Goal: Task Accomplishment & Management: Manage account settings

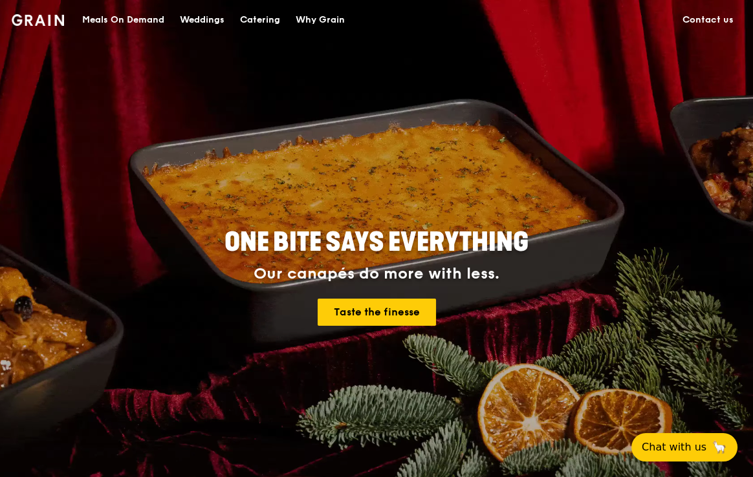
click at [153, 22] on div "Meals On Demand" at bounding box center [123, 20] width 82 height 39
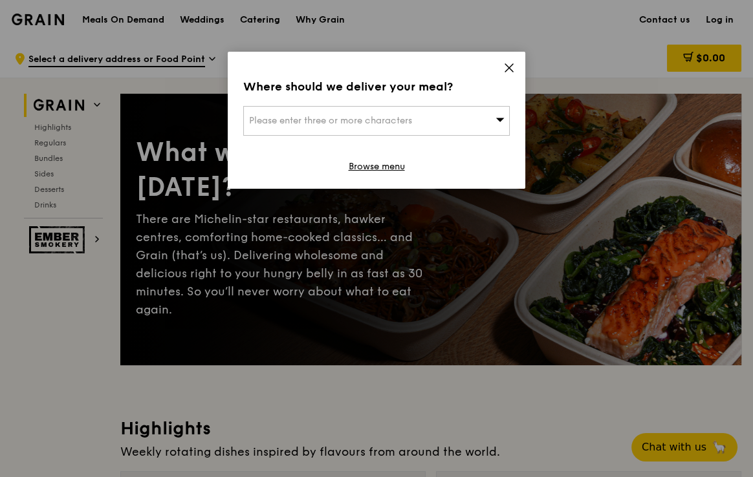
click at [477, 111] on div "Please enter three or more characters" at bounding box center [376, 121] width 267 height 30
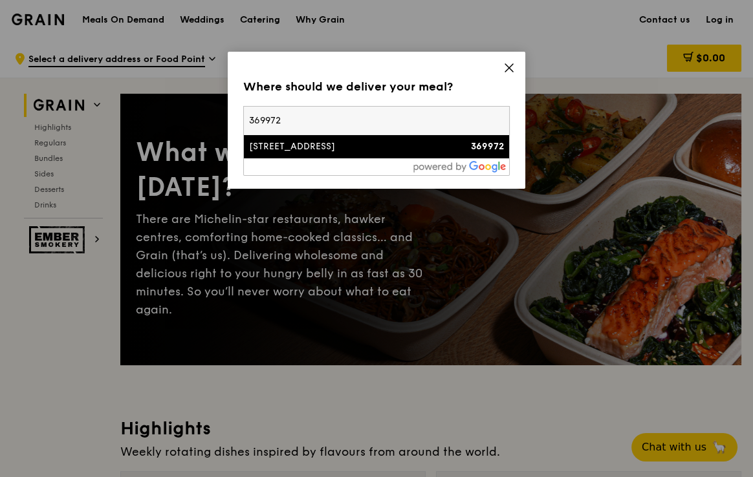
type input "369972"
click at [466, 142] on div "369972" at bounding box center [473, 146] width 64 height 13
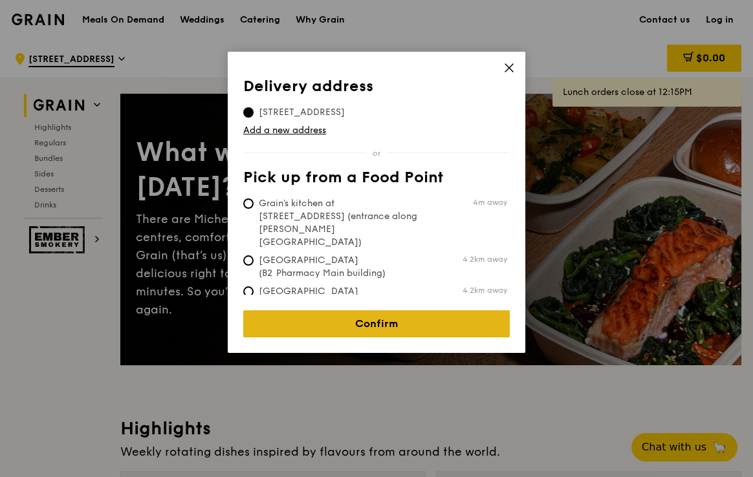
click at [367, 311] on link "Confirm" at bounding box center [376, 324] width 267 height 27
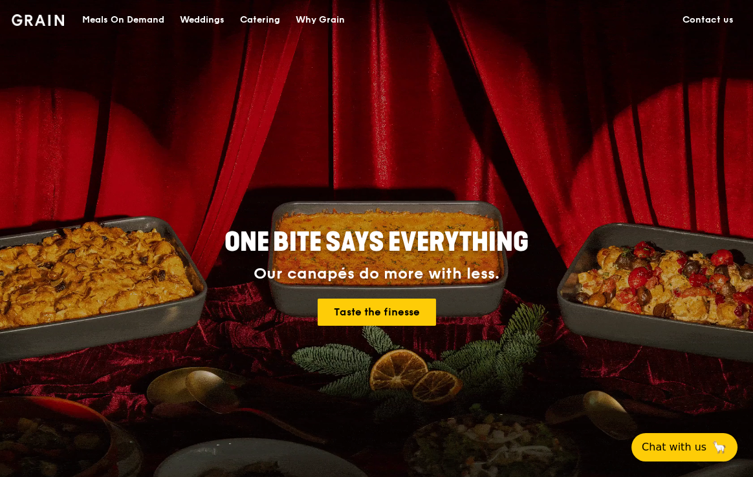
click at [267, 21] on div "Catering" at bounding box center [260, 20] width 40 height 39
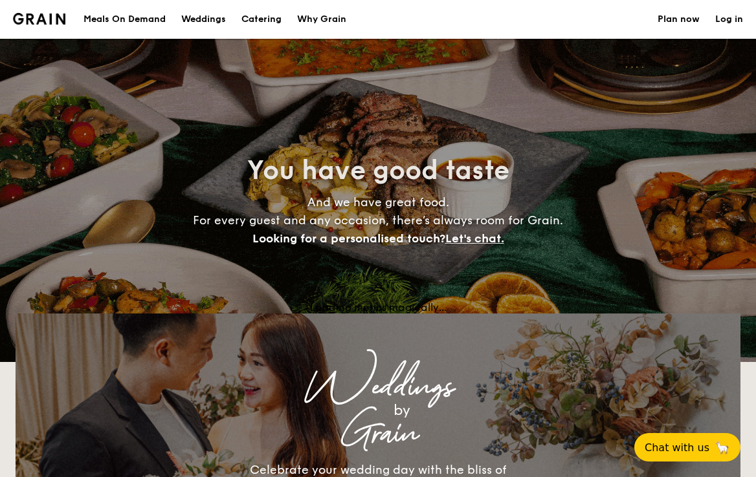
select select
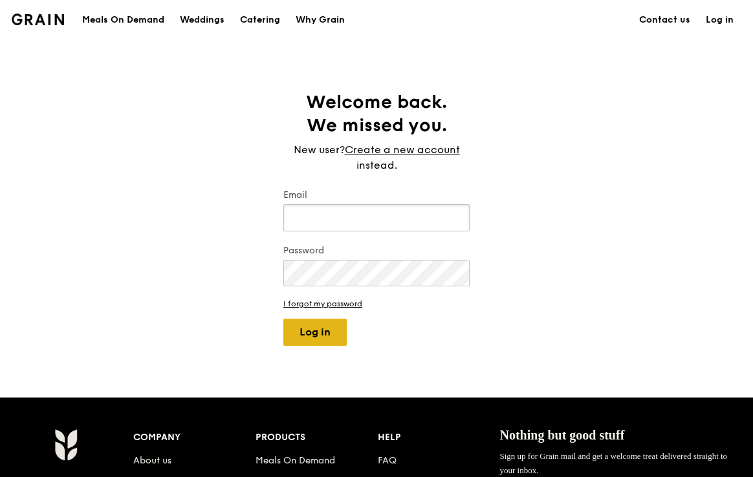
type input "chaleine@grain.com.sg"
click at [313, 334] on button "Log in" at bounding box center [314, 332] width 63 height 27
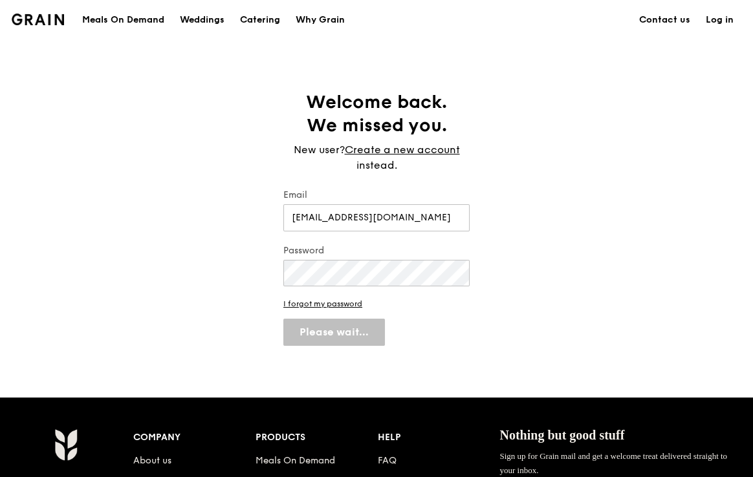
select select "100"
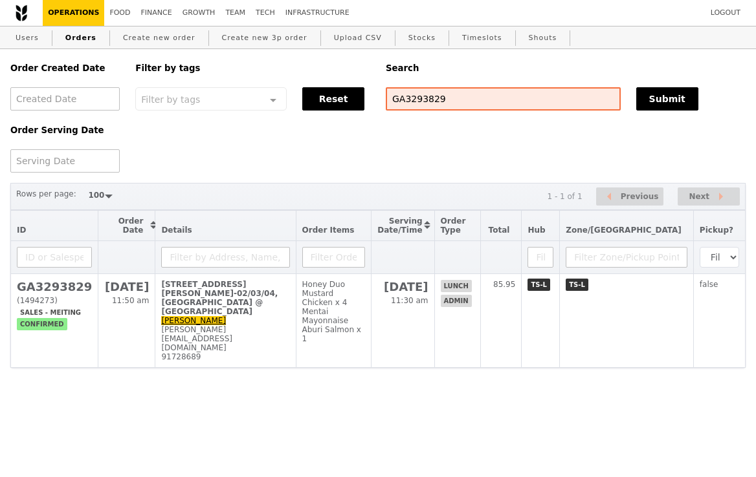
select select "100"
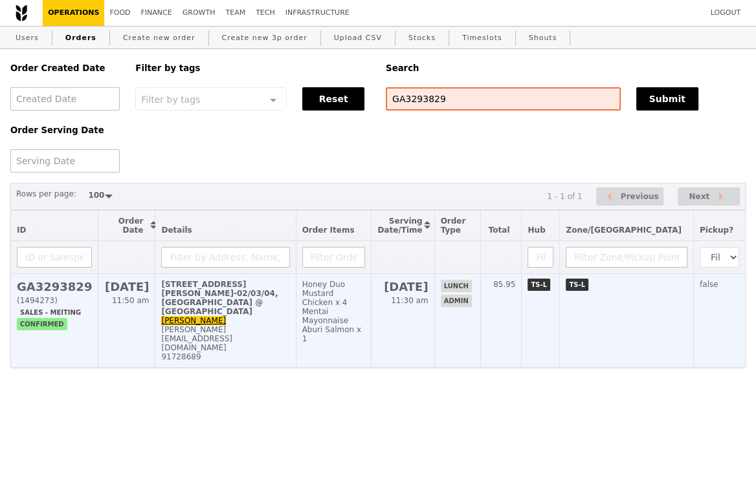
click at [341, 318] on div "Mentai Mayonnaise Aburi Salmon x 1" at bounding box center [333, 325] width 63 height 36
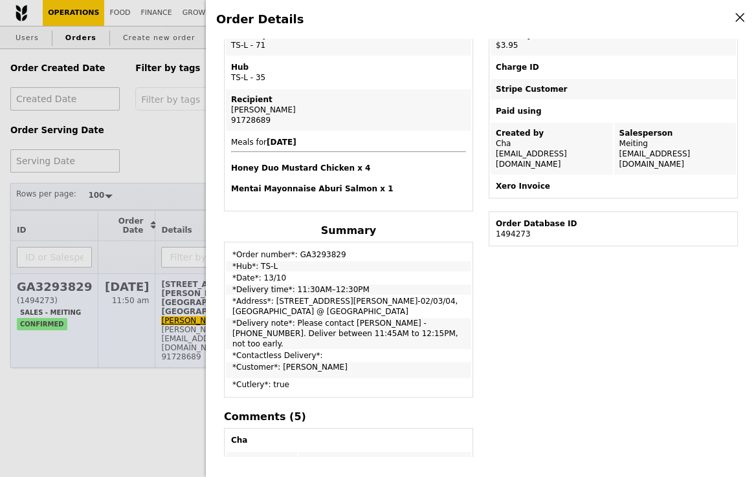
scroll to position [239, 0]
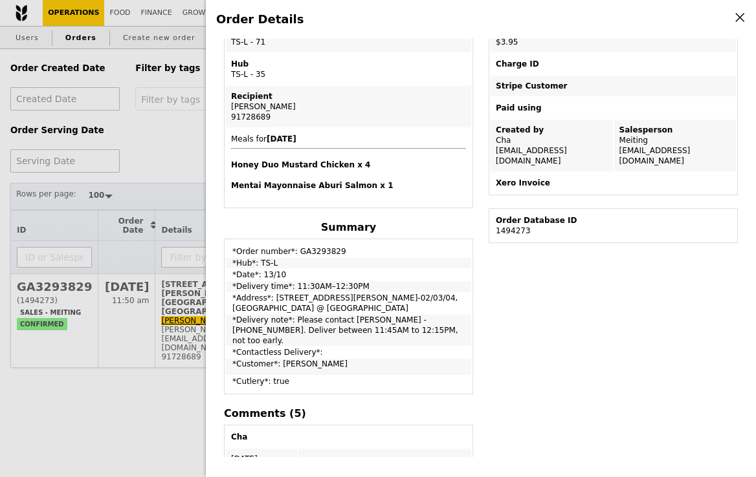
drag, startPoint x: 425, startPoint y: 321, endPoint x: 292, endPoint y: 316, distance: 132.7
click at [292, 316] on td "*Delivery note*: Please contact Carine Chua - 9227 6613. Deliver between 11:45A…" at bounding box center [348, 330] width 245 height 31
copy td "Please contact Carine Chua - 9227 6613. Deliver between 11:45AM to 12:15PM, not…"
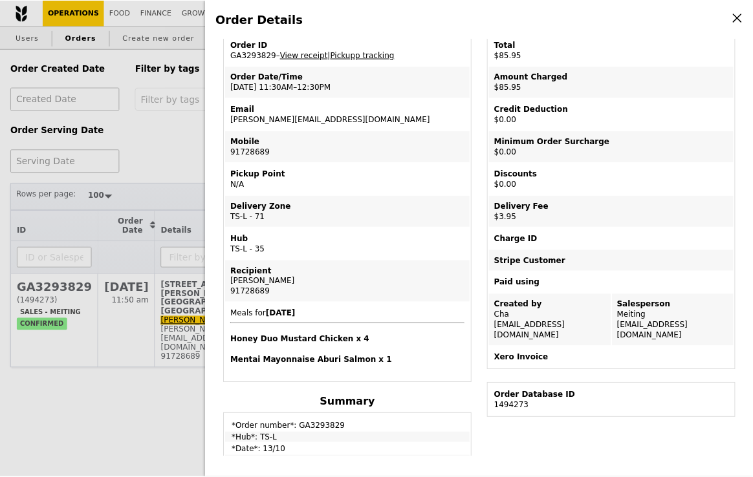
scroll to position [0, 0]
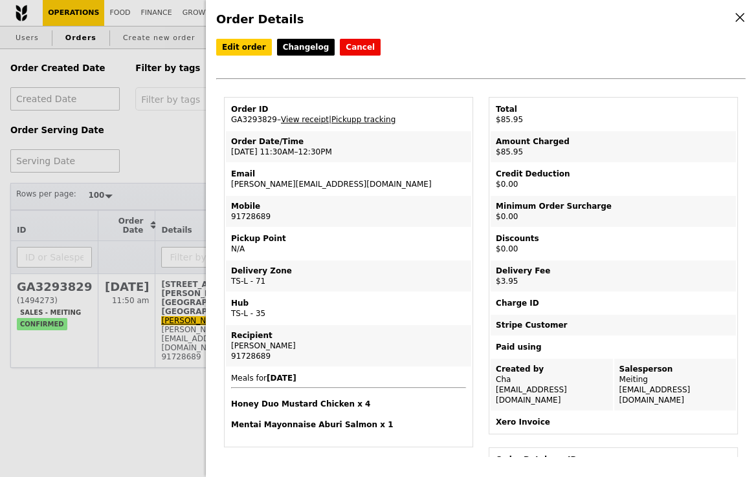
drag, startPoint x: 351, startPoint y: 183, endPoint x: 225, endPoint y: 185, distance: 126.2
click at [226, 185] on td "Email andy@eagleeyecentre.com.sg" at bounding box center [348, 179] width 245 height 31
copy td "andy@eagleeyecentre.com.sg"
click at [168, 145] on div "Order Details Edit order Changelog Cancel Order ID GA3293829 – View receipt | P…" at bounding box center [378, 238] width 756 height 477
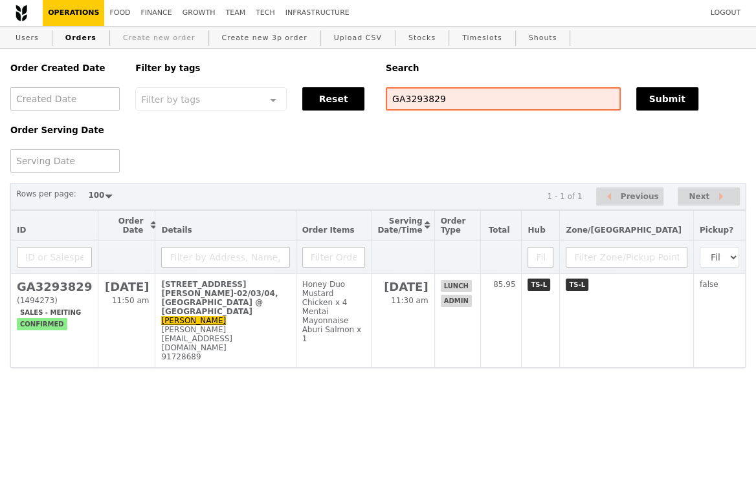
click at [148, 42] on link "Create new order" at bounding box center [159, 38] width 83 height 23
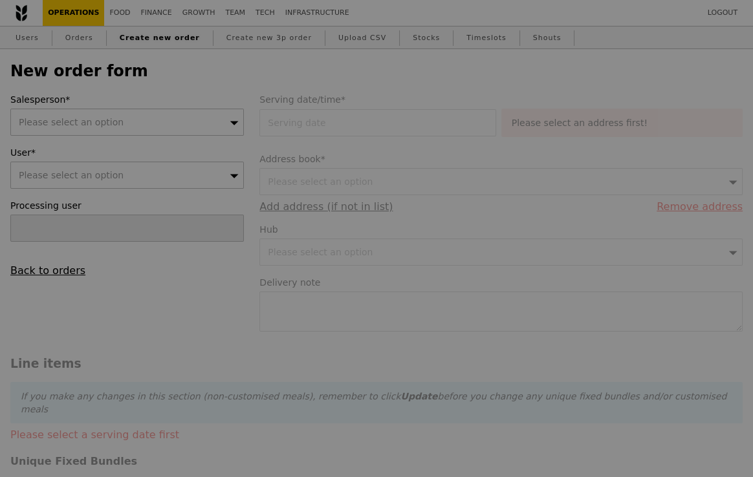
type input "Confirm"
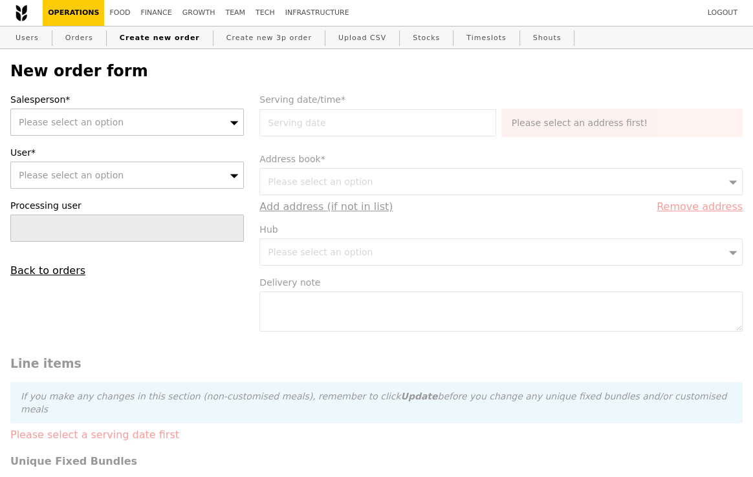
click at [153, 173] on div "Please select an option" at bounding box center [127, 175] width 234 height 27
type input "andy@eagleeyecentre.com.sg"
type input "Confirm"
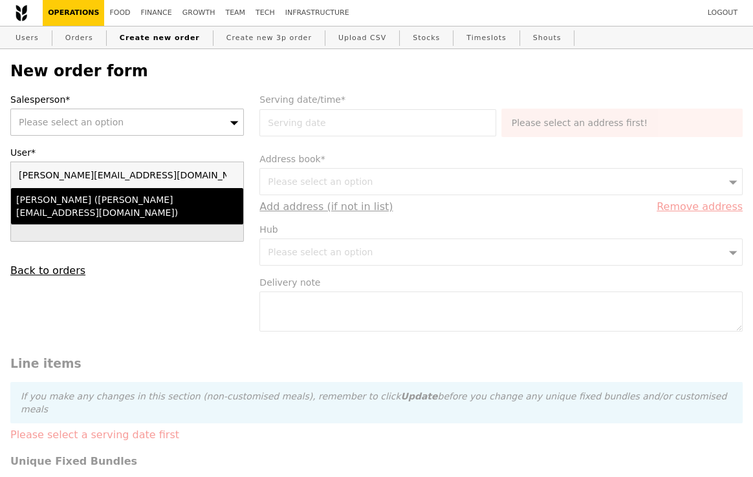
type input "andy@eagleeyecentre.com.sg"
click at [147, 200] on div "Andy (andy@eagleeyecentre.com.sg)" at bounding box center [99, 206] width 166 height 26
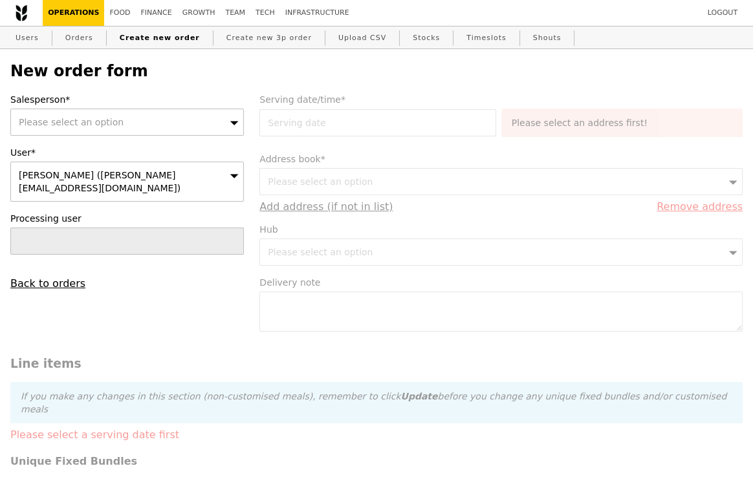
click at [110, 117] on span "Please select an option" at bounding box center [71, 122] width 105 height 10
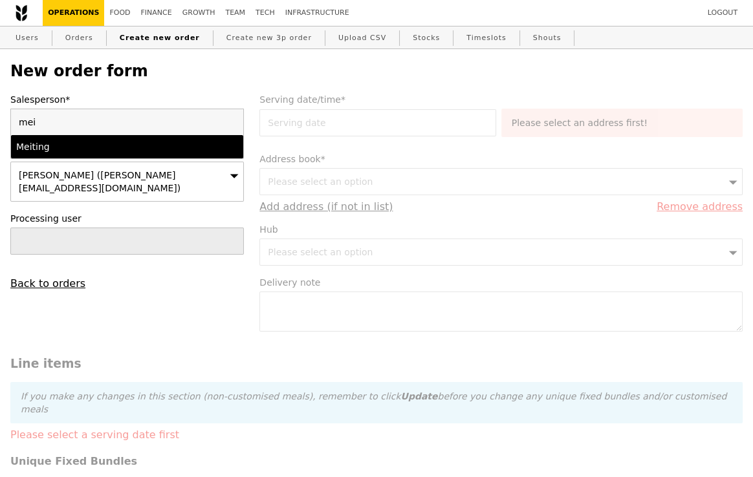
type input "mei"
click at [111, 147] on div "Meiting" at bounding box center [99, 146] width 166 height 13
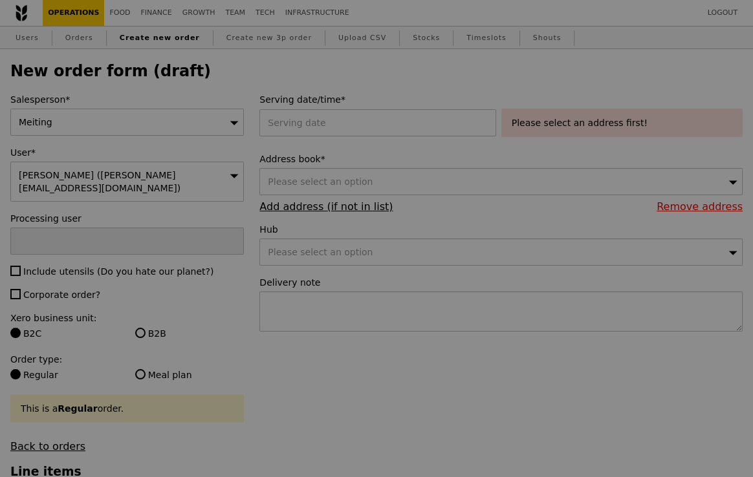
type input "Confirm"
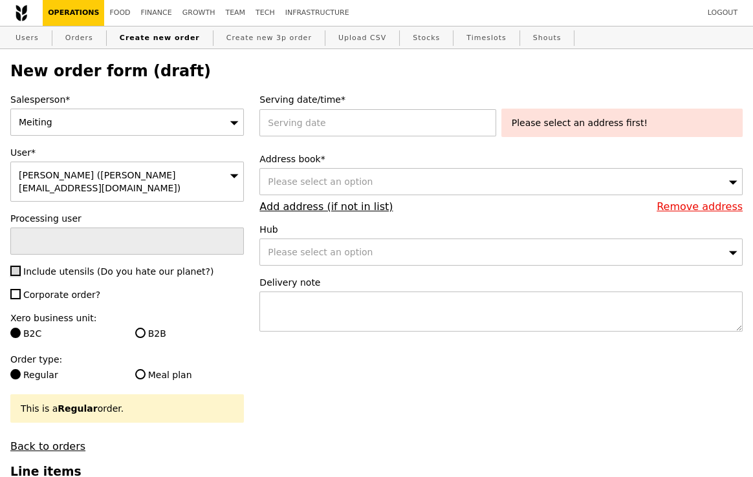
click at [17, 266] on input "Include utensils (Do you hate our planet?)" at bounding box center [15, 271] width 10 height 10
checkbox input "true"
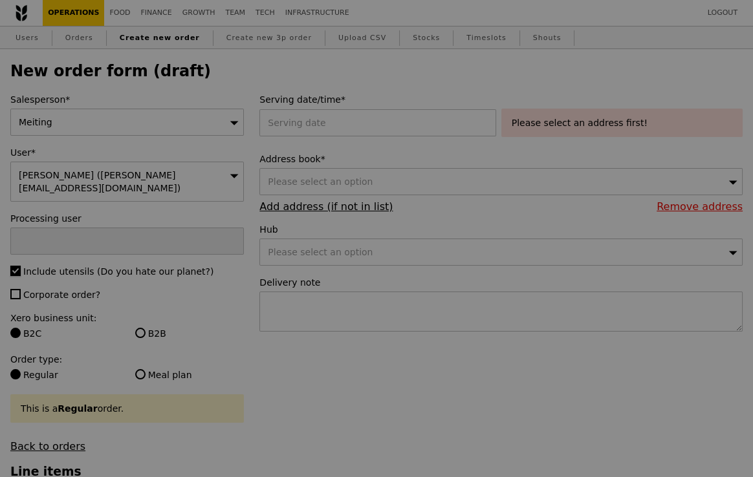
type input "Confirm"
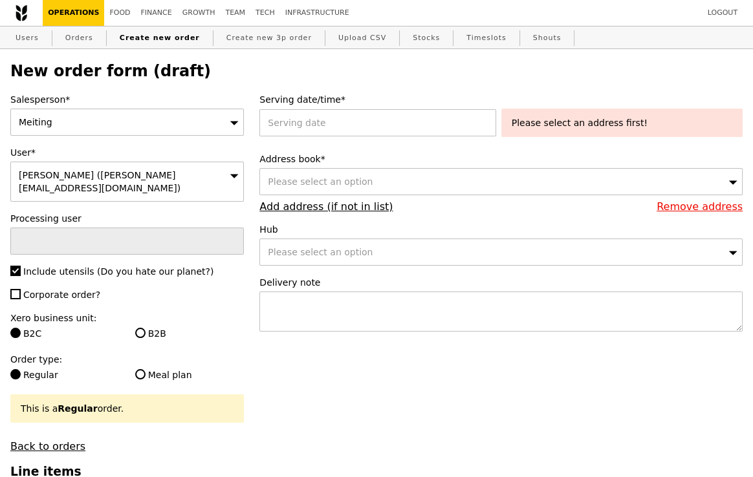
click at [133, 327] on div "B2B" at bounding box center [189, 335] width 125 height 16
click at [141, 328] on input "B2B" at bounding box center [140, 333] width 10 height 10
radio input "true"
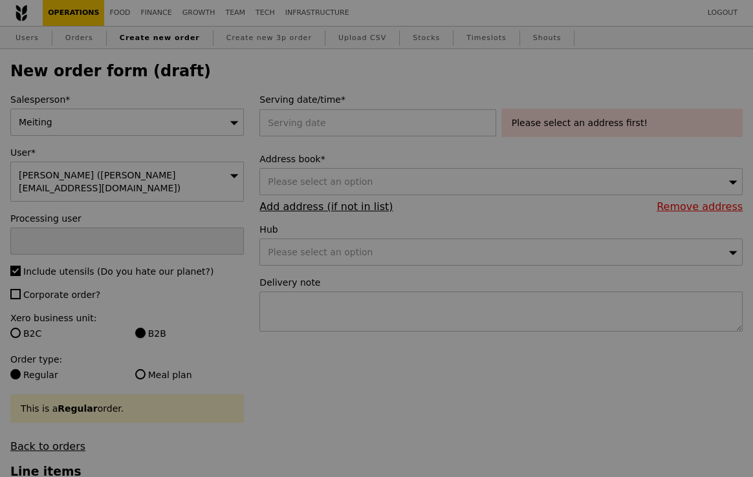
type input "Confirm"
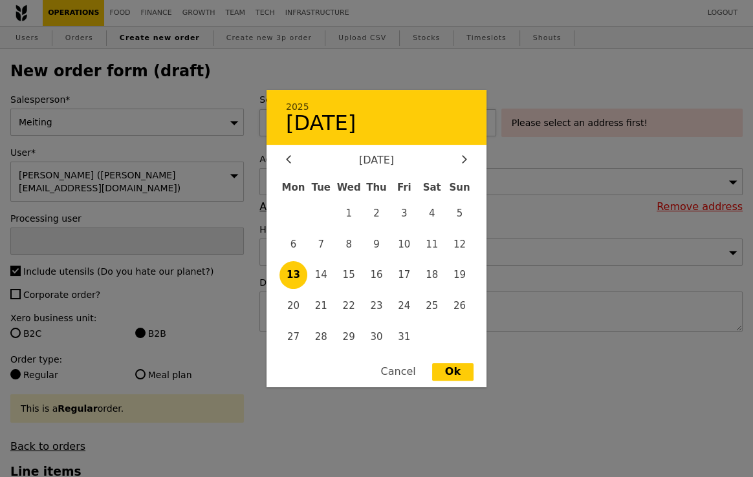
click at [316, 120] on div "2025 13 October October 2025 Mon Tue Wed Thu Fri Sat Sun 1 2 3 4 5 6 7 8 9 10 1…" at bounding box center [379, 122] width 241 height 27
click at [408, 273] on span "17" at bounding box center [404, 275] width 28 height 28
type input "17 Oct 2025"
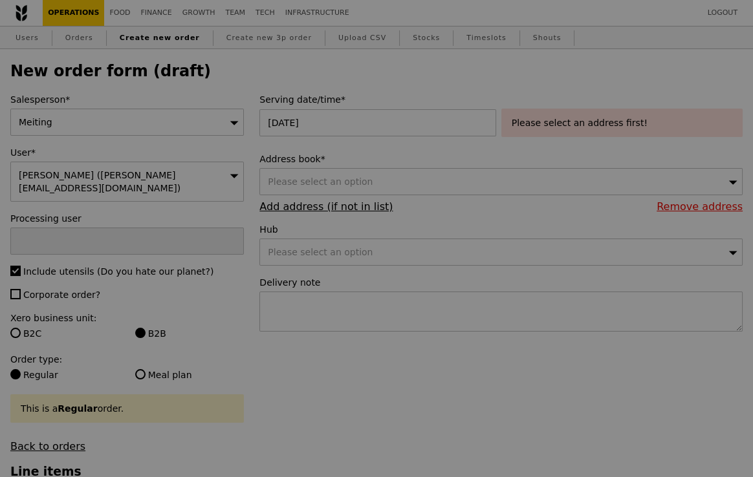
type input "Confirm"
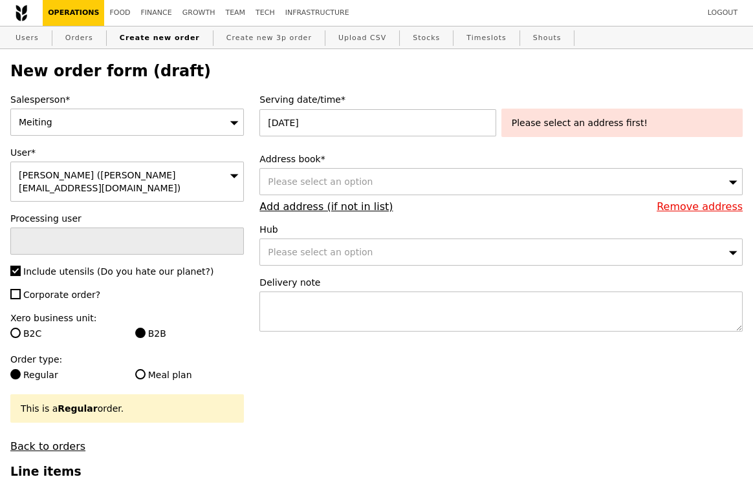
click at [406, 176] on div "Please select an option" at bounding box center [500, 181] width 483 height 27
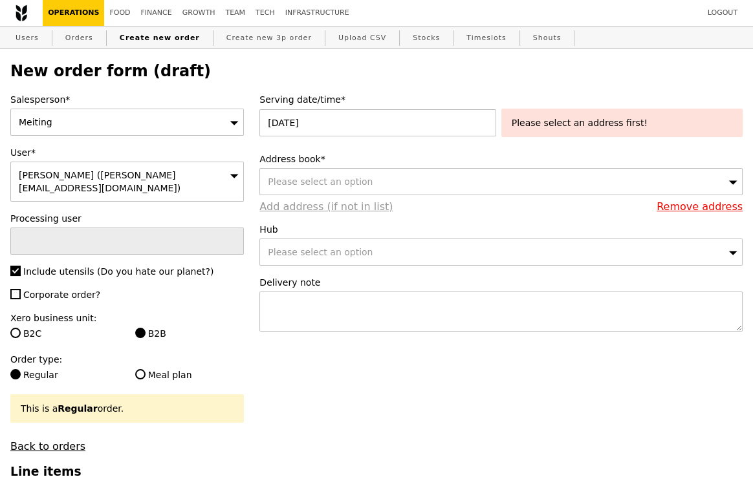
click at [324, 210] on link "Add address (if not in list)" at bounding box center [325, 207] width 133 height 12
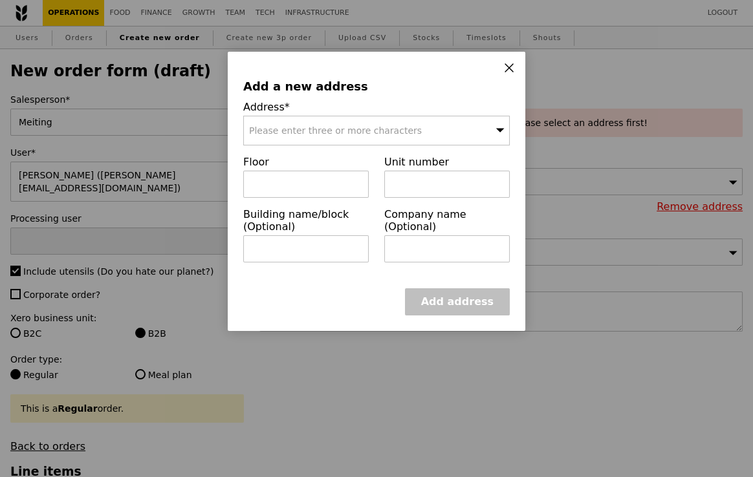
click at [351, 137] on div "Please enter three or more characters" at bounding box center [376, 131] width 267 height 30
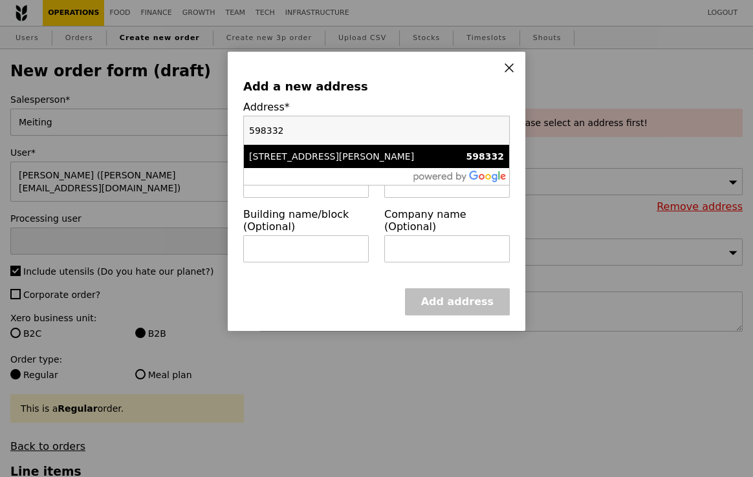
type input "598332"
click at [334, 157] on div "9 King Albert Park" at bounding box center [344, 156] width 191 height 13
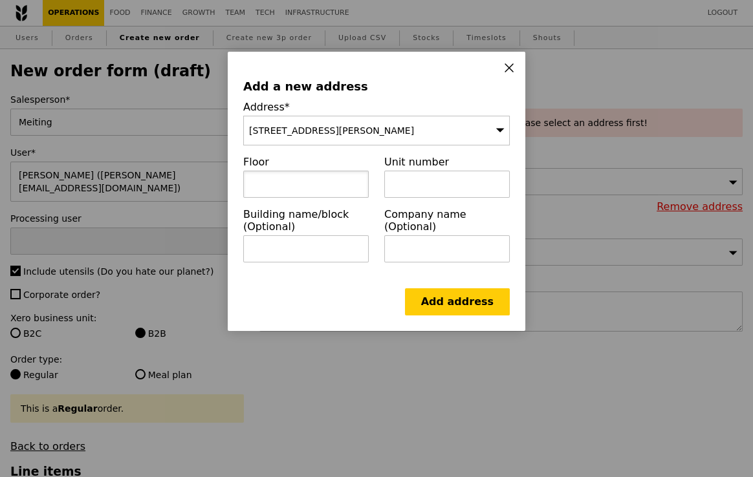
click at [294, 187] on input "text" at bounding box center [306, 184] width 126 height 27
type input "01"
click at [420, 189] on input "text" at bounding box center [447, 184] width 126 height 27
paste input "15/16/17 Upper Floor"
paste input "KAP Residences Mall"
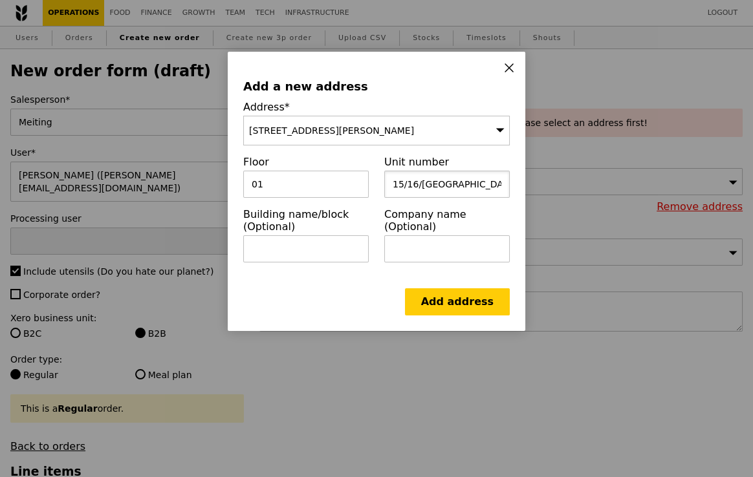
click at [481, 181] on input "15/16/17 Upper Floor, KAP Residences Mall" at bounding box center [447, 184] width 126 height 27
paste input "Eagle Aesthetics & Surgery"
type input "15/16/17 Upper Floor, Eagle Aesthetics & Surgery - KAP Residences Mall"
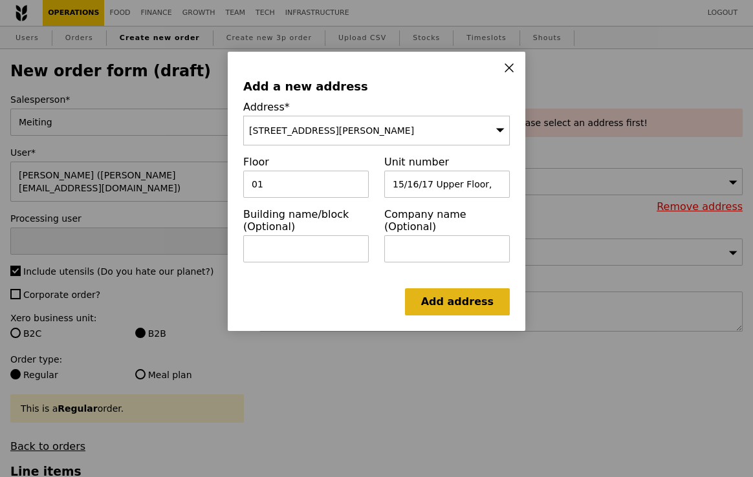
click at [460, 298] on link "Add address" at bounding box center [457, 302] width 105 height 27
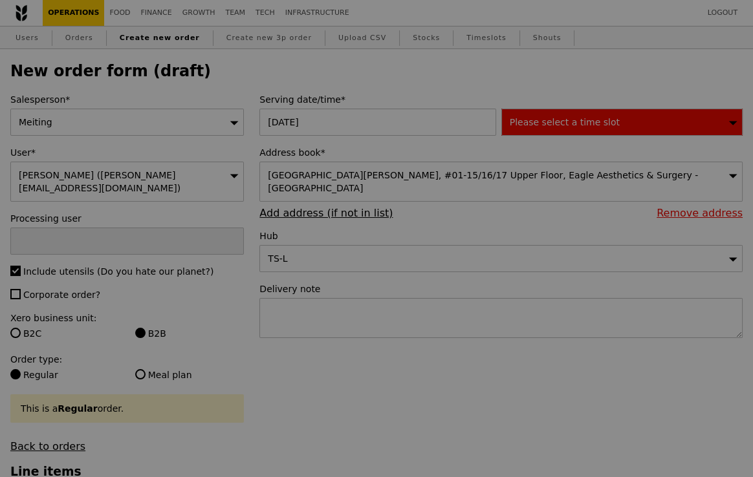
type input "Confirm"
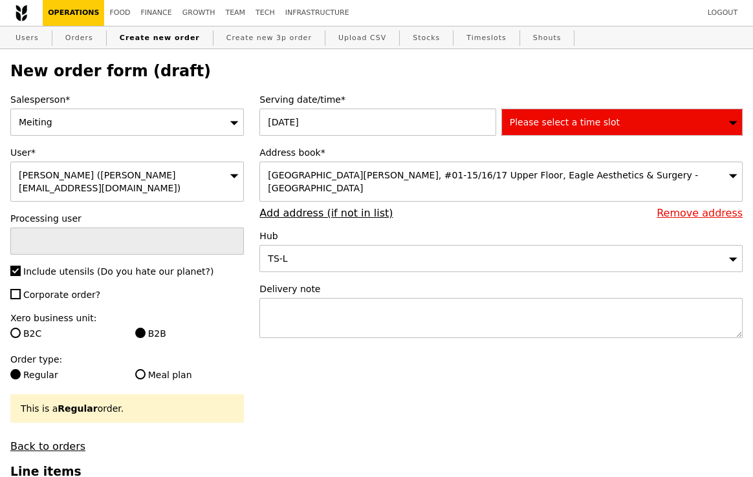
click at [609, 128] on div "Please select a time slot" at bounding box center [621, 122] width 241 height 27
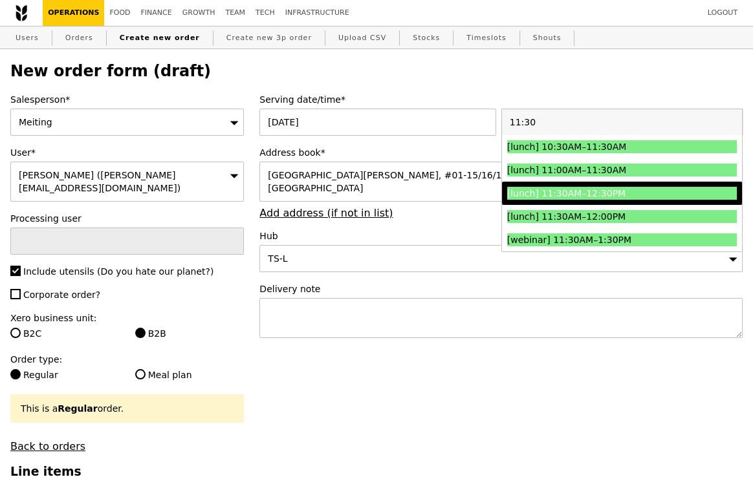
type input "11:30"
click at [587, 197] on div "[lunch] 11:30AM–12:30PM" at bounding box center [593, 193] width 172 height 13
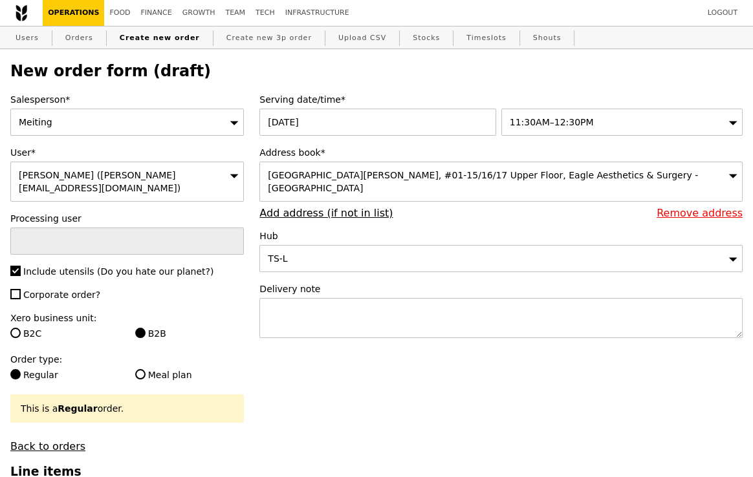
type input "Confirm"
click at [388, 305] on textarea at bounding box center [500, 318] width 483 height 40
paste textarea "Please contact Sok Bee - 9636 4341. Deliver between 12:00 PM to 12:30 PM, not t…"
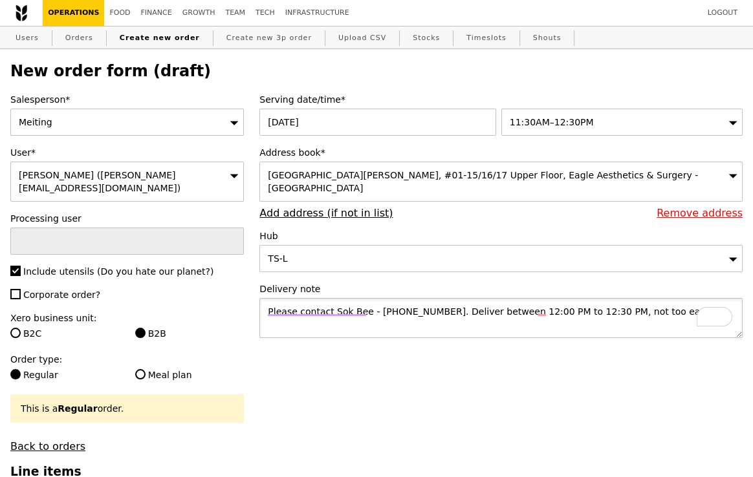
type textarea "Please contact Sok Bee - 9636 4341. Deliver between 12:00 PM to 12:30 PM, not t…"
type input "Confirm"
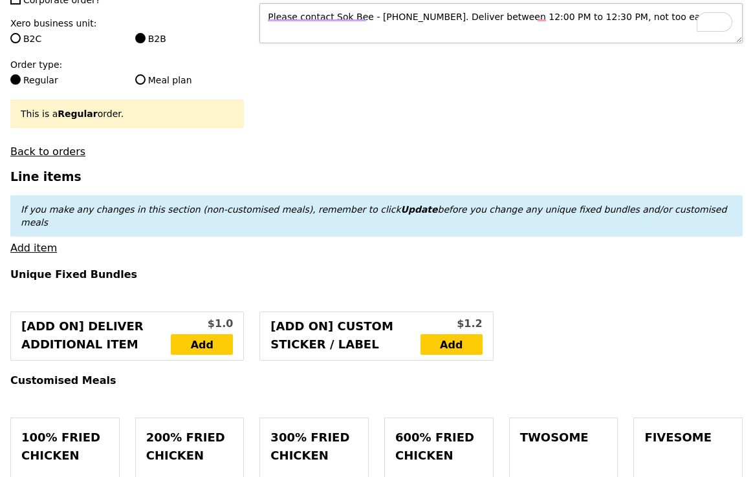
scroll to position [296, 0]
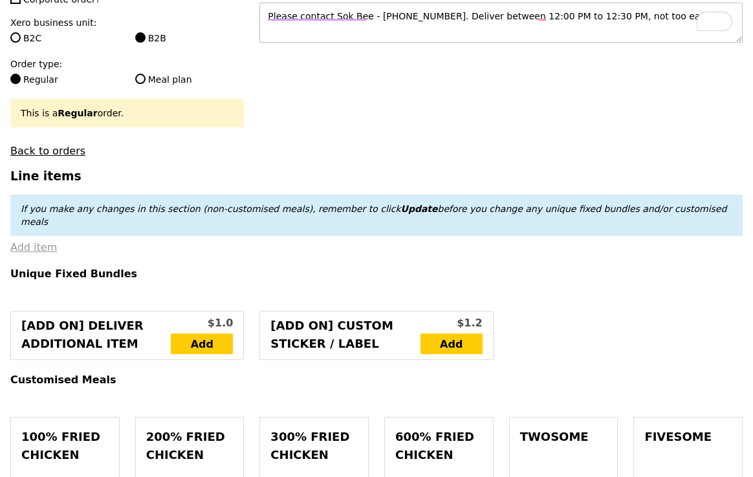
click at [34, 241] on link "Add item" at bounding box center [33, 247] width 47 height 12
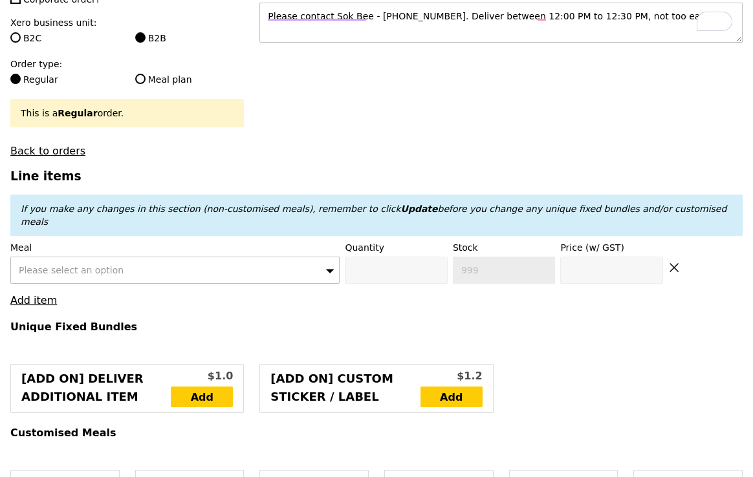
click at [171, 257] on div "Please select an option" at bounding box center [174, 270] width 329 height 27
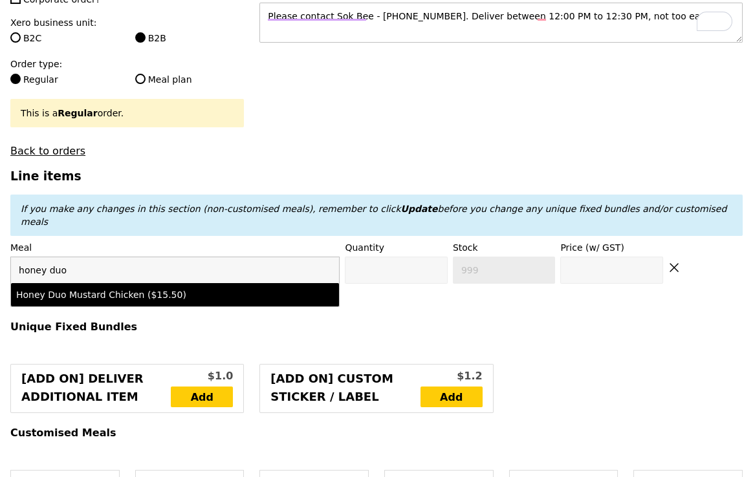
type input "honey duo"
click at [171, 289] on div "Honey Duo Mustard Chicken ($15.50)" at bounding box center [135, 295] width 239 height 13
type input "Confirm anyway"
type input "0"
type input "498"
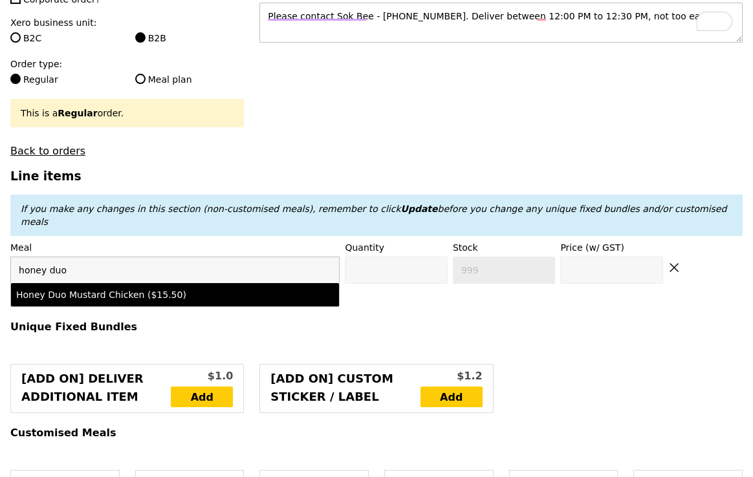
type input "15.5"
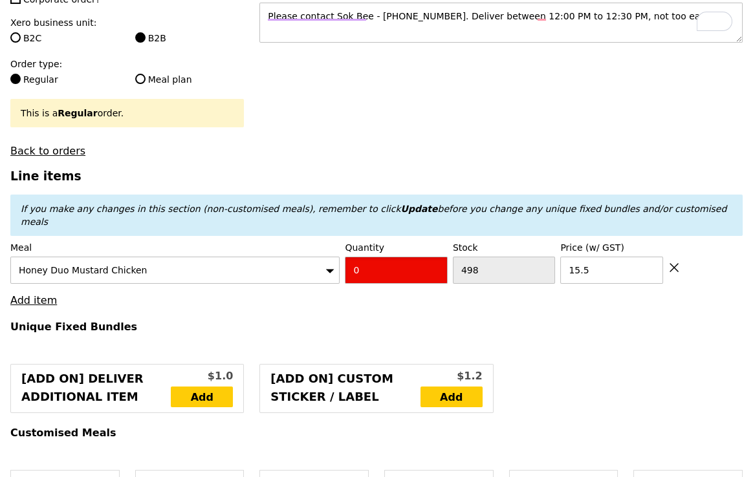
click at [395, 257] on input "0" at bounding box center [396, 270] width 102 height 27
type input "Confirm"
type input "1"
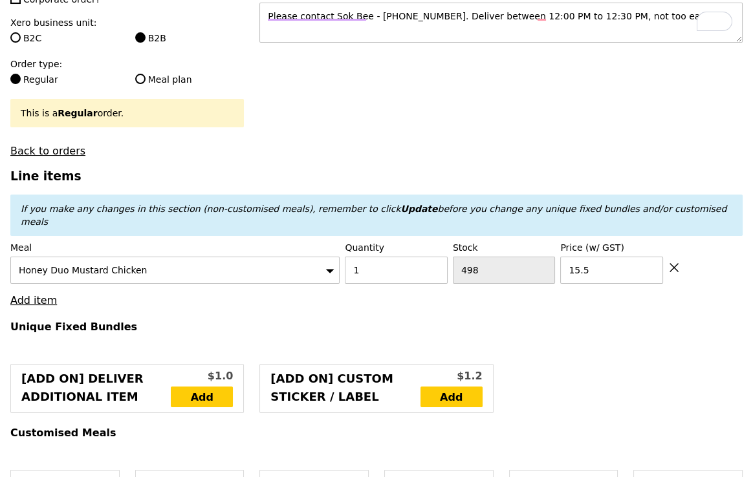
type input "Loading..."
click at [36, 294] on link "Add item" at bounding box center [33, 300] width 47 height 12
type input "15.50"
type input "11.83"
type input "12.90"
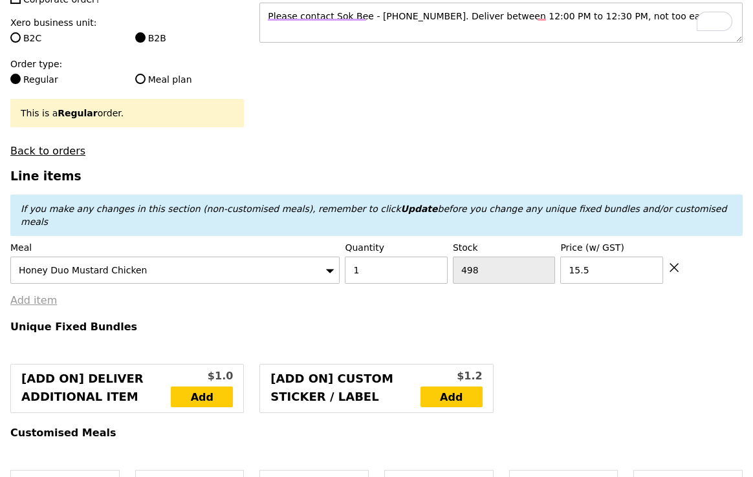
type input "28.40"
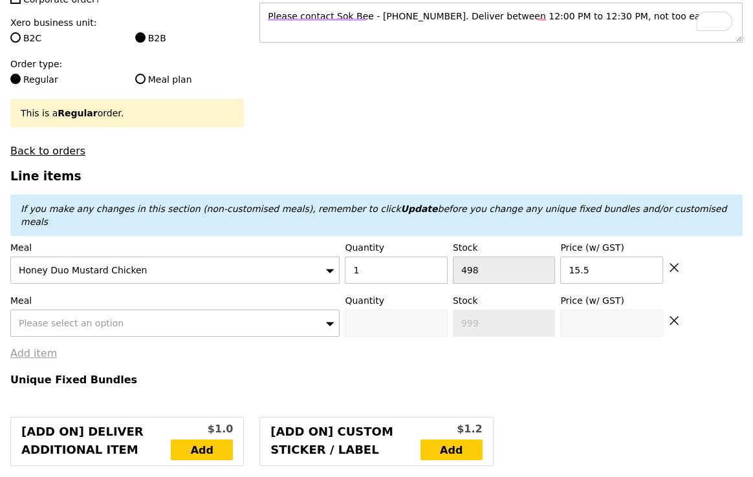
type input "Confirm"
click at [102, 318] on span "Please select an option" at bounding box center [71, 323] width 105 height 10
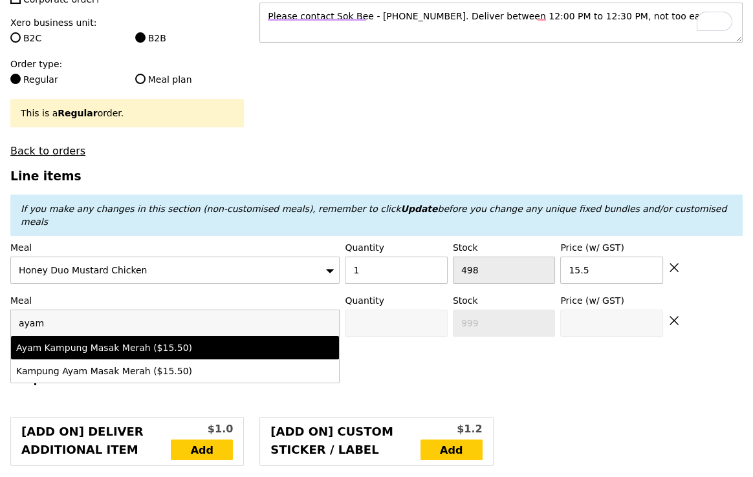
type input "ayam"
click at [105, 342] on div "Ayam Kampung Masak Merah ($15.50)" at bounding box center [135, 348] width 239 height 13
type input "Confirm anyway"
type input "0"
type input "500"
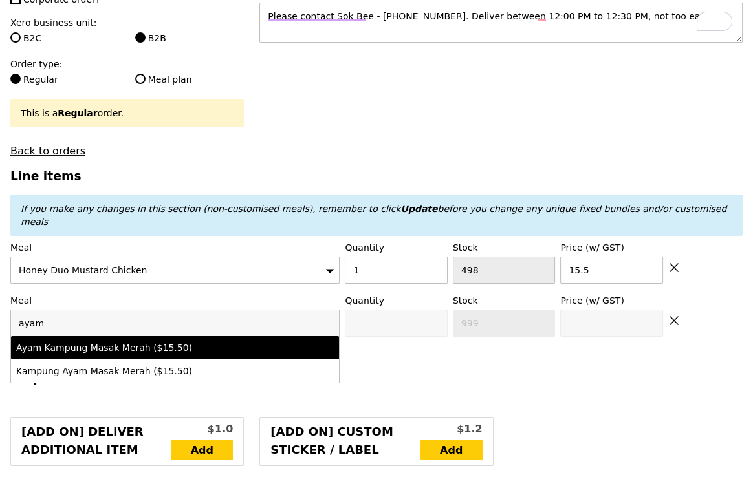
type input "15.5"
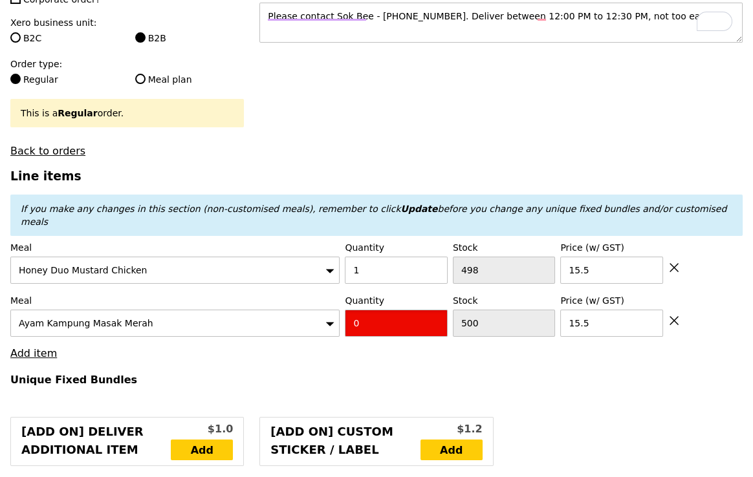
click at [372, 310] on input "0" at bounding box center [396, 323] width 102 height 27
type input "Confirm"
type input "2"
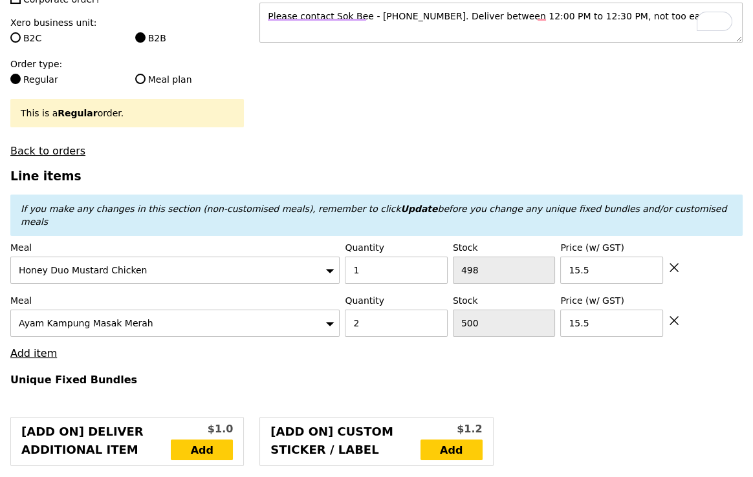
type input "Loading..."
type input "46.50"
type input "8.99"
type input "9.80"
type input "56.30"
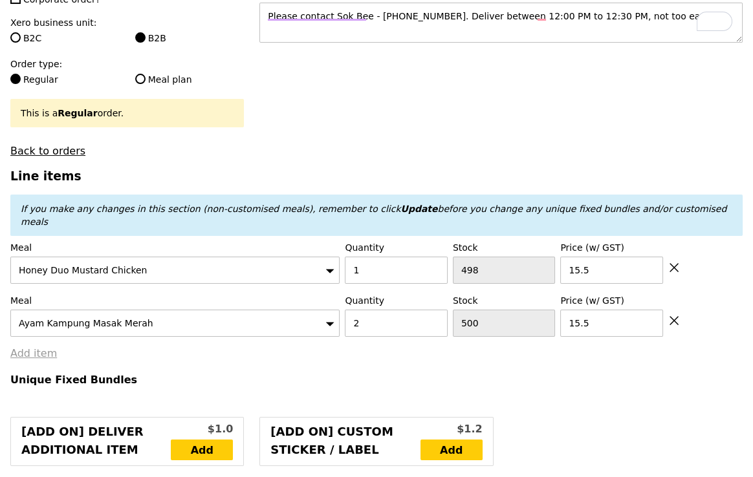
type input "Confirm"
click at [34, 347] on link "Add item" at bounding box center [33, 353] width 47 height 12
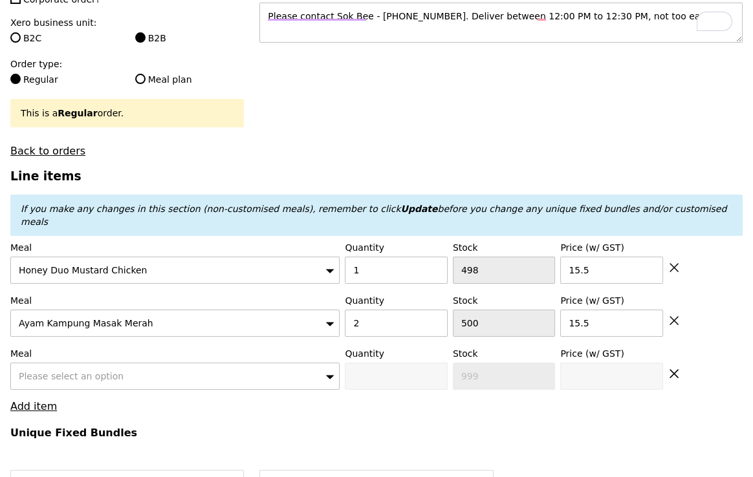
click at [57, 371] on span "Please select an option" at bounding box center [71, 376] width 105 height 10
type input "mentai"
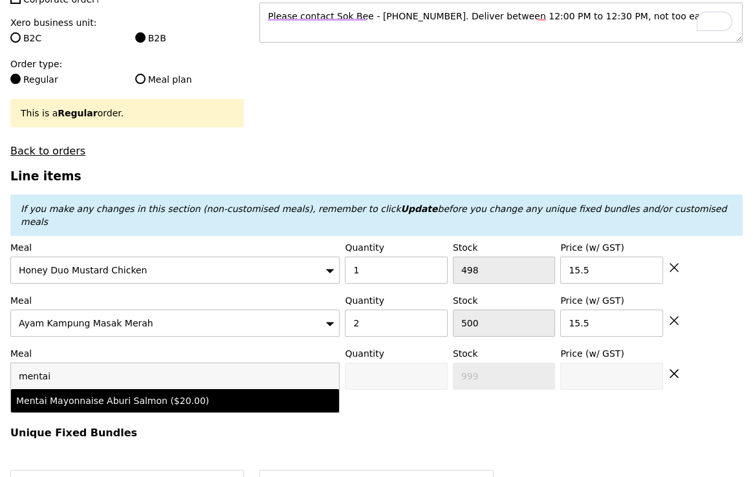
type input "Confirm anyway"
type input "0"
type input "500"
type input "20.0"
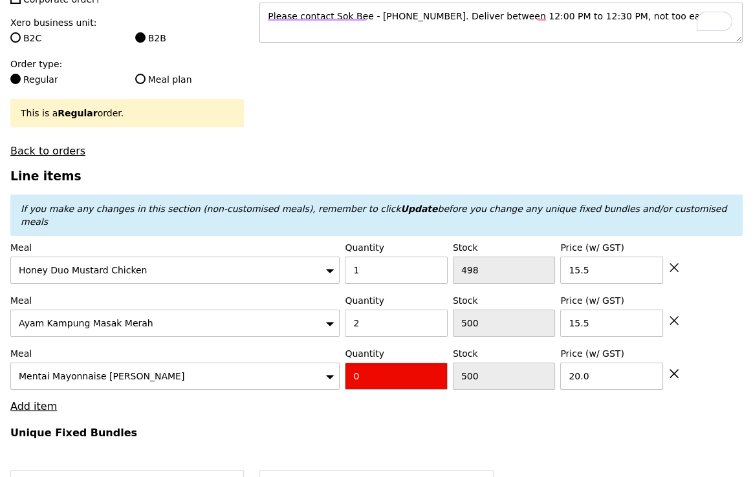
click at [371, 363] on input "0" at bounding box center [396, 376] width 102 height 27
type input "Confirm"
type input "3"
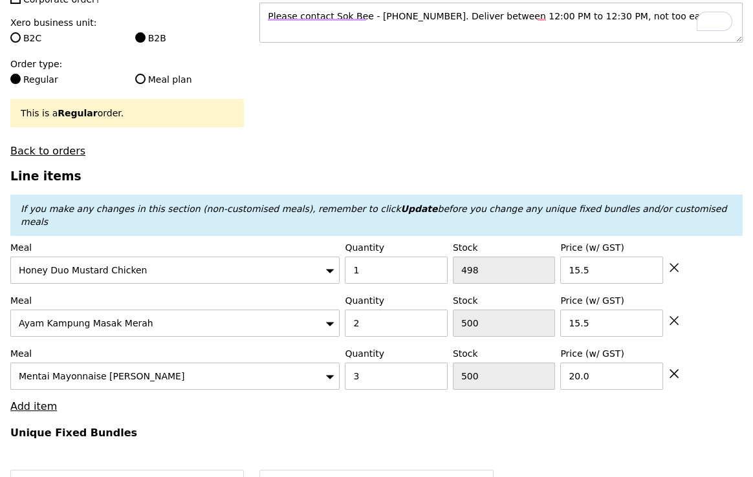
type input "Loading..."
type input "106.50"
type input "3.62"
type input "3.95"
type input "110.45"
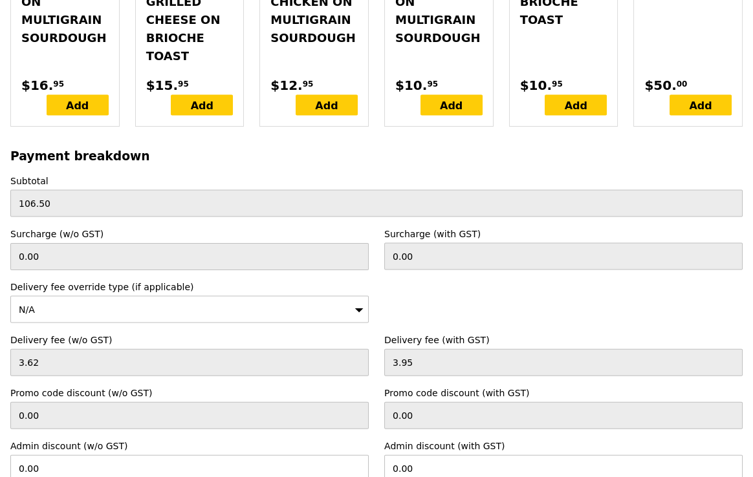
scroll to position [4074, 0]
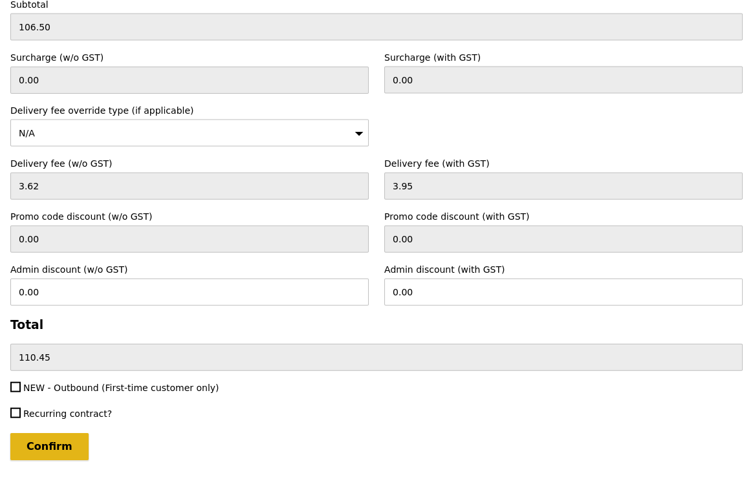
click at [49, 433] on input "Confirm" at bounding box center [49, 446] width 78 height 27
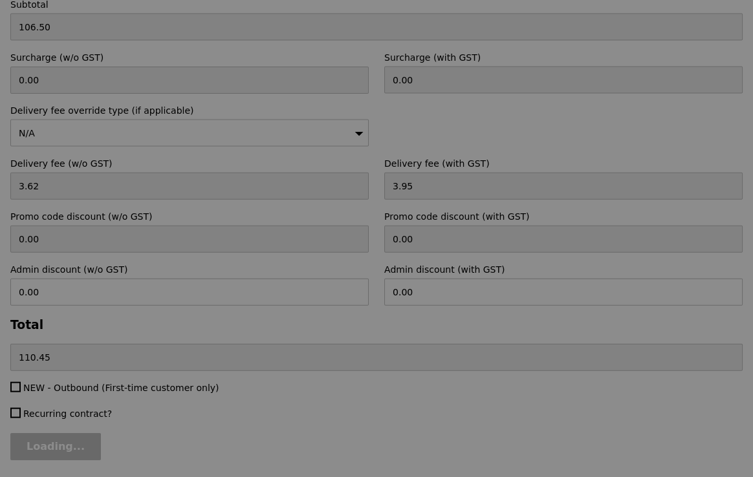
type input "Loading..."
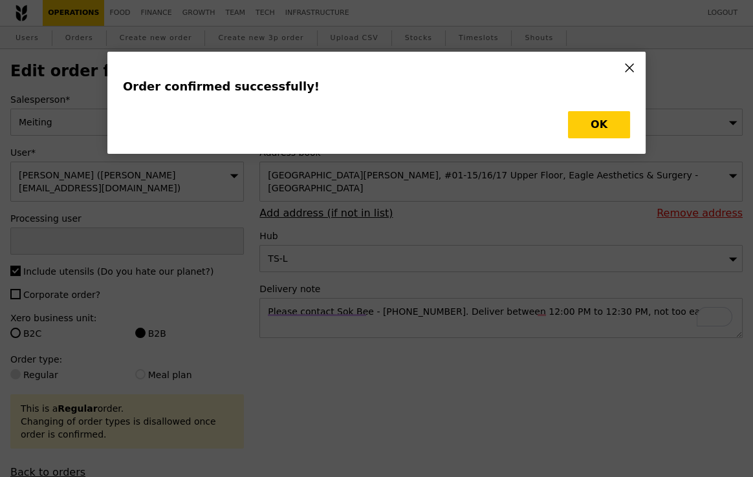
type input "Cha"
type input "Loading..."
type input "3"
type input "20.00"
type input "15.50"
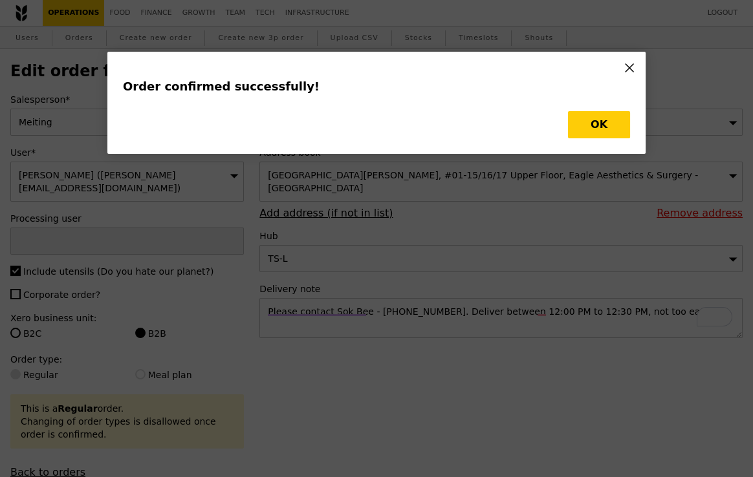
type input "1"
type input "15.50"
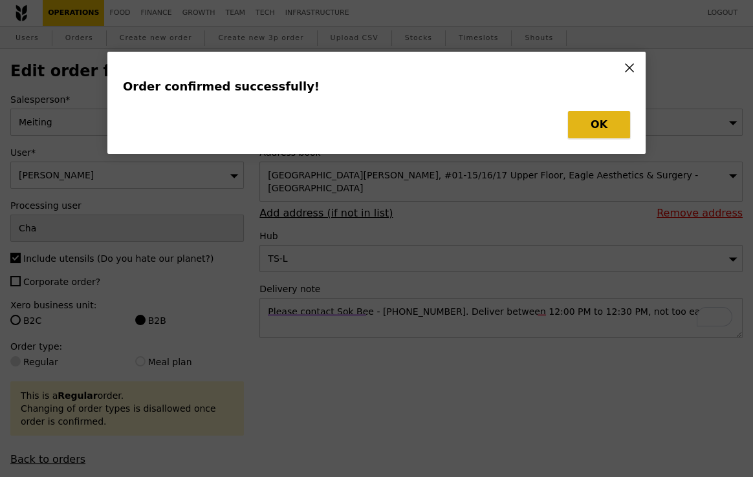
click at [601, 126] on button "OK" at bounding box center [599, 124] width 62 height 27
type input "497"
type input "498"
type input "497"
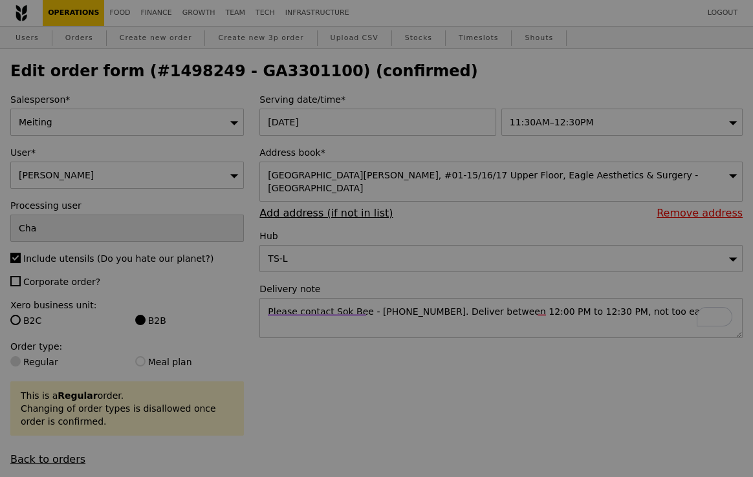
type input "Update"
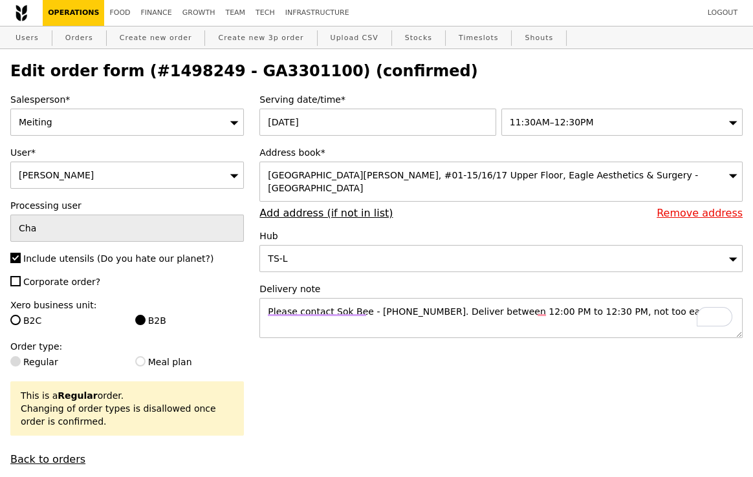
click at [258, 71] on h2 "Edit order form (#1498249 - GA3301100) (confirmed)" at bounding box center [376, 71] width 732 height 18
copy h2 "GA3301100"
click at [74, 39] on link "Orders" at bounding box center [79, 38] width 38 height 23
select select "100"
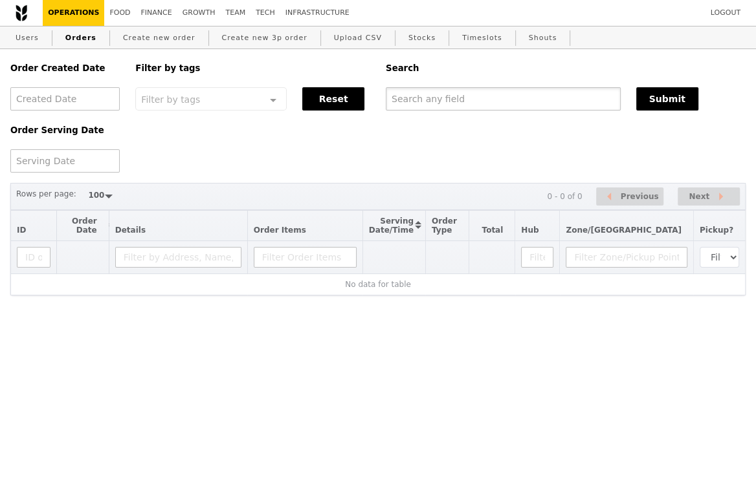
click at [428, 102] on input "text" at bounding box center [503, 98] width 235 height 23
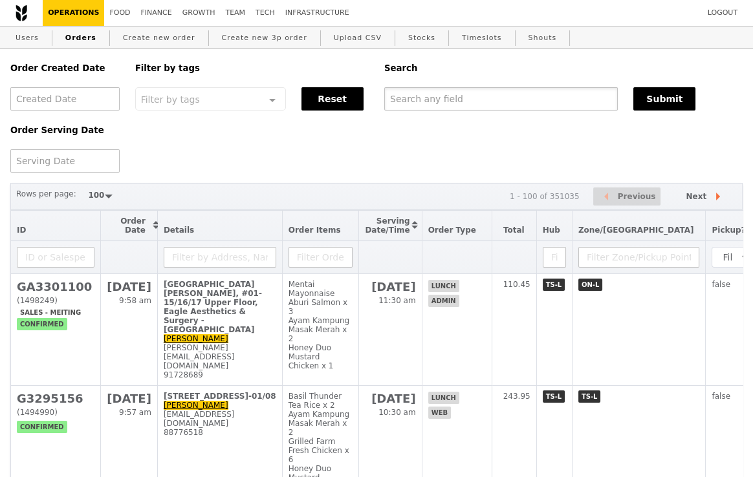
paste input "GA3301100"
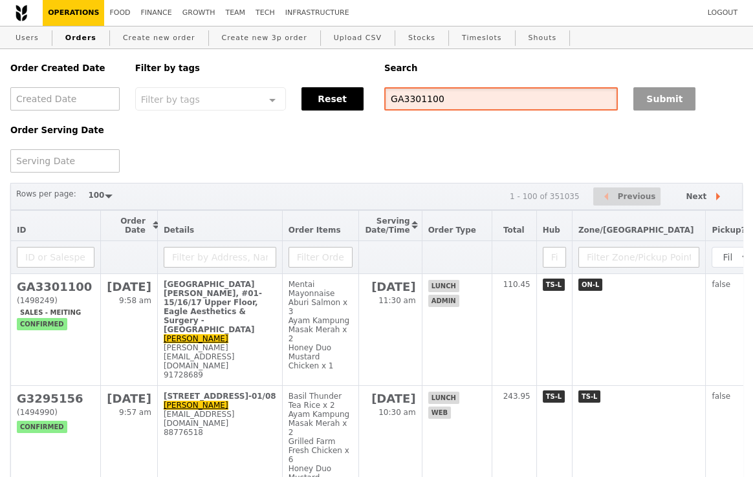
type input "GA3301100"
click at [686, 104] on button "Submit" at bounding box center [664, 98] width 62 height 23
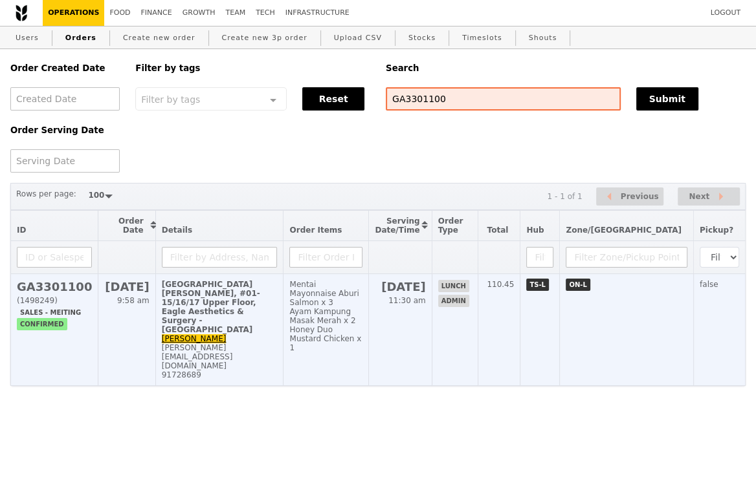
click at [346, 317] on div "Ayam Kampung Masak Merah x 2" at bounding box center [325, 316] width 73 height 18
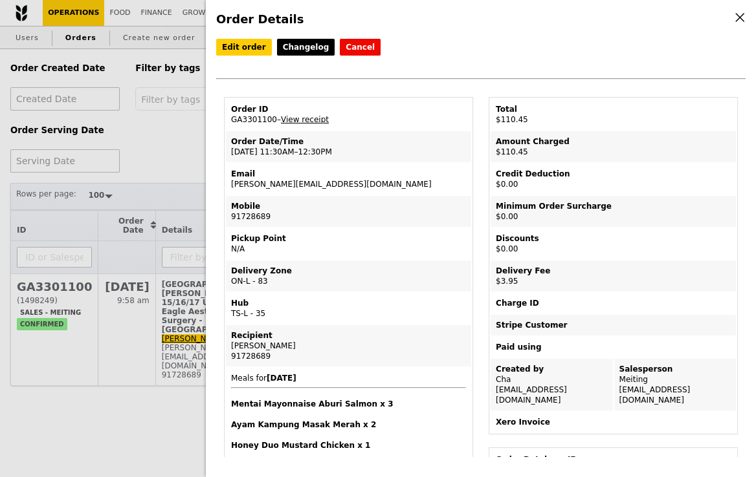
drag, startPoint x: 352, startPoint y: 180, endPoint x: 228, endPoint y: 180, distance: 123.6
click at [228, 180] on td "Email andy@eagleeyecentre.com.sg" at bounding box center [348, 179] width 245 height 31
copy td "andy@eagleeyecentre.com.sg"
click at [363, 175] on div "Email" at bounding box center [348, 174] width 235 height 10
drag, startPoint x: 360, startPoint y: 183, endPoint x: 217, endPoint y: 182, distance: 142.3
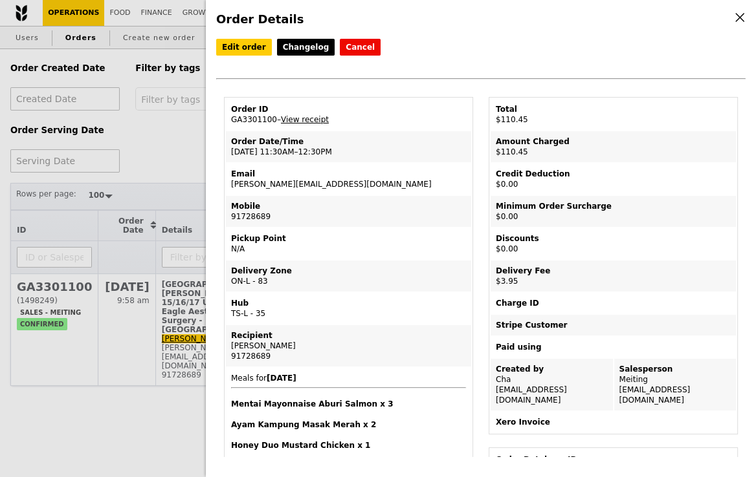
drag, startPoint x: 341, startPoint y: 186, endPoint x: 227, endPoint y: 186, distance: 113.9
click at [227, 186] on td "Email andy@eagleeyecentre.com.sg" at bounding box center [348, 179] width 245 height 31
copy td "andy@eagleeyecentre.com.sg"
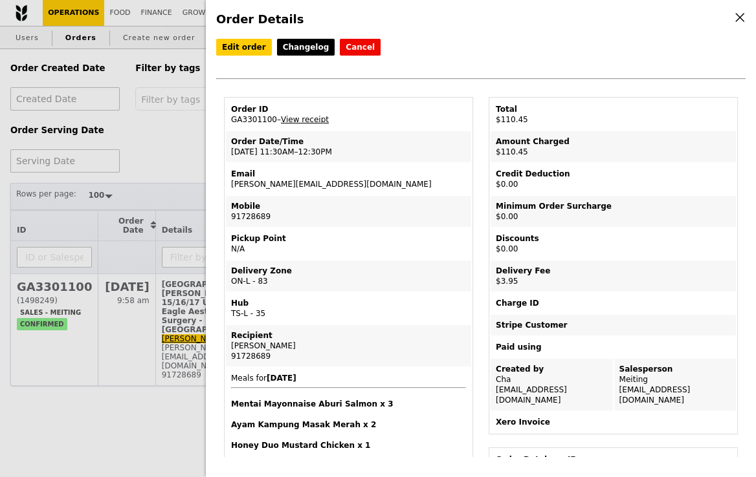
click at [138, 143] on div "Order Details Edit order Changelog Cancel Order ID GA3301100 – View receipt Ord…" at bounding box center [378, 238] width 756 height 477
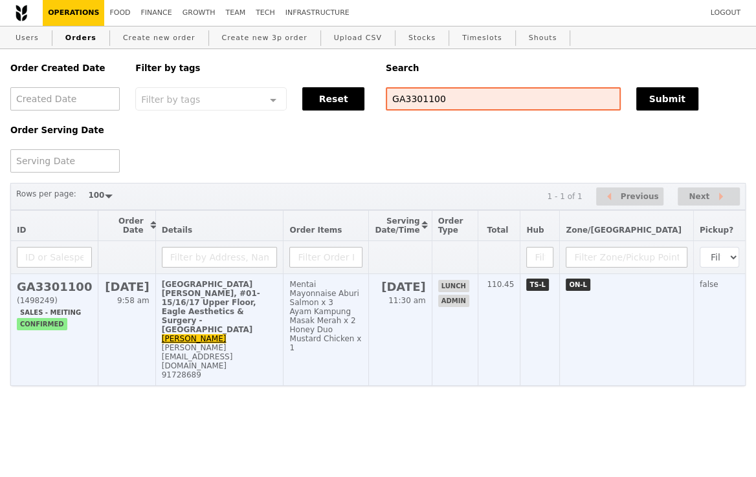
click at [202, 315] on td "9 King Albert Park, #01-15/16/17 Upper Floor, Eagle Aesthetics & Surgery - KAP …" at bounding box center [219, 330] width 128 height 112
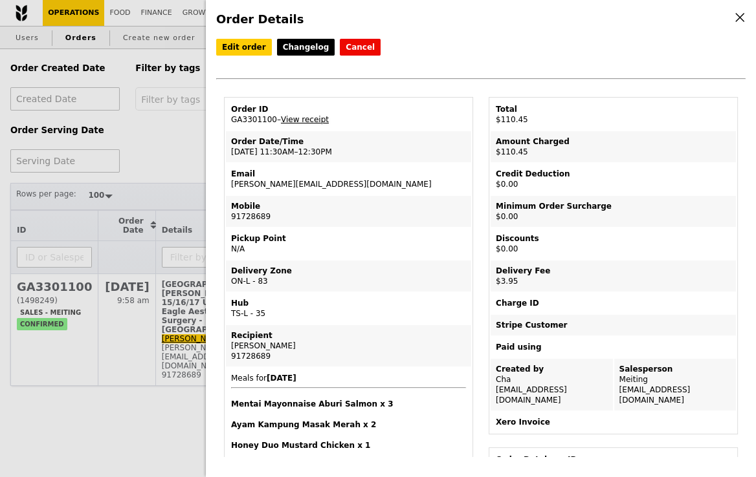
click at [316, 116] on link "View receipt" at bounding box center [305, 119] width 48 height 9
click at [348, 173] on div "Email" at bounding box center [348, 174] width 235 height 10
drag, startPoint x: 344, startPoint y: 180, endPoint x: 226, endPoint y: 181, distance: 117.1
click at [226, 181] on td "Email andy@eagleeyecentre.com.sg" at bounding box center [348, 179] width 245 height 31
copy td "andy@eagleeyecentre.com.sg"
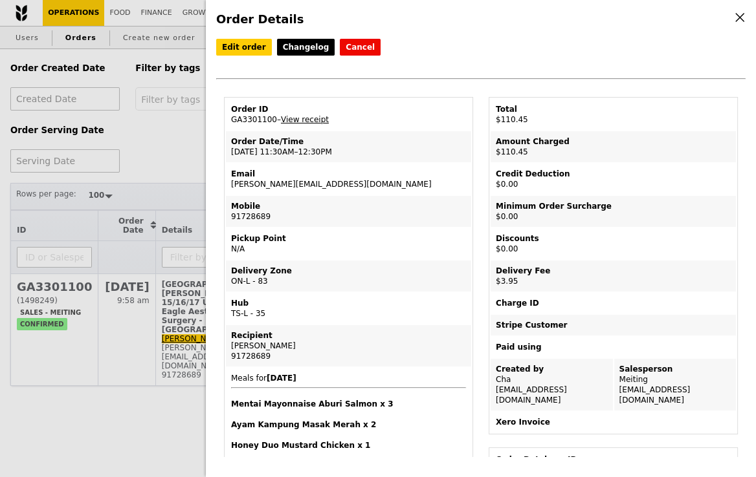
click at [155, 157] on div "Order Details Edit order Changelog Cancel Order ID GA3301100 – View receipt Ord…" at bounding box center [378, 238] width 756 height 477
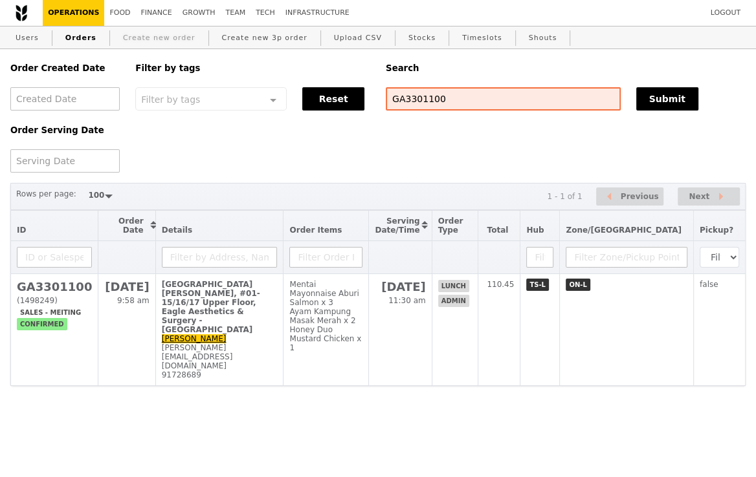
click at [147, 33] on link "Create new order" at bounding box center [159, 38] width 83 height 23
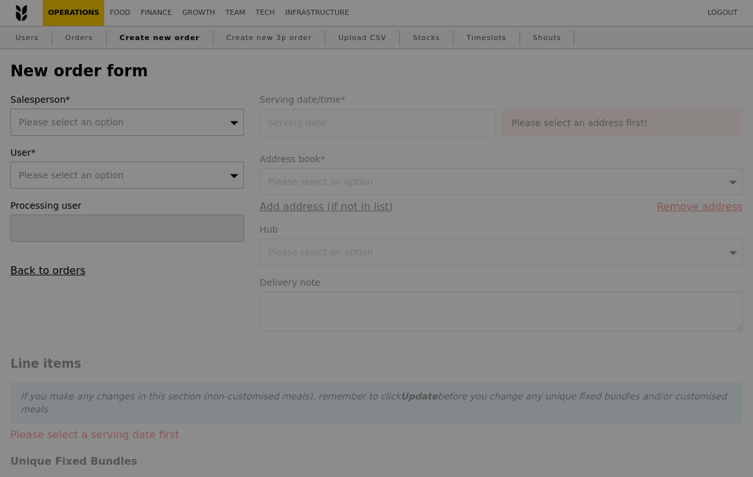
type input "Confirm"
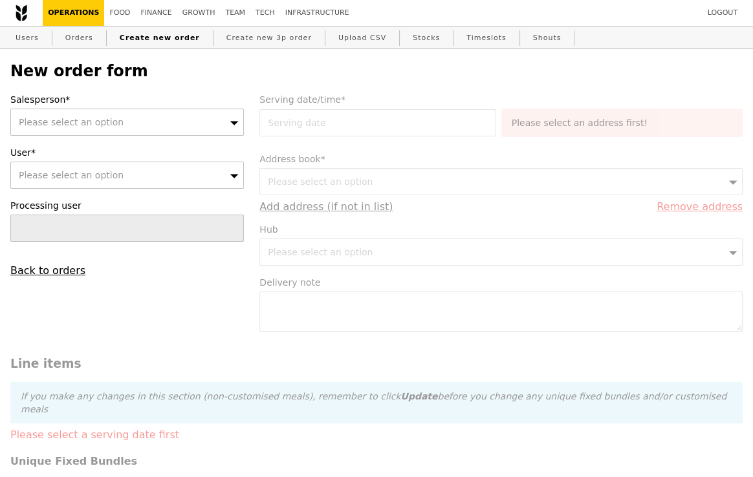
click at [134, 182] on div "Please select an option" at bounding box center [127, 175] width 234 height 27
type input "andy@eagleeyecentre.com.sg"
type input "Confirm"
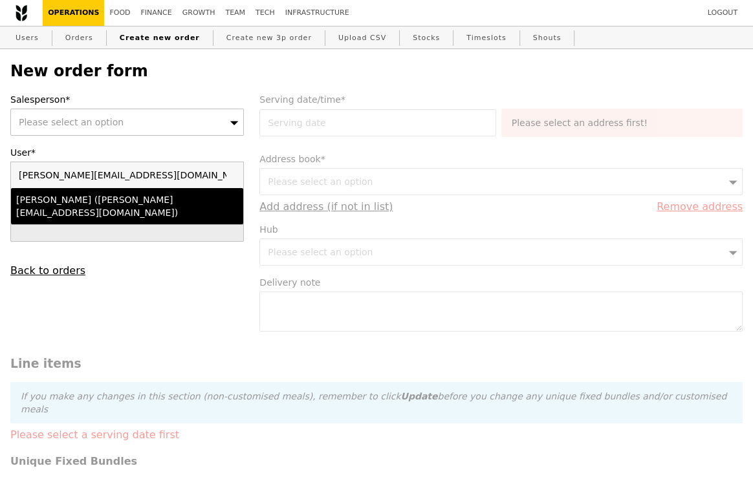
type input "andy@eagleeyecentre.com.sg"
click at [118, 201] on div "Andy (andy@eagleeyecentre.com.sg)" at bounding box center [99, 206] width 166 height 26
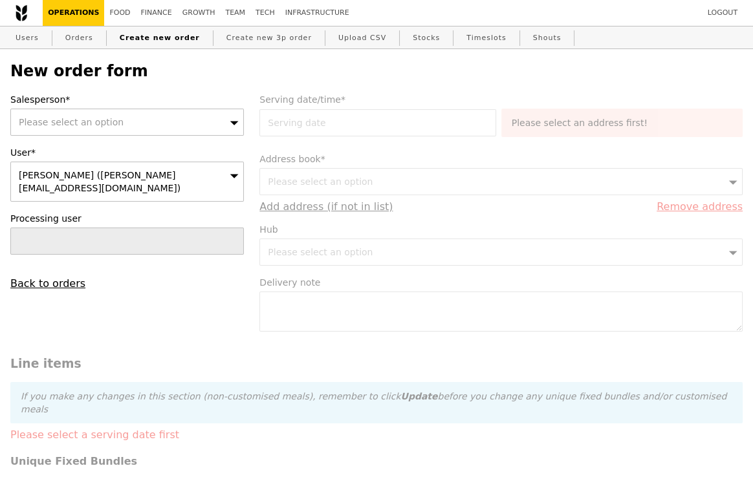
click at [122, 129] on div "Please select an option" at bounding box center [127, 122] width 234 height 27
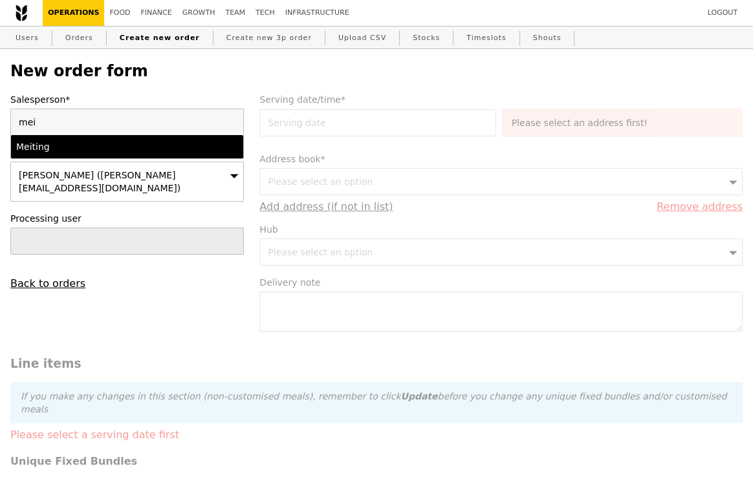
type input "mei"
click at [121, 147] on div "Meiting" at bounding box center [99, 146] width 166 height 13
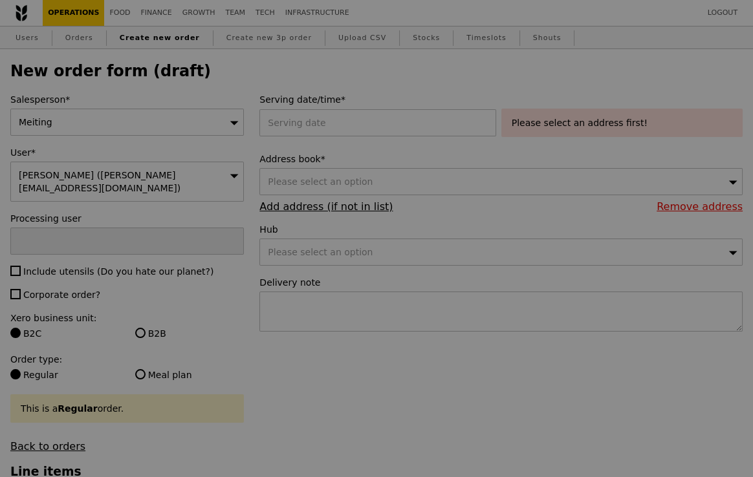
type input "Confirm"
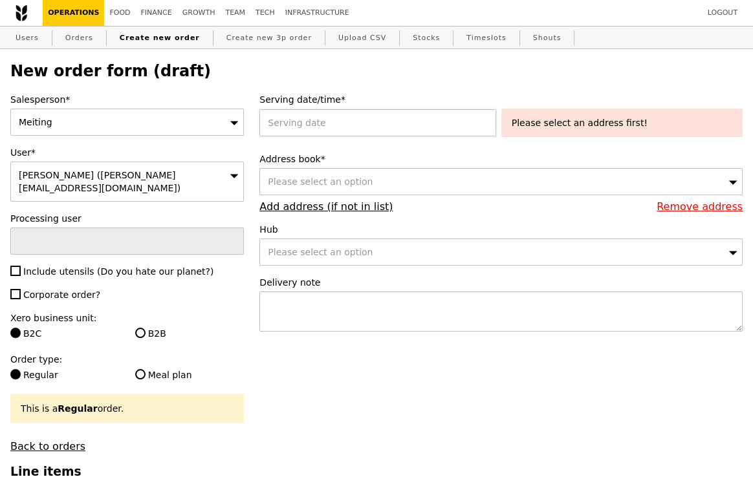
click at [370, 125] on div at bounding box center [379, 122] width 241 height 27
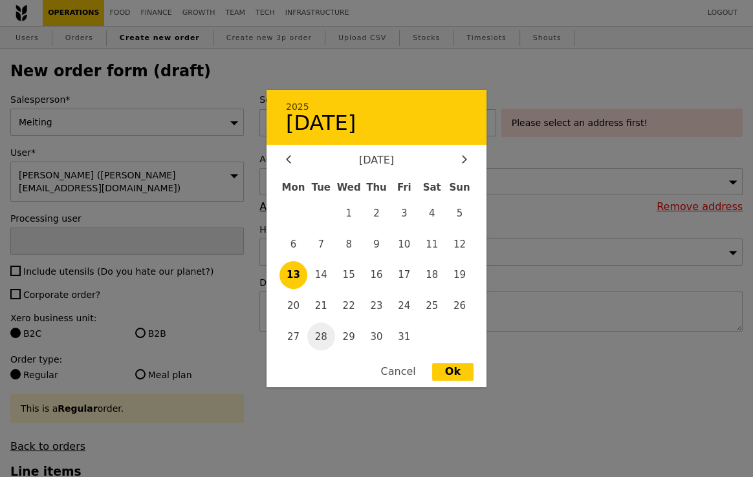
click at [324, 336] on span "28" at bounding box center [321, 337] width 28 height 28
type input "28 Oct 2025"
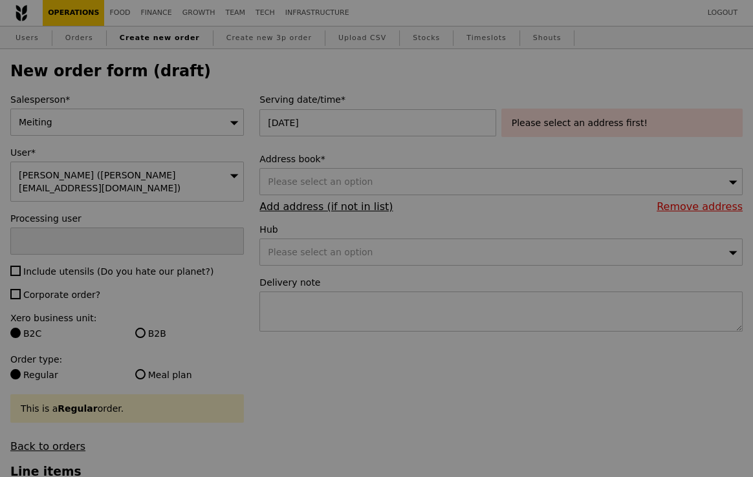
type input "Confirm"
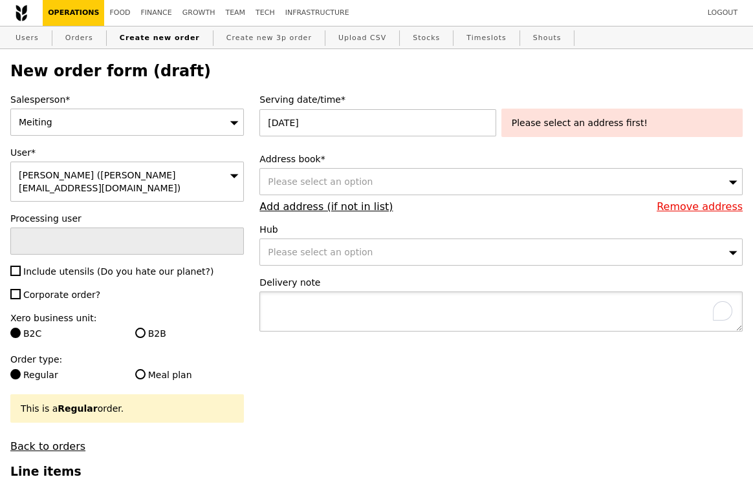
click at [358, 307] on textarea "To enrich screen reader interactions, please activate Accessibility in Grammarl…" at bounding box center [500, 312] width 483 height 40
paste textarea "Eagle Aesthetics & Surgery 12 Farrer Park Station Road, #05-02/03/04 HMI Medica…"
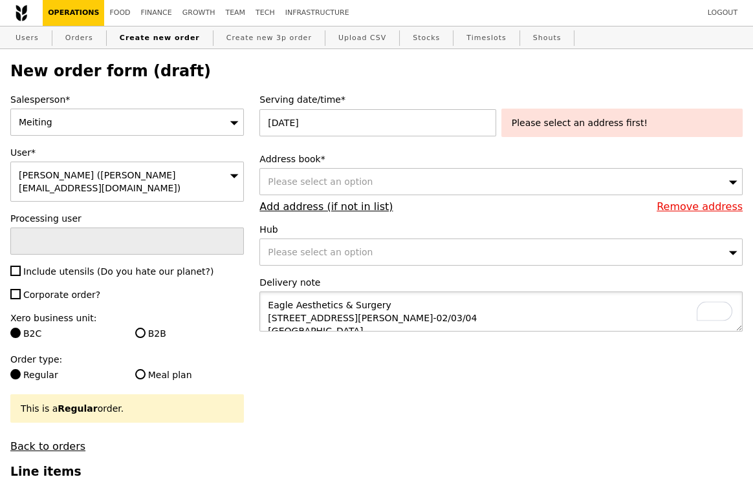
drag, startPoint x: 391, startPoint y: 309, endPoint x: 255, endPoint y: 302, distance: 136.0
click at [255, 302] on div "Serving date/time* 28 Oct 2025 Please select an address first! Address book* Pl…" at bounding box center [501, 219] width 499 height 252
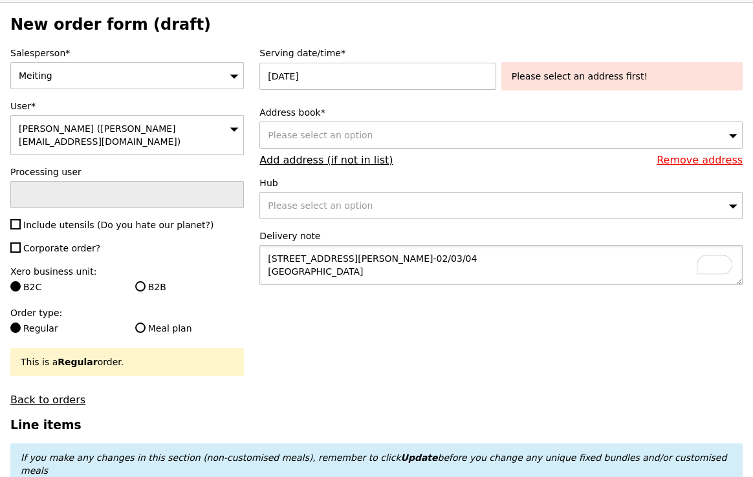
scroll to position [47, 0]
click at [268, 280] on textarea "12 Farrer Park Station Road, #05-02/03/04 HMI Medical Centre Singapore 217565" at bounding box center [500, 265] width 483 height 40
paste textarea "Eagle Aesthetics & Surgery"
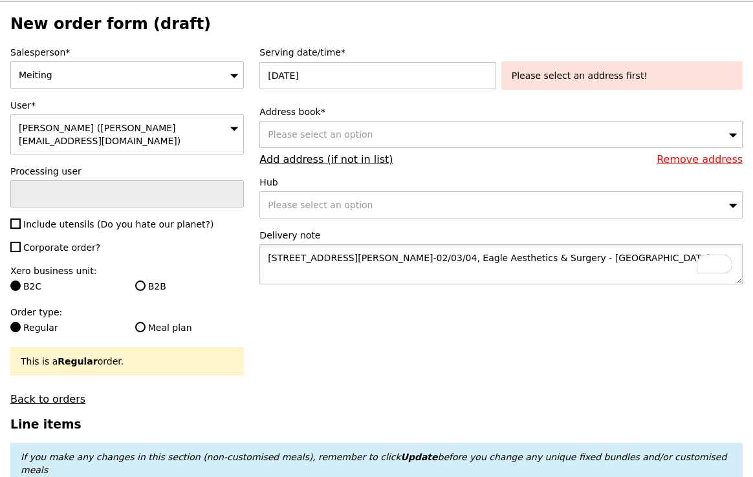
scroll to position [13, 0]
click at [325, 268] on textarea "12 Farrer Park Station Road, #05-02/03/04, Eagle Aesthetics & Surgery - HMI Med…" at bounding box center [500, 265] width 483 height 40
type textarea "12 Farrer Park Station Road, #05-02/03/04, Eagle Aesthetics & Surgery - HMI Med…"
click at [355, 126] on div "Please select an option" at bounding box center [500, 134] width 483 height 27
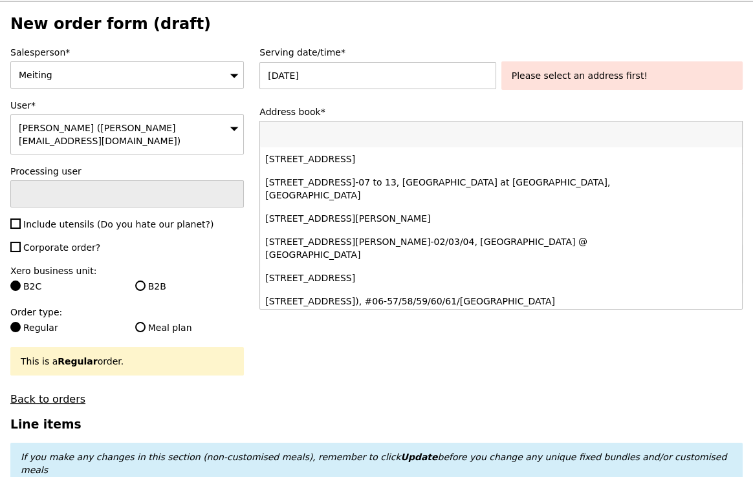
type input "Confirm"
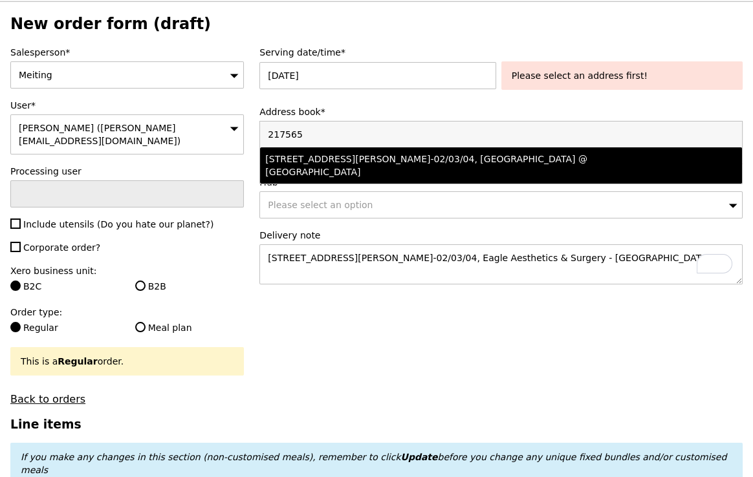
type input "217565"
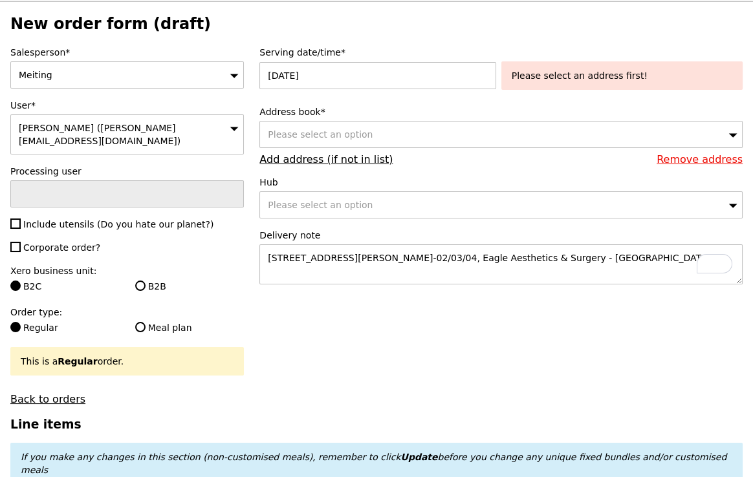
click at [361, 133] on span "Please select an option" at bounding box center [320, 134] width 105 height 10
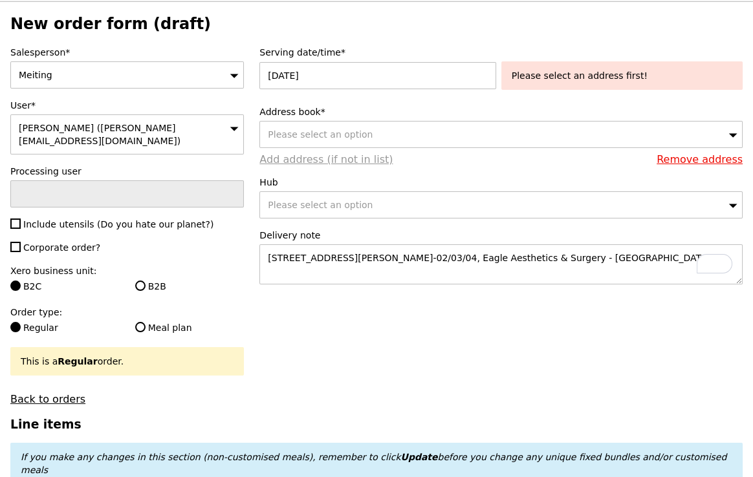
click at [327, 159] on link "Add address (if not in list)" at bounding box center [325, 159] width 133 height 12
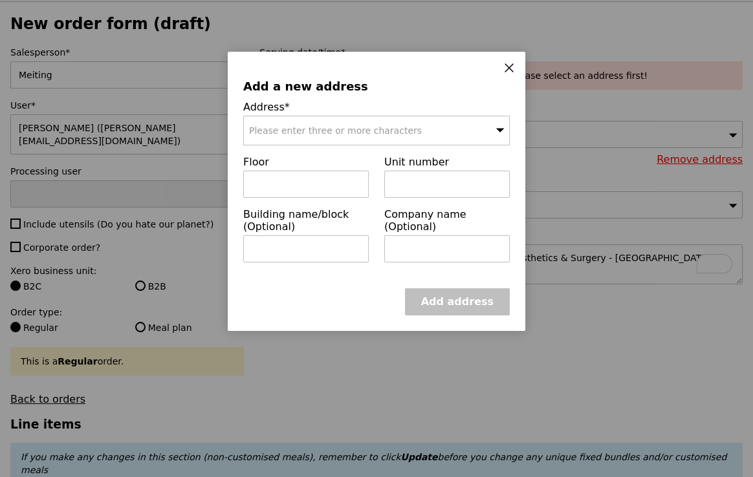
click at [322, 123] on div "Please enter three or more characters" at bounding box center [376, 131] width 267 height 30
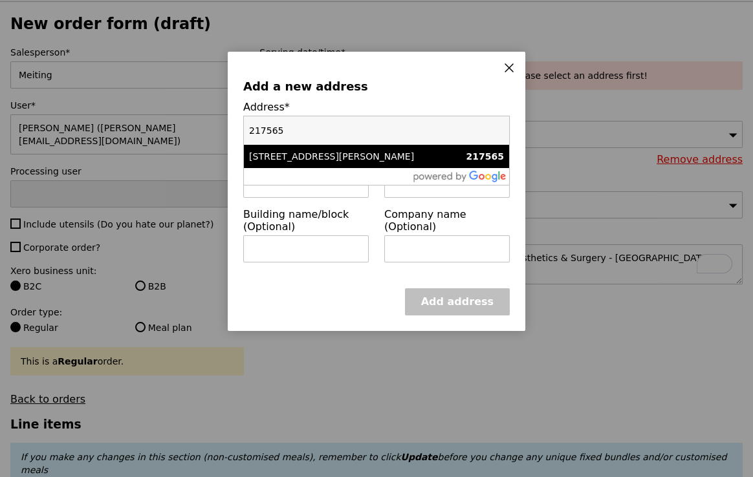
type input "217565"
click at [322, 160] on div "12 Farrer Park Station Road" at bounding box center [344, 156] width 191 height 13
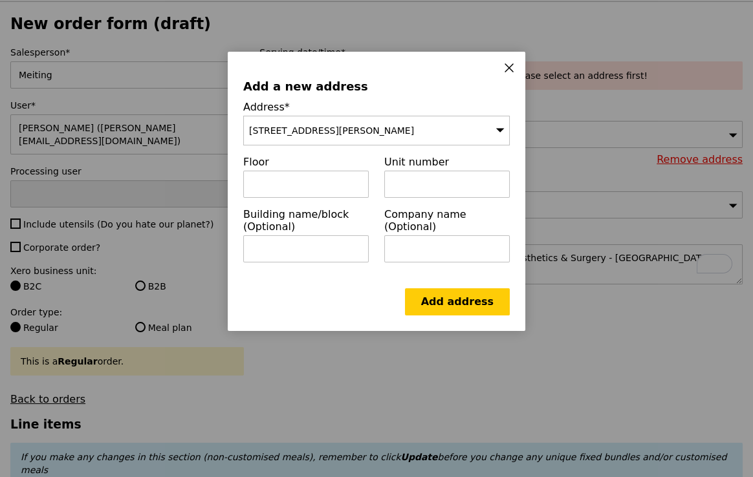
click at [507, 68] on icon at bounding box center [509, 68] width 12 height 12
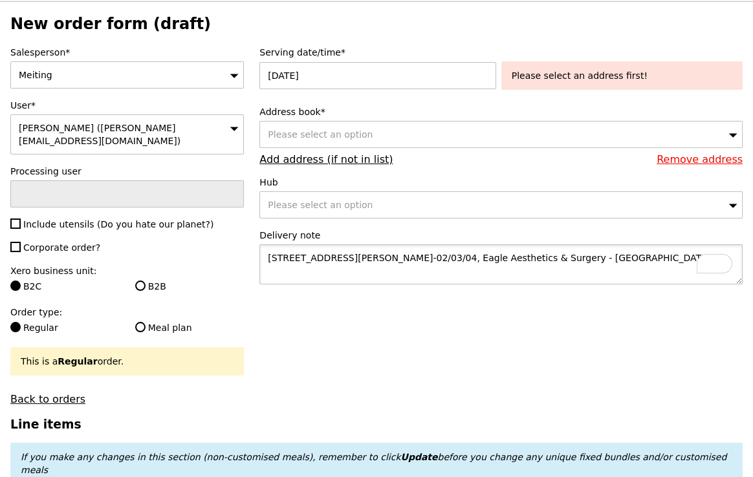
drag, startPoint x: 554, startPoint y: 257, endPoint x: 289, endPoint y: 257, distance: 265.2
click at [289, 257] on textarea "12 Farrer Park Station Road, #05-02/03/04, Eagle Aesthetics & Surgery - HMI Med…" at bounding box center [500, 265] width 483 height 40
click at [323, 204] on span "Please select an option" at bounding box center [320, 205] width 105 height 10
click at [317, 160] on link "Add address (if not in list)" at bounding box center [325, 159] width 133 height 12
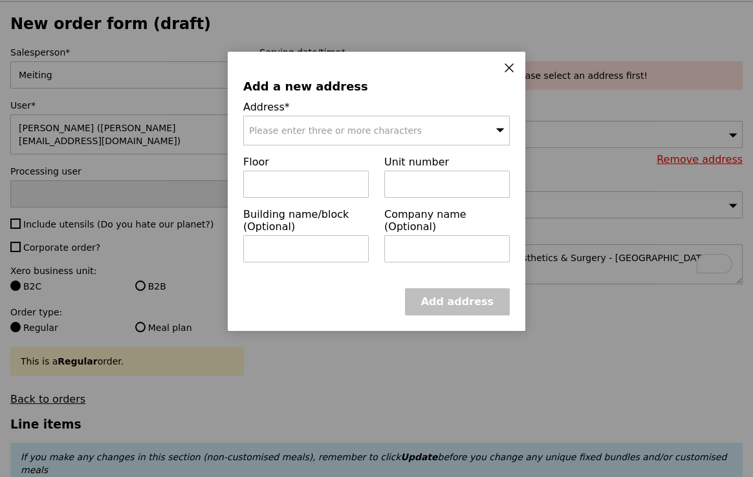
click at [310, 130] on span "Please enter three or more characters" at bounding box center [335, 131] width 173 height 10
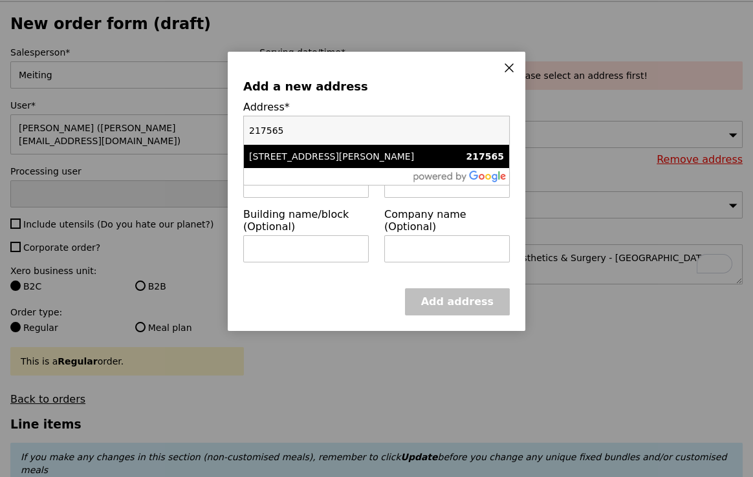
type input "217565"
click at [317, 152] on div "12 Farrer Park Station Road" at bounding box center [344, 156] width 191 height 13
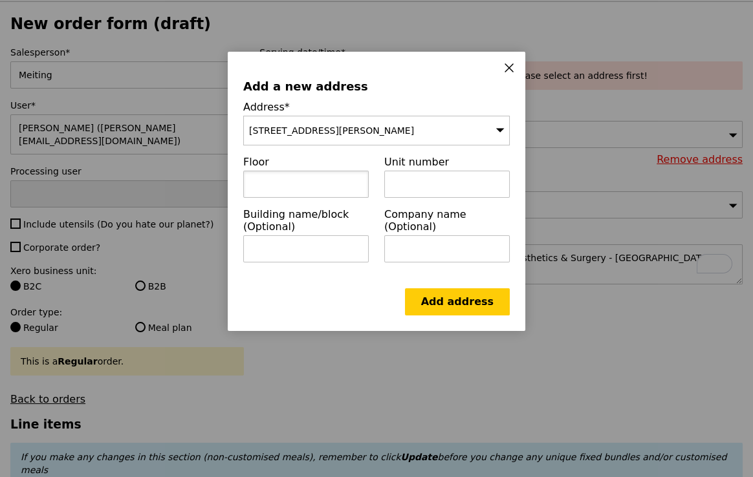
click at [304, 180] on input "text" at bounding box center [306, 184] width 126 height 27
type input "05"
paste input "02/03/04, Eagle Aesthetics & Surgery - HMI Medical Centre"
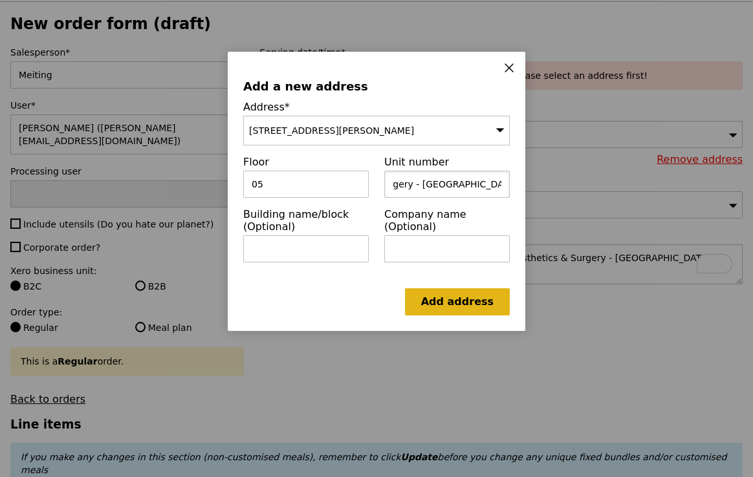
type input "02/03/04, Eagle Aesthetics & Surgery - HMI Medical Centre"
click at [455, 308] on link "Add address" at bounding box center [457, 302] width 105 height 27
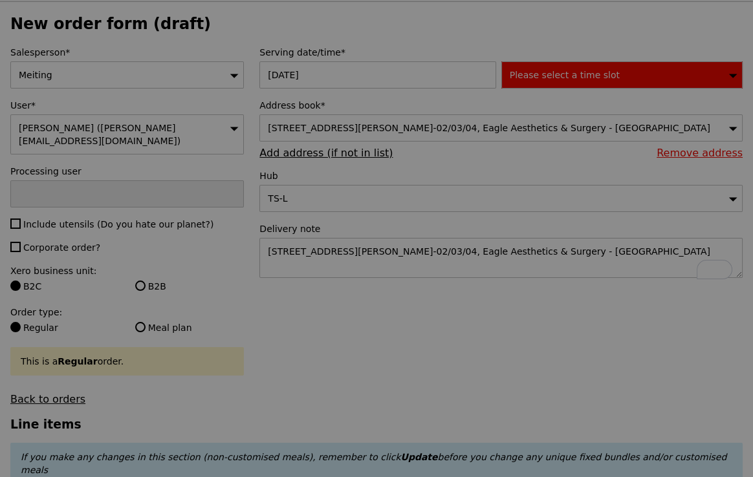
type input "Confirm"
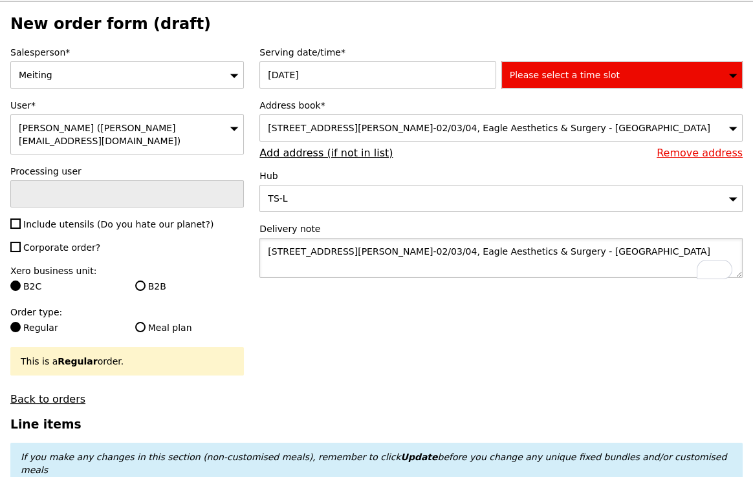
click at [366, 270] on textarea "12 Farrer Park Station Road, #05-02/03/04, Eagle Aesthetics & Surgery - HMI Med…" at bounding box center [500, 258] width 483 height 40
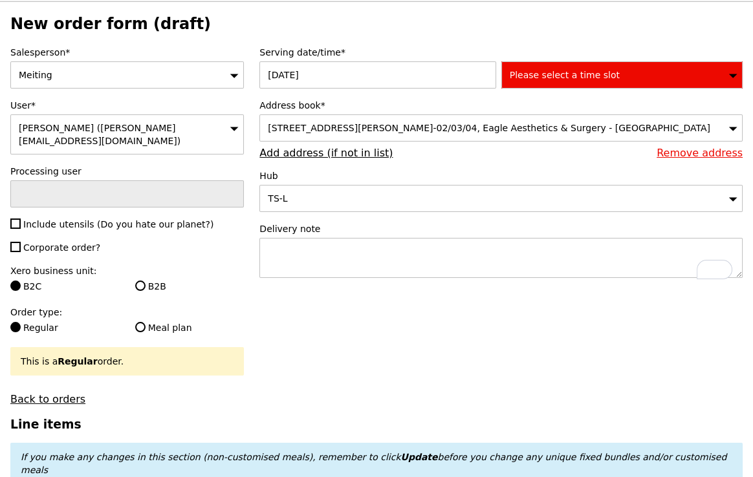
type input "Confirm"
click at [334, 278] on textarea "To enrich screen reader interactions, please activate Accessibility in Grammarl…" at bounding box center [500, 258] width 483 height 40
paste textarea "Please contact Chelsia - 9760 5486. Deliver between 11:30 PM to 12:00 PM."
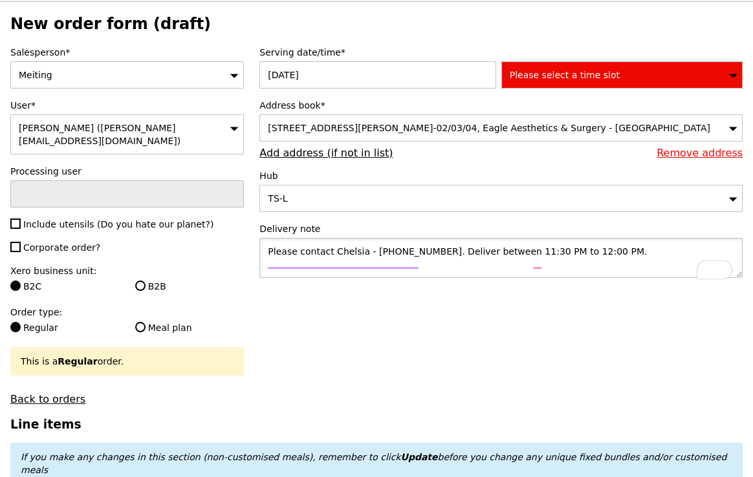
type textarea "Please contact Chelsia - 9760 5486. Deliver between 11:30 PM to 12:00 PM."
type input "Confirm"
click at [593, 75] on span "Please select a time slot" at bounding box center [565, 75] width 110 height 10
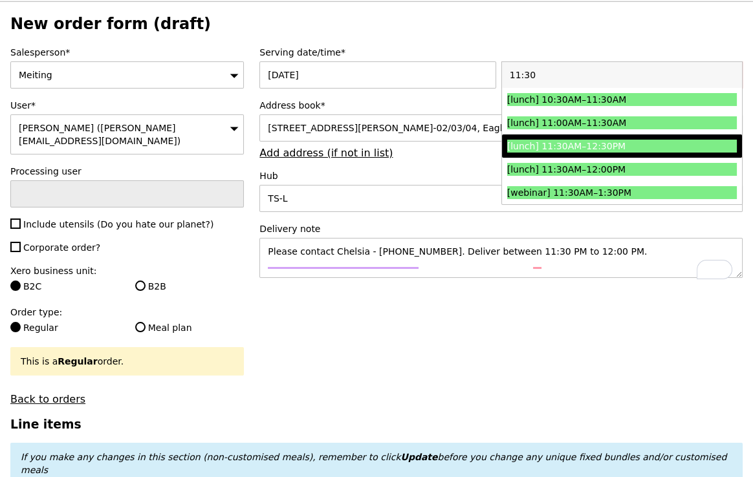
type input "11:30"
click at [571, 142] on div "[lunch] 11:30AM–12:30PM" at bounding box center [593, 146] width 172 height 13
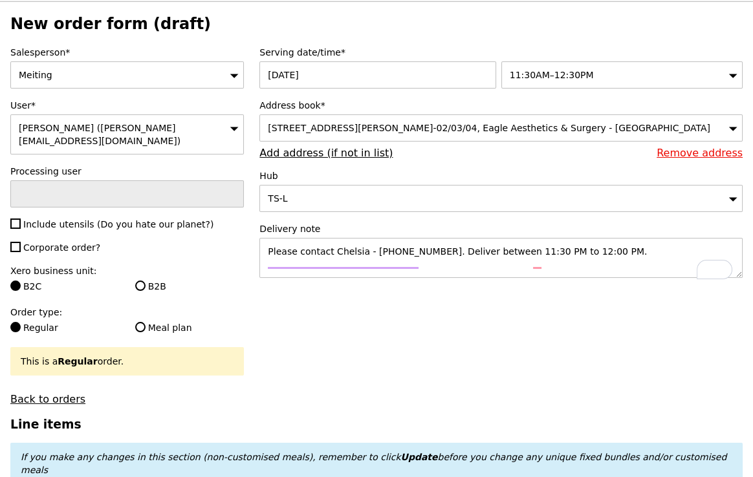
type input "Confirm"
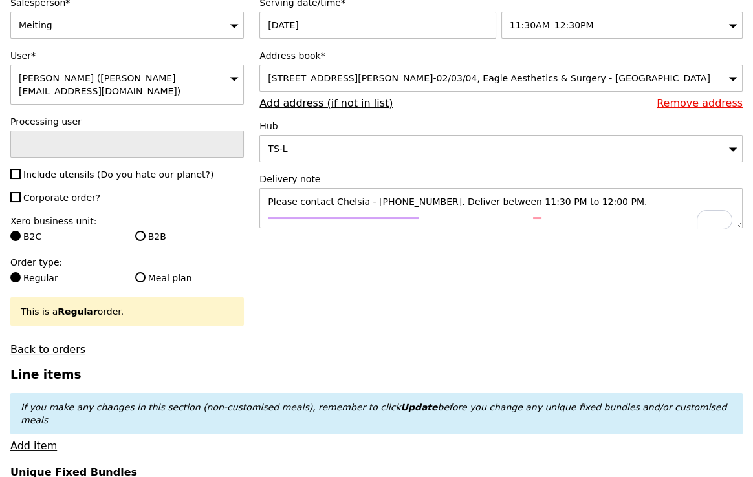
scroll to position [106, 0]
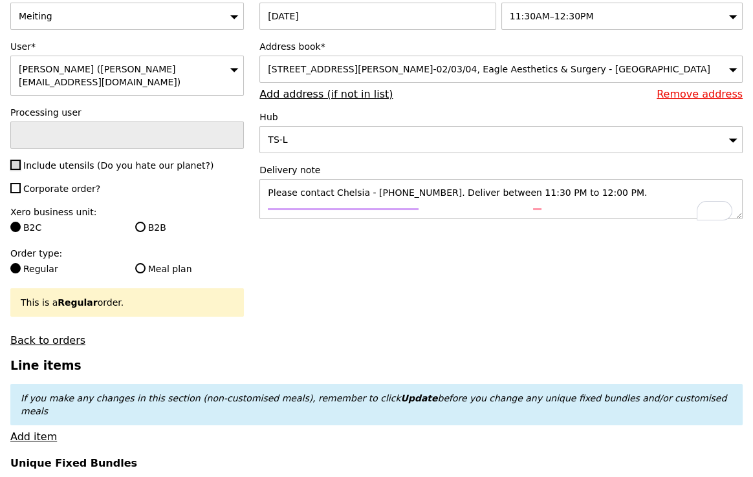
click at [15, 160] on input "Include utensils (Do you hate our planet?)" at bounding box center [15, 165] width 10 height 10
checkbox input "true"
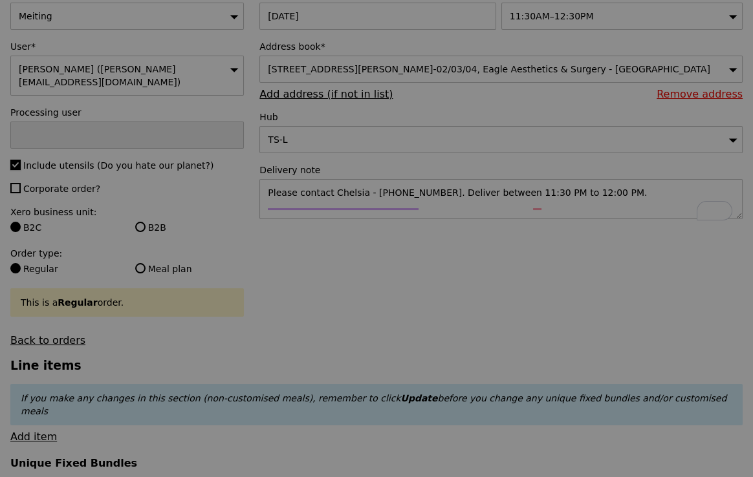
type input "Confirm"
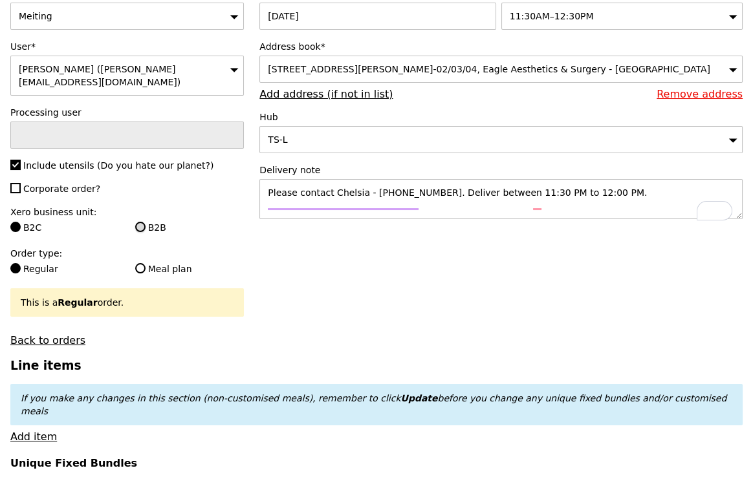
click at [143, 222] on input "B2B" at bounding box center [140, 227] width 10 height 10
radio input "true"
type input "Loading..."
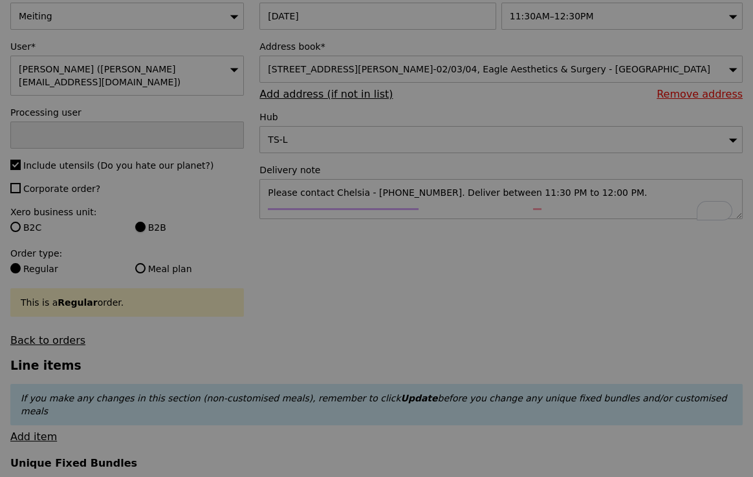
type input "9.08"
type input "9.90"
type input "Confirm"
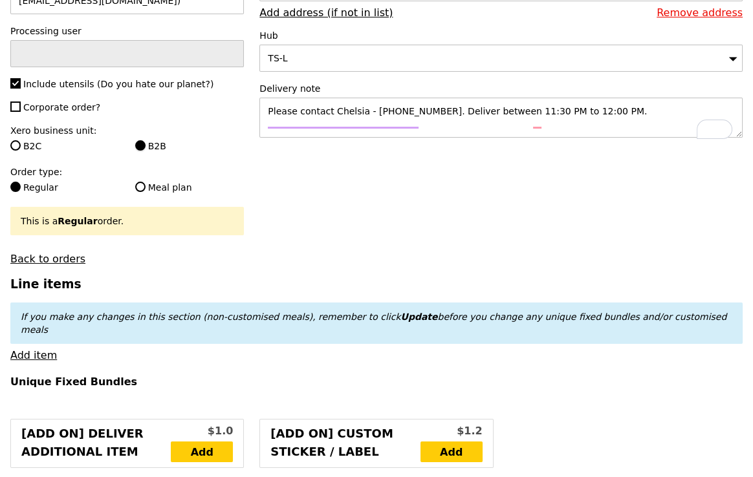
scroll to position [199, 0]
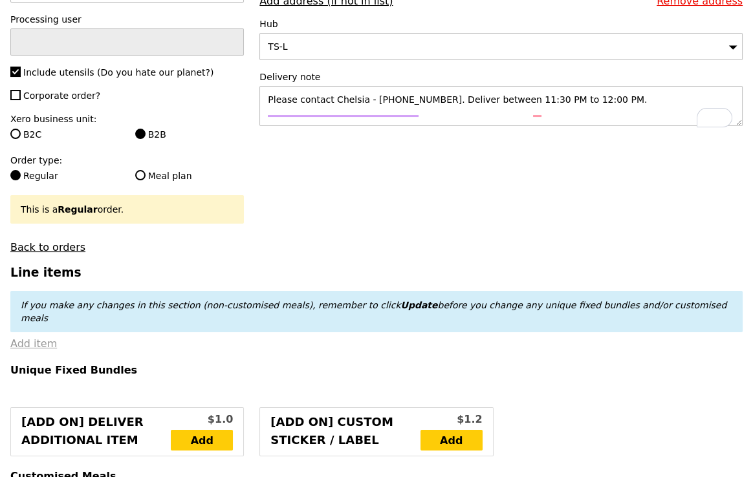
click at [32, 338] on link "Add item" at bounding box center [33, 344] width 47 height 12
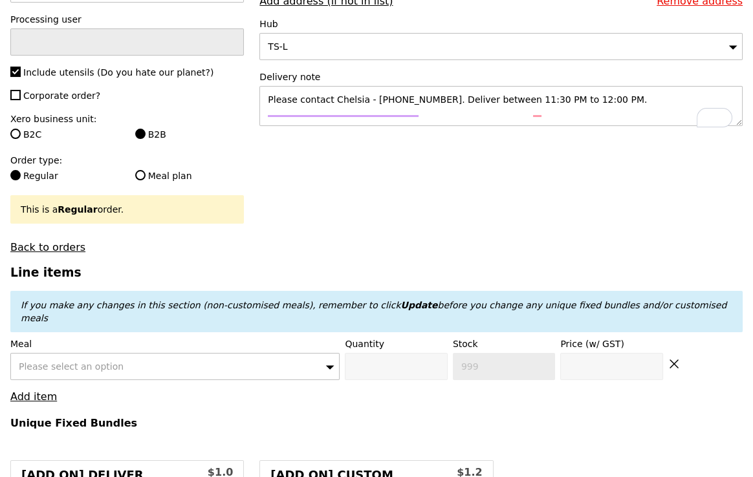
click at [60, 353] on div "Please select an option" at bounding box center [174, 366] width 329 height 27
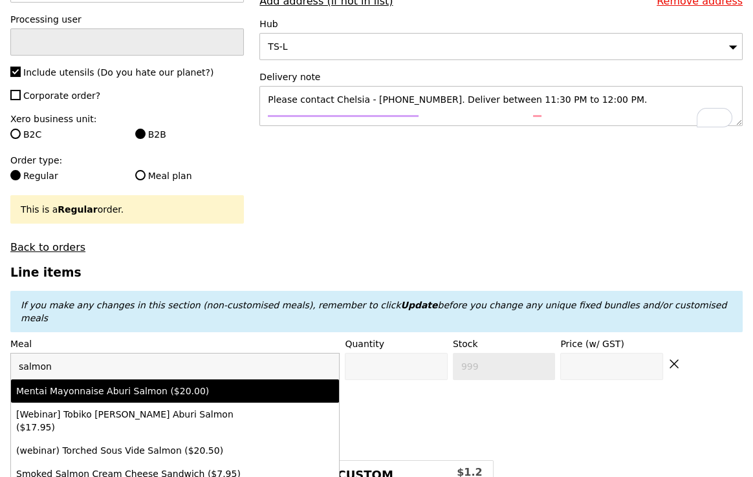
type input "salmon"
click at [65, 385] on div "Mentai Mayonnaise Aburi Salmon ($20.00)" at bounding box center [135, 391] width 239 height 13
type input "Confirm anyway"
type input "0"
type input "500"
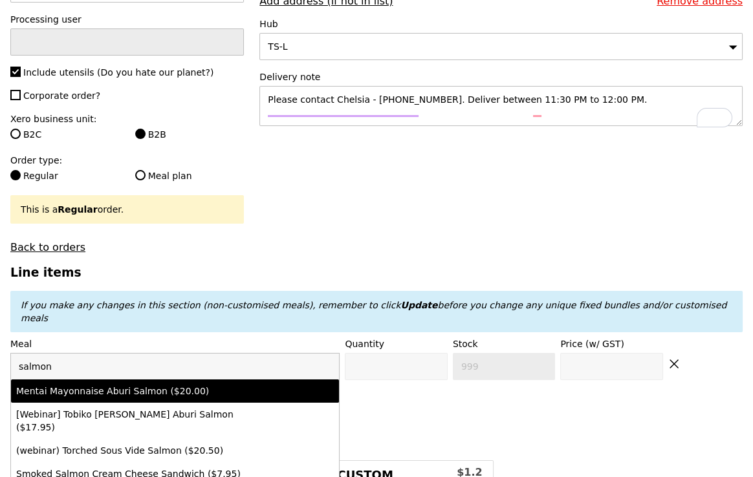
type input "20.0"
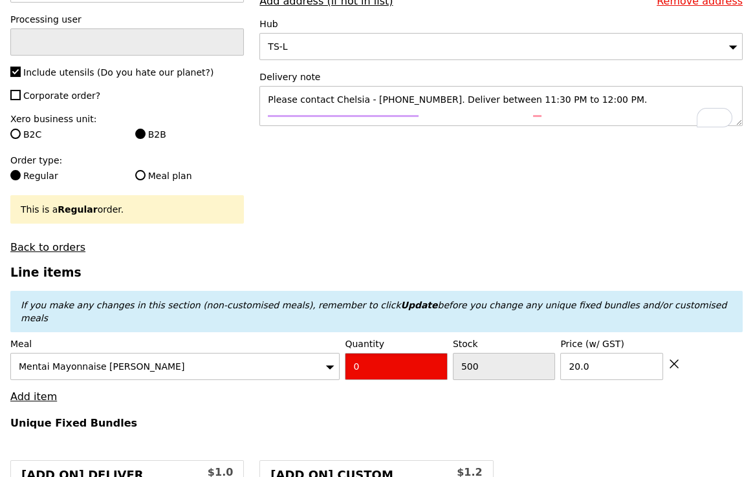
click at [380, 353] on input "0" at bounding box center [396, 366] width 102 height 27
type input "Confirm"
type input "4"
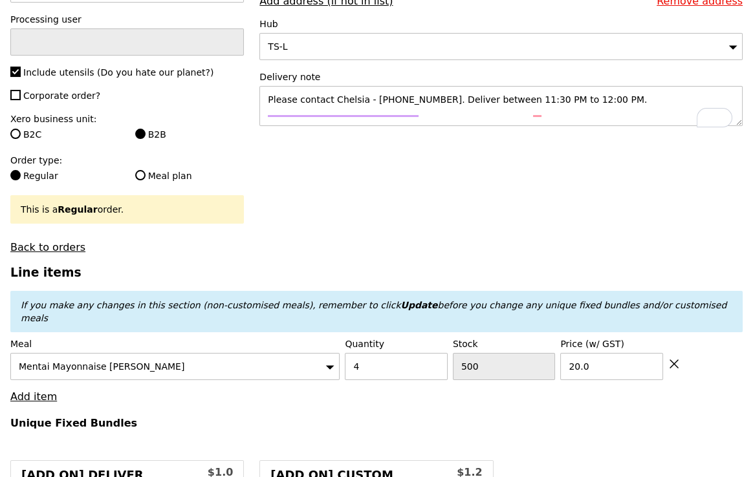
type input "Loading..."
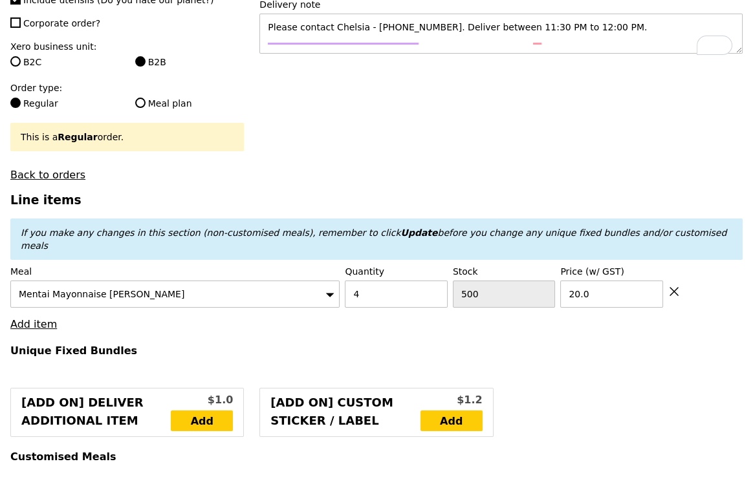
type input "80.00"
type input "3.62"
type input "3.95"
type input "83.95"
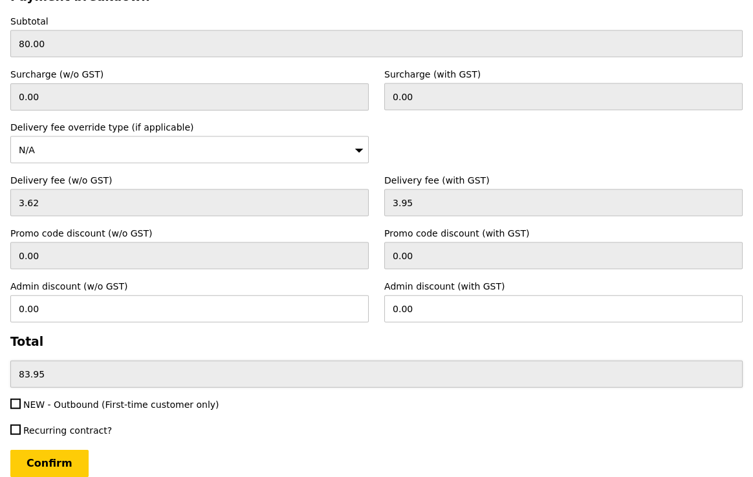
scroll to position [3969, 0]
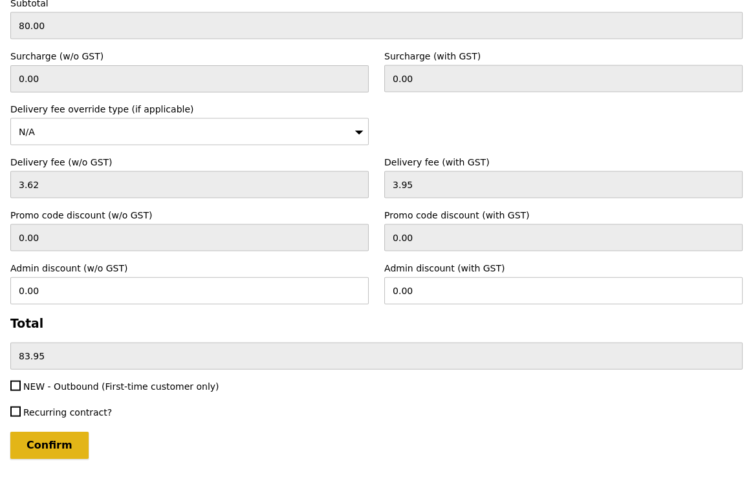
click at [65, 432] on input "Confirm" at bounding box center [49, 445] width 78 height 27
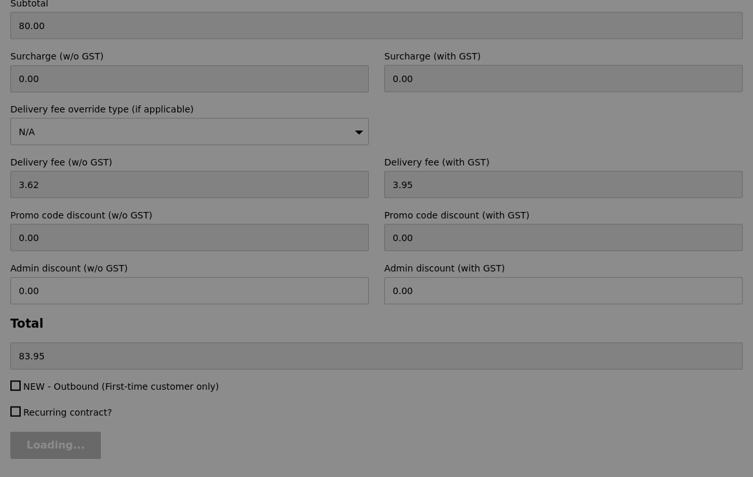
type input "Loading..."
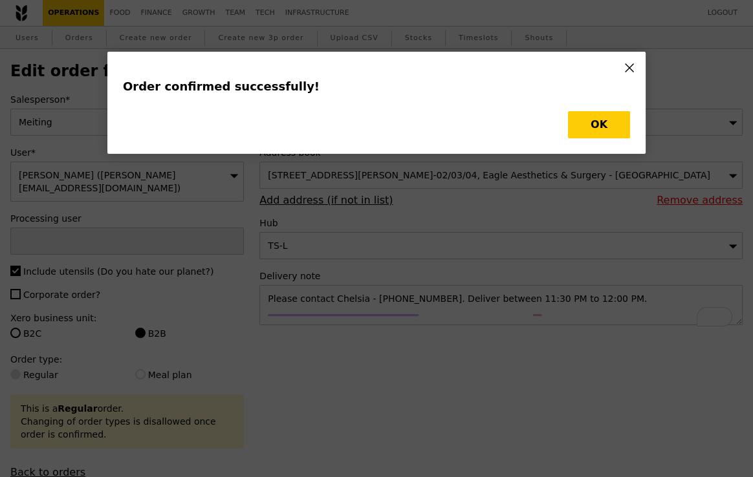
type input "Cha"
type input "Loading..."
type input "20.00"
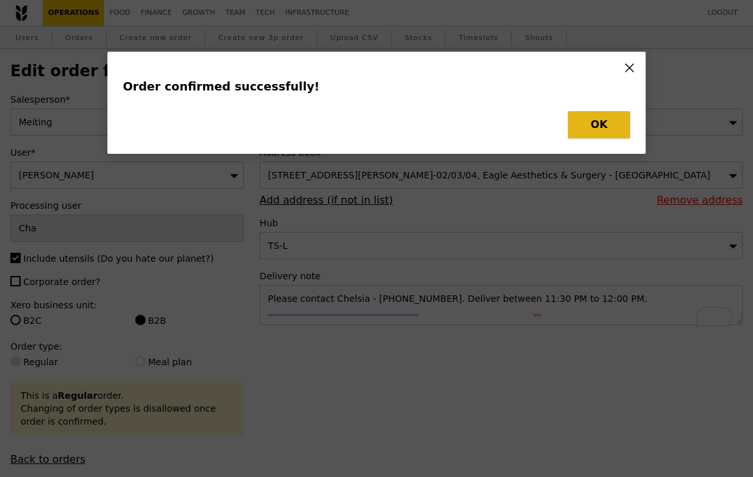
click at [608, 123] on button "OK" at bounding box center [599, 124] width 62 height 27
type input "496"
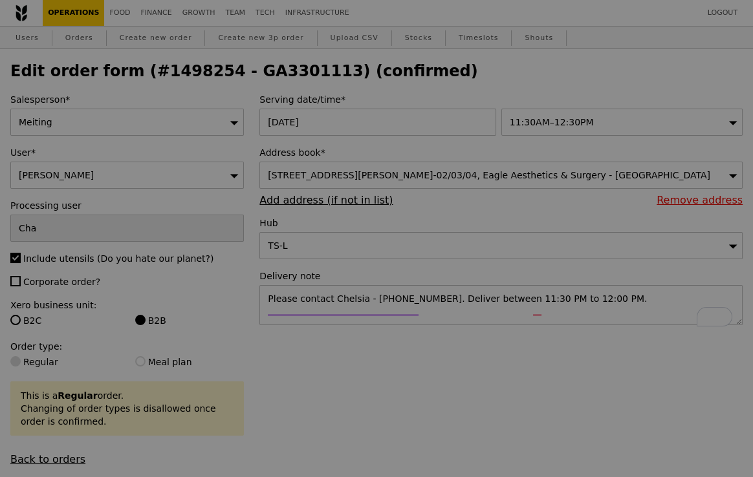
type input "Update"
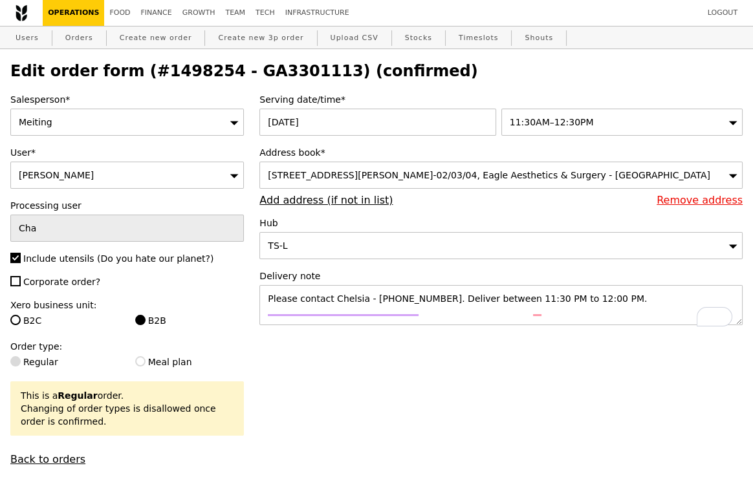
click at [255, 71] on h2 "Edit order form (#1498254 - GA3301113) (confirmed)" at bounding box center [376, 71] width 732 height 18
copy h2 "GA3301113"
click at [87, 32] on link "Orders" at bounding box center [79, 38] width 38 height 23
select select "100"
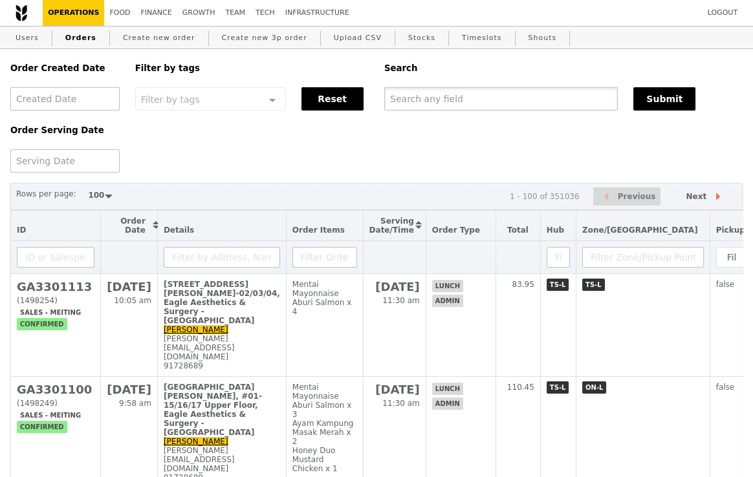
click at [428, 101] on input "text" at bounding box center [501, 98] width 234 height 23
paste input "GA3301113"
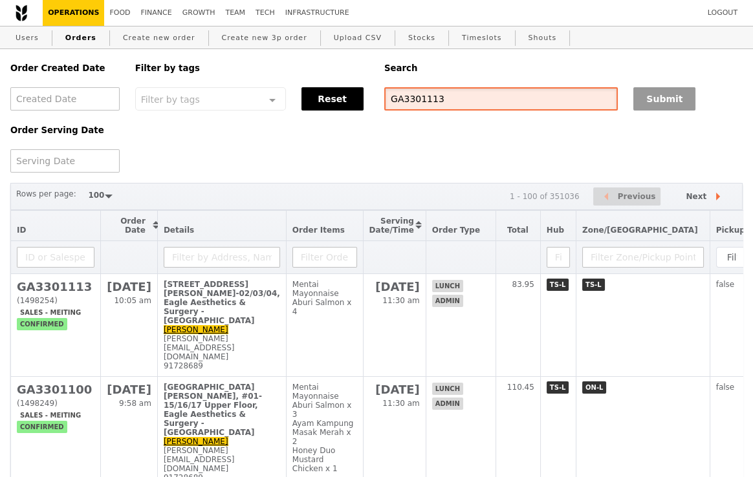
type input "GA3301113"
click at [677, 101] on button "Submit" at bounding box center [664, 98] width 62 height 23
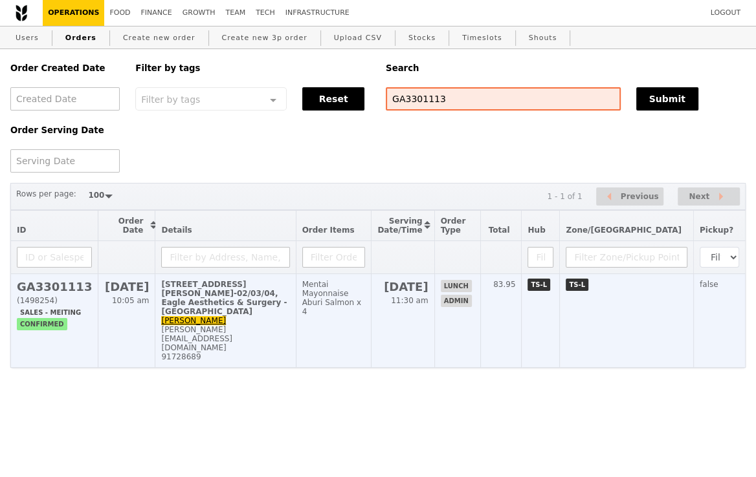
click at [371, 323] on td "Mentai Mayonnaise Aburi Salmon x 4" at bounding box center [334, 321] width 76 height 94
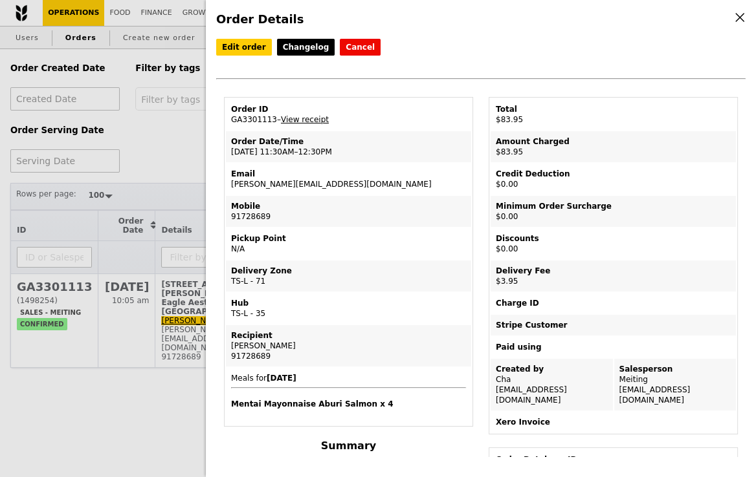
click at [257, 118] on td "Order ID GA3301113 – View receipt" at bounding box center [348, 114] width 245 height 31
copy td "GA3301113"
click at [326, 172] on div "Email" at bounding box center [348, 174] width 235 height 10
click at [311, 116] on link "View receipt" at bounding box center [305, 119] width 48 height 9
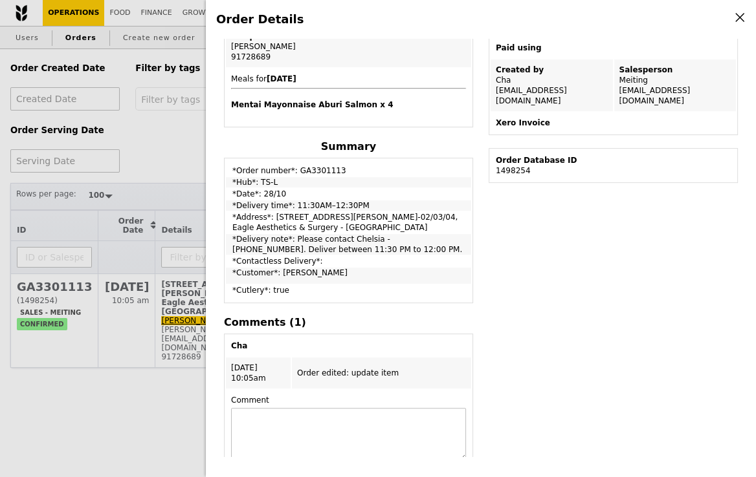
scroll to position [344, 0]
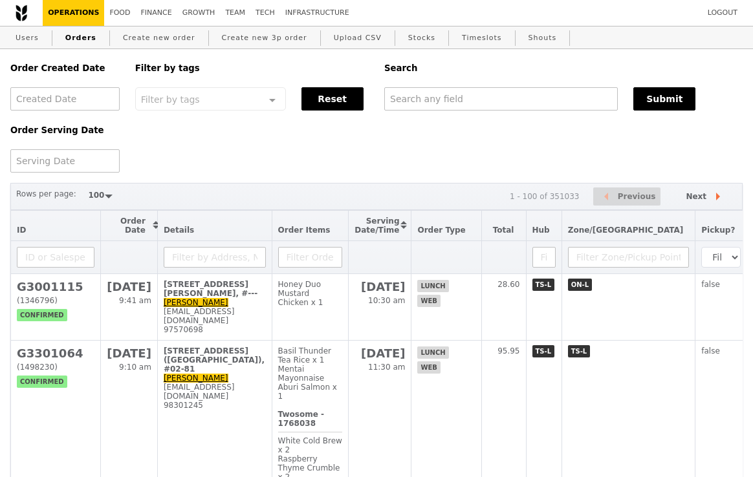
select select "100"
click at [446, 100] on input "text" at bounding box center [501, 98] width 234 height 23
paste input "[EMAIL_ADDRESS][DOMAIN_NAME]"
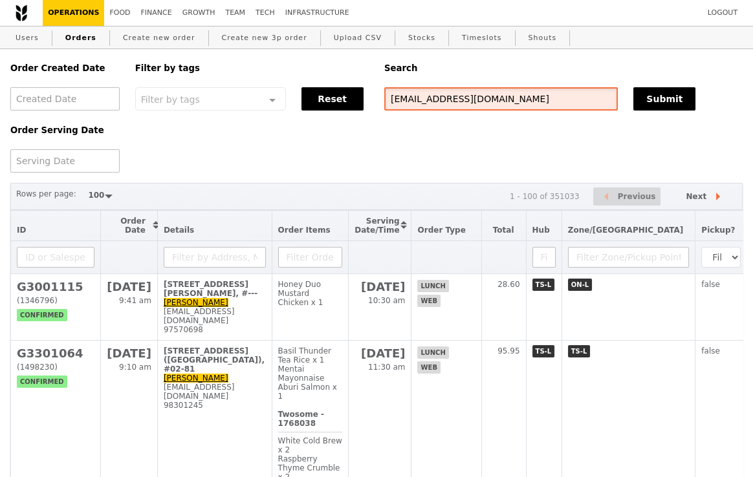
type input "[EMAIL_ADDRESS][DOMAIN_NAME]"
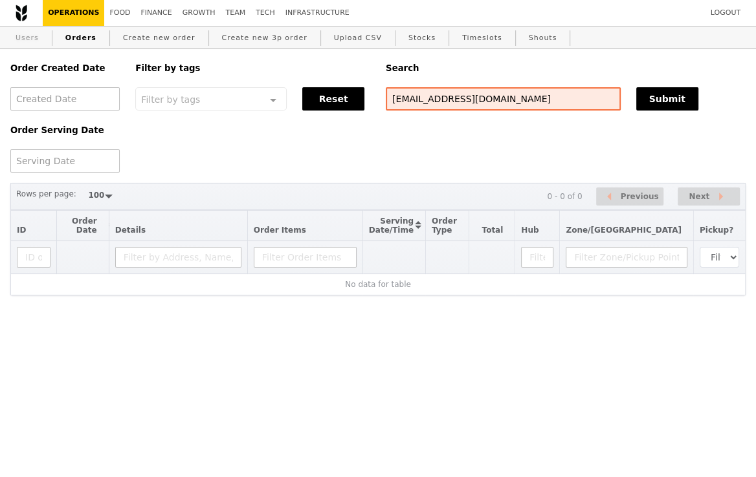
click at [35, 39] on link "Users" at bounding box center [27, 38] width 34 height 23
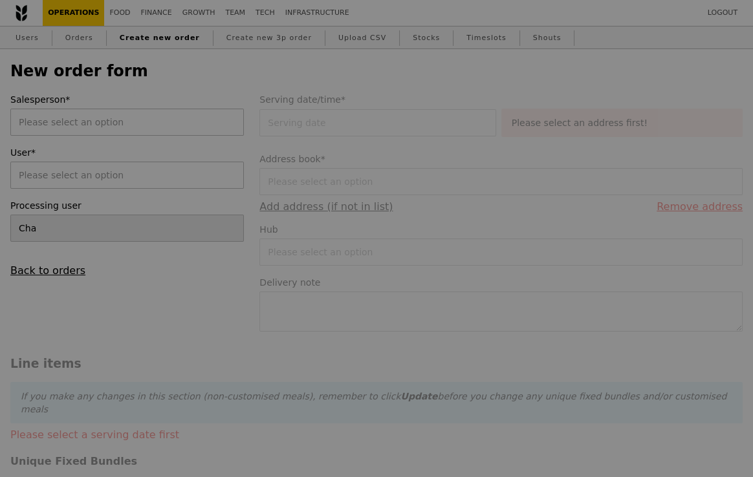
type input "Confirm"
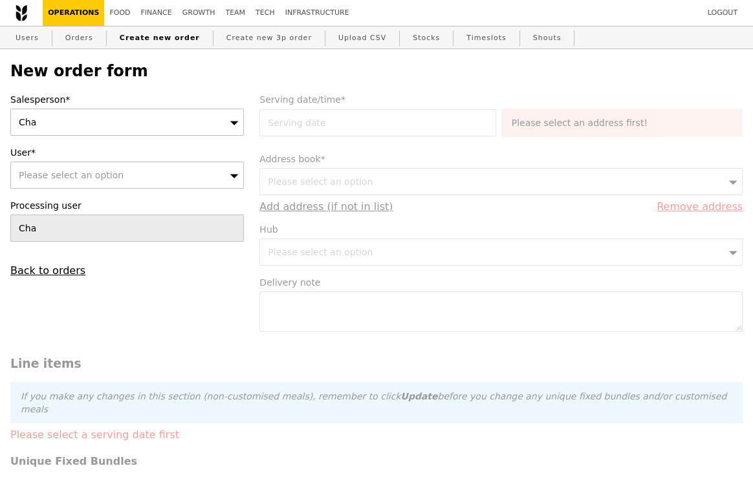
click at [85, 179] on span "Please select an option" at bounding box center [71, 175] width 105 height 10
type input "90305306"
type input "Confirm"
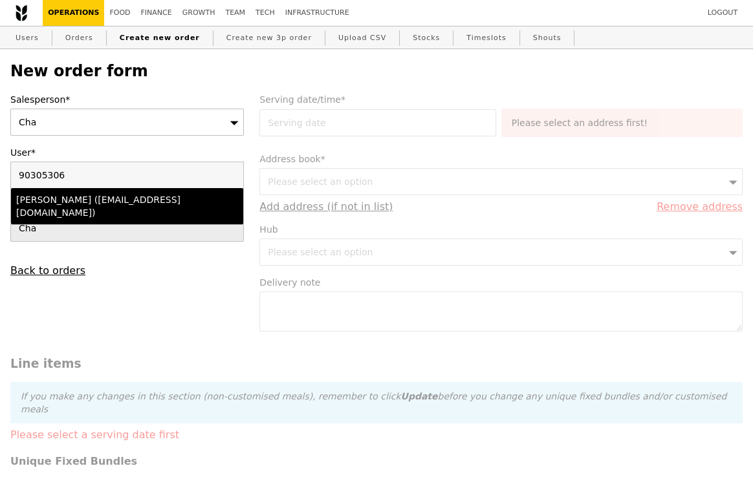
type input "90305306"
click at [83, 194] on div "Judith (judithtanct@stluke.org.sg)" at bounding box center [99, 206] width 166 height 26
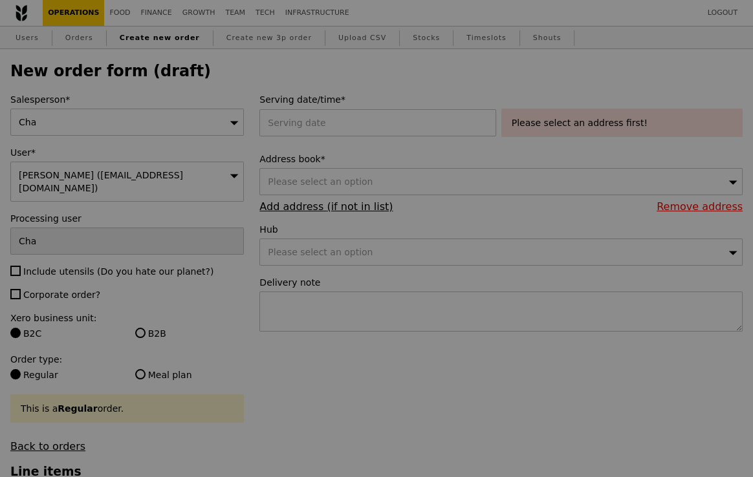
type input "Confirm"
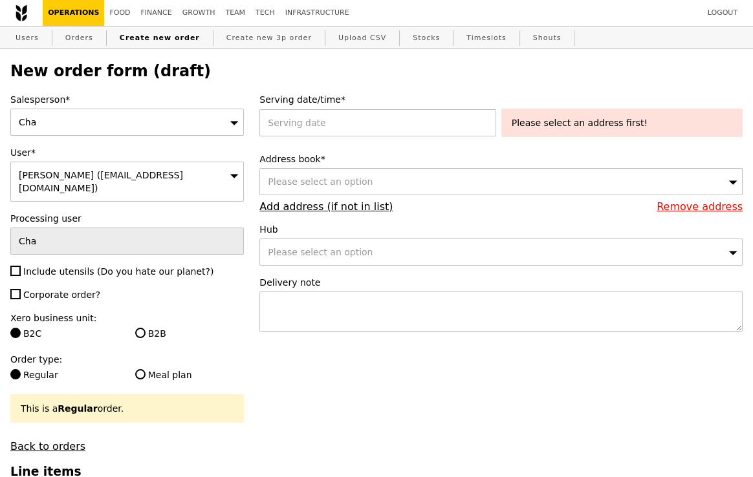
click at [105, 127] on div "Cha" at bounding box center [127, 122] width 234 height 27
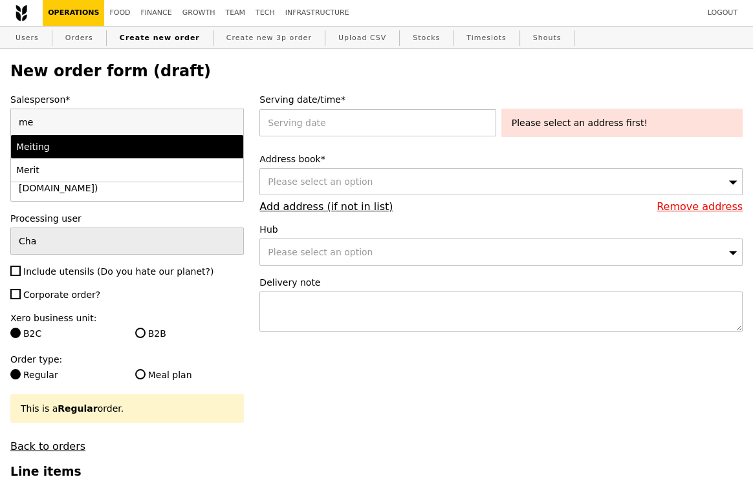
type input "me"
click at [60, 154] on li "Meiting" at bounding box center [127, 146] width 232 height 23
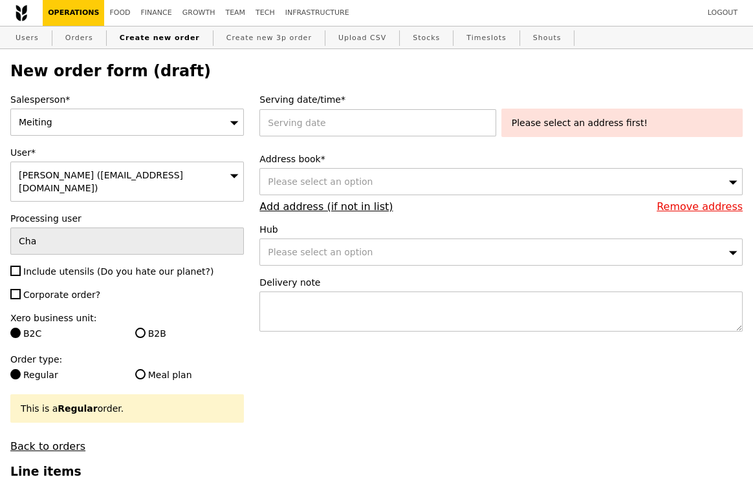
type input "Confirm"
click at [19, 266] on input "Include utensils (Do you hate our planet?)" at bounding box center [15, 271] width 10 height 10
checkbox input "true"
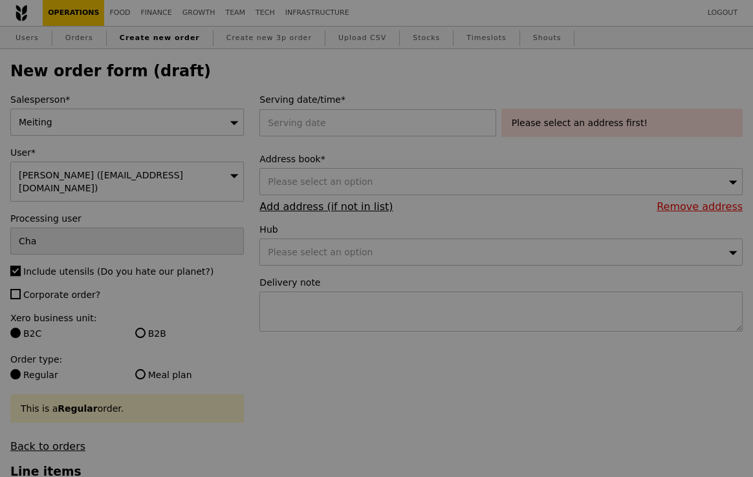
type input "Confirm"
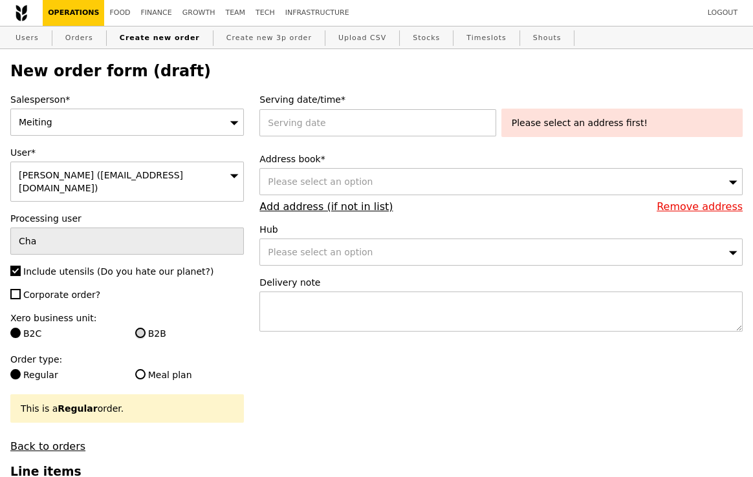
click at [144, 328] on input "B2B" at bounding box center [140, 333] width 10 height 10
radio input "true"
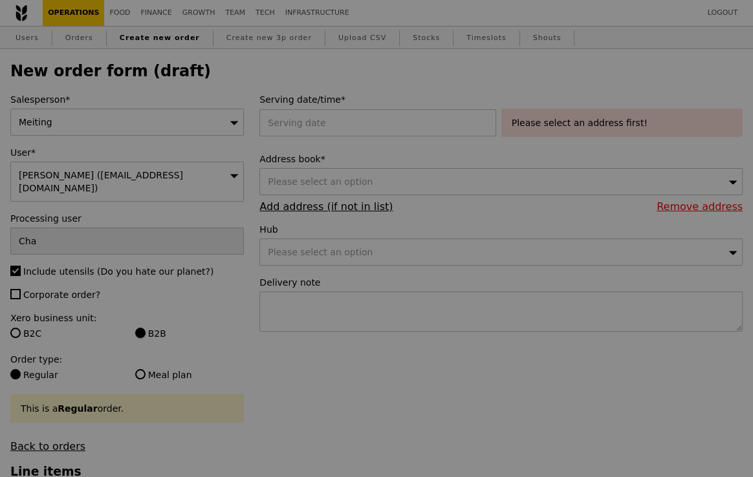
type input "Confirm"
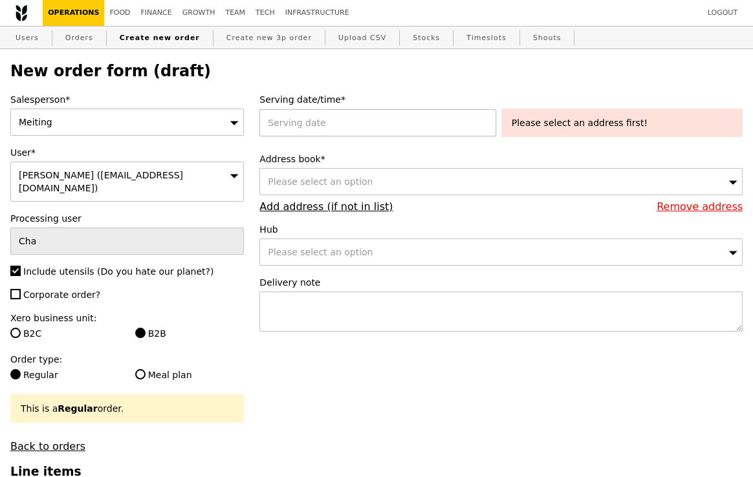
click at [341, 122] on div at bounding box center [379, 122] width 241 height 27
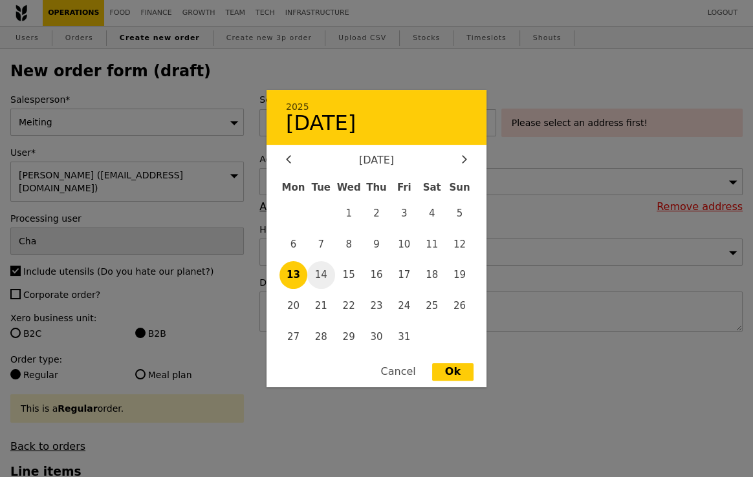
click at [320, 270] on span "14" at bounding box center [321, 275] width 28 height 28
type input "14 Oct 2025"
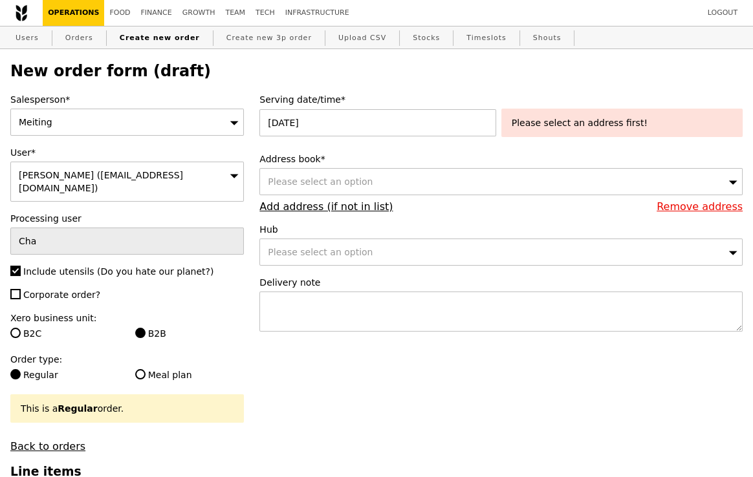
click at [486, 189] on div "Please select an option" at bounding box center [500, 181] width 483 height 27
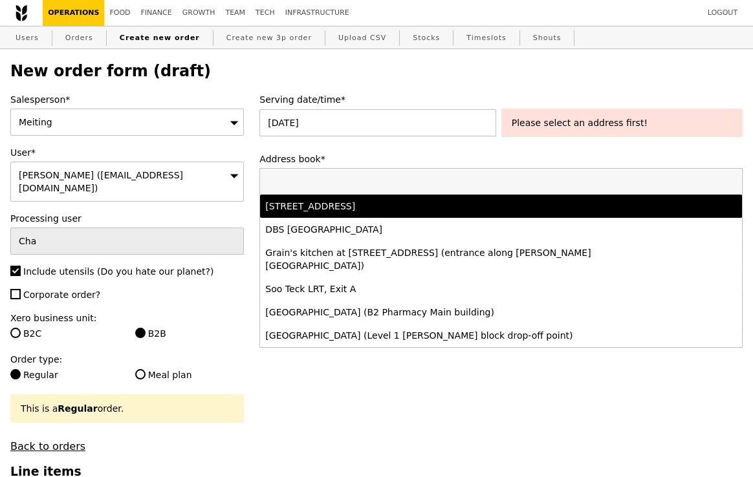
click at [439, 212] on div "2 Bukit Batok Street 11, #-, Singapore 659674" at bounding box center [441, 206] width 353 height 13
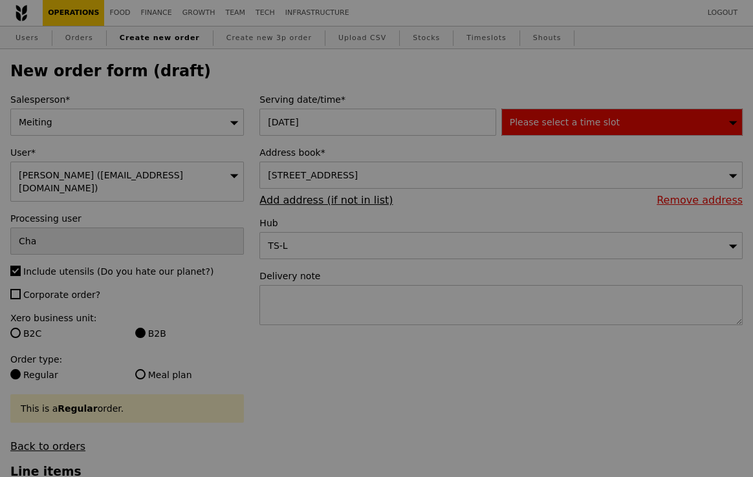
type input "Confirm"
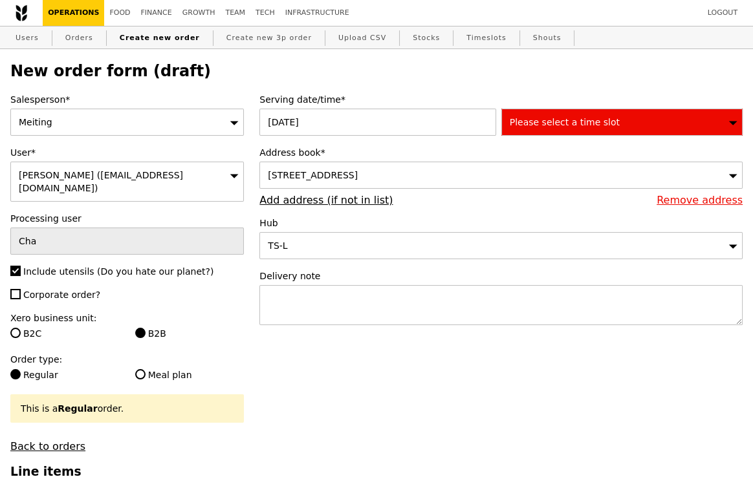
click at [591, 121] on span "Please select a time slot" at bounding box center [565, 122] width 110 height 10
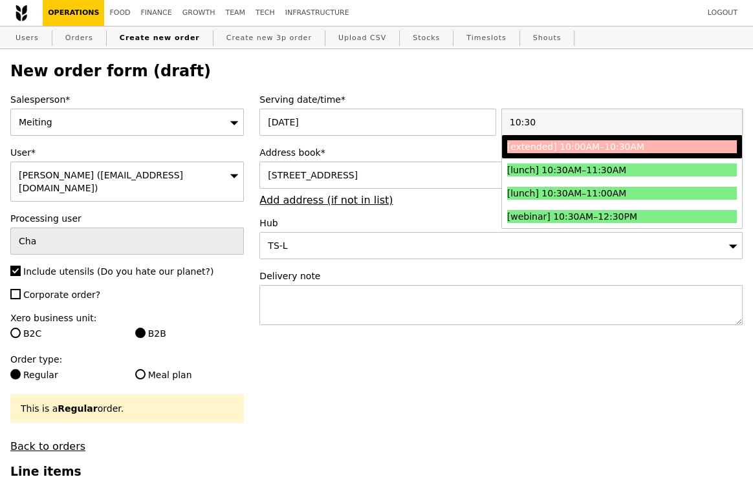
type input "10:30"
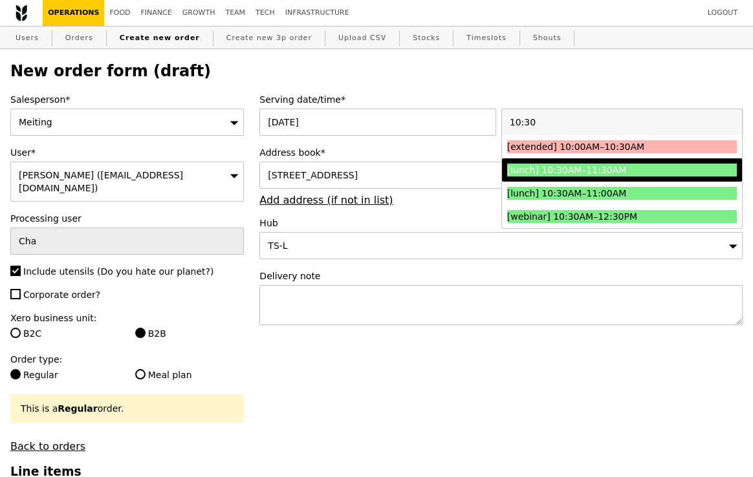
click at [582, 168] on div "[lunch] 10:30AM–11:30AM" at bounding box center [593, 170] width 172 height 13
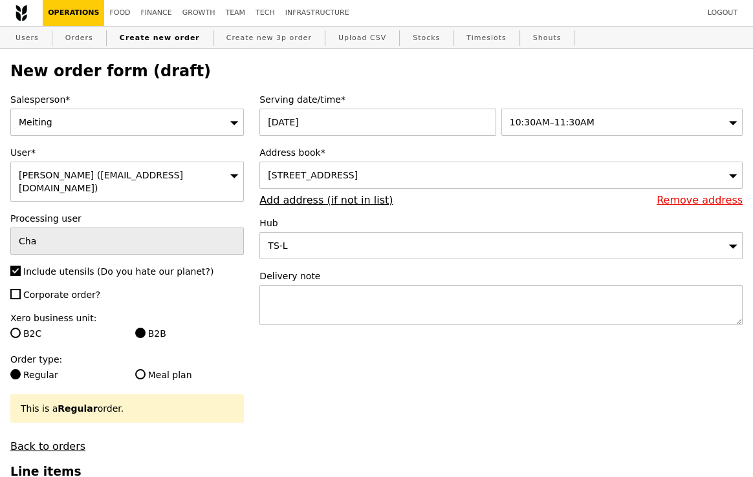
type input "Confirm"
click at [287, 305] on textarea at bounding box center [500, 305] width 483 height 40
type textarea "p"
type textarea "Please deliver closer to 11:30 AM if possible. Thank you!"
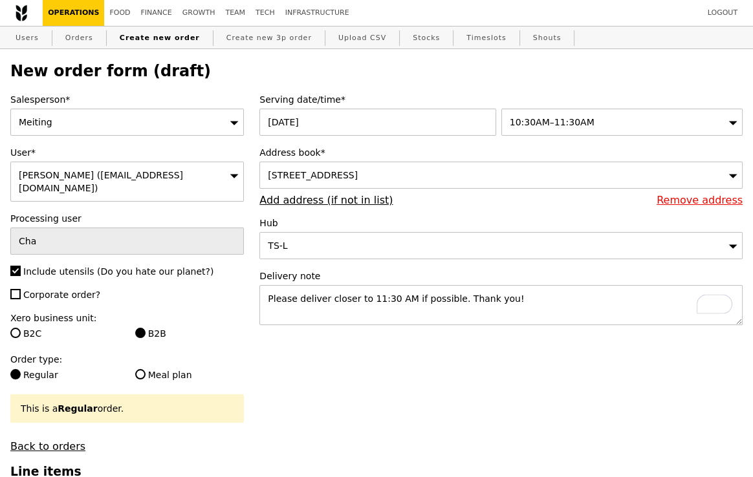
type input "Confirm"
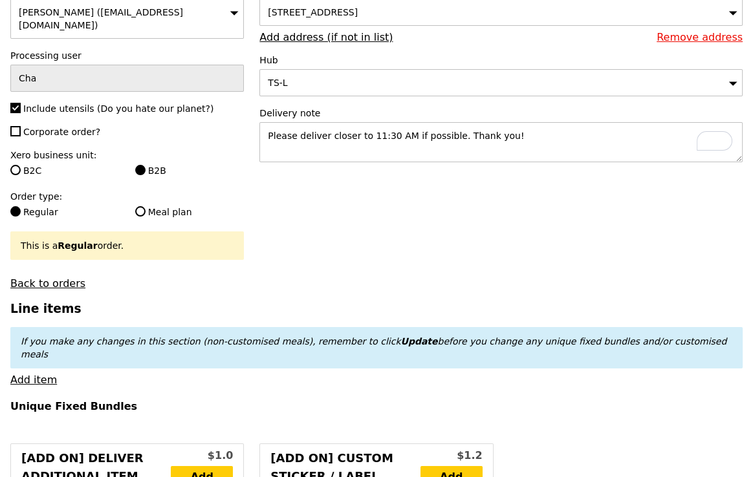
scroll to position [177, 0]
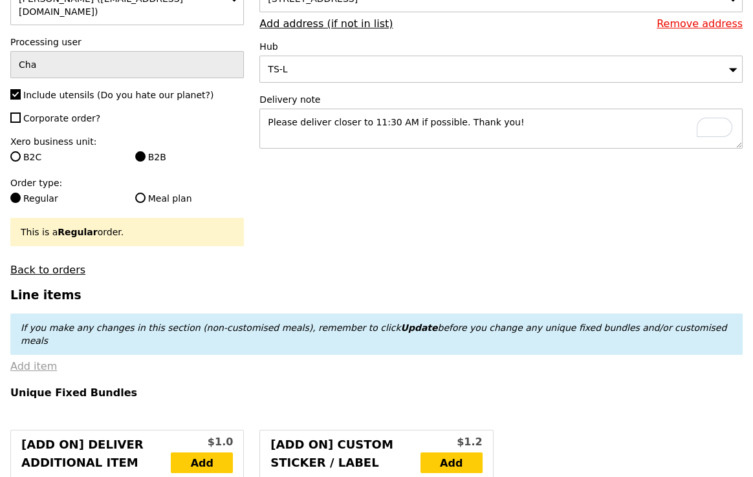
click at [45, 360] on link "Add item" at bounding box center [33, 366] width 47 height 12
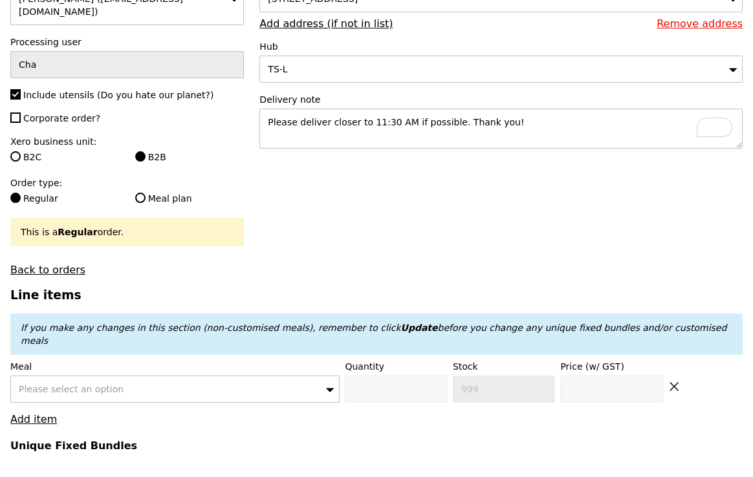
click at [135, 376] on div "Please select an option" at bounding box center [174, 389] width 329 height 27
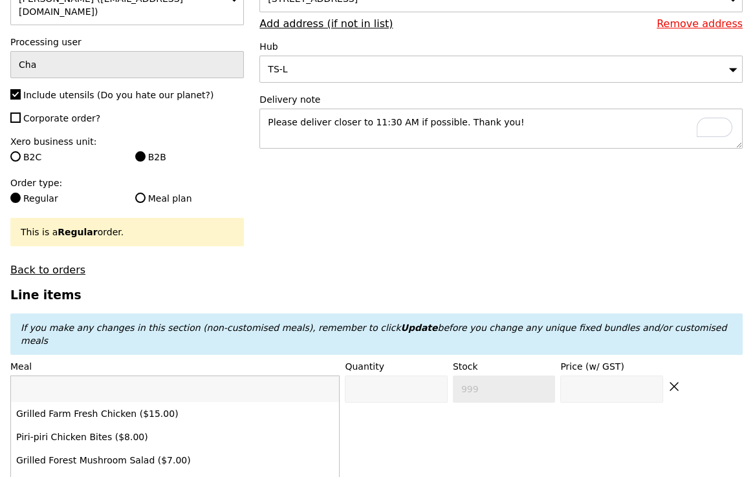
type input "f"
type input "grilled"
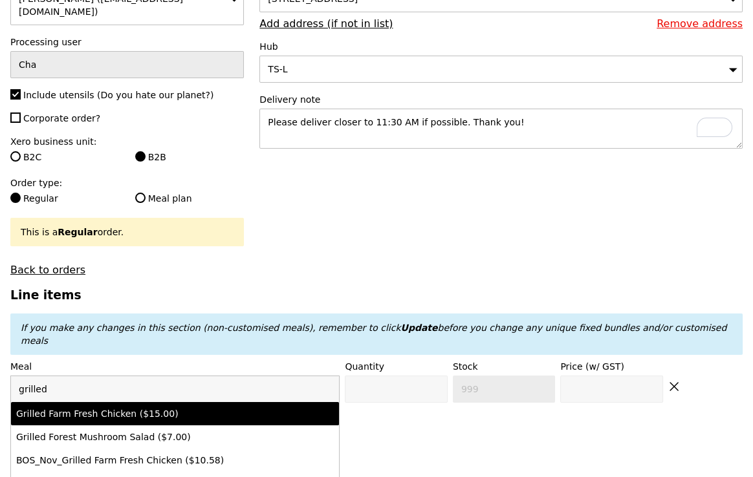
type input "Confirm anyway"
type input "0"
type input "477"
type input "15.0"
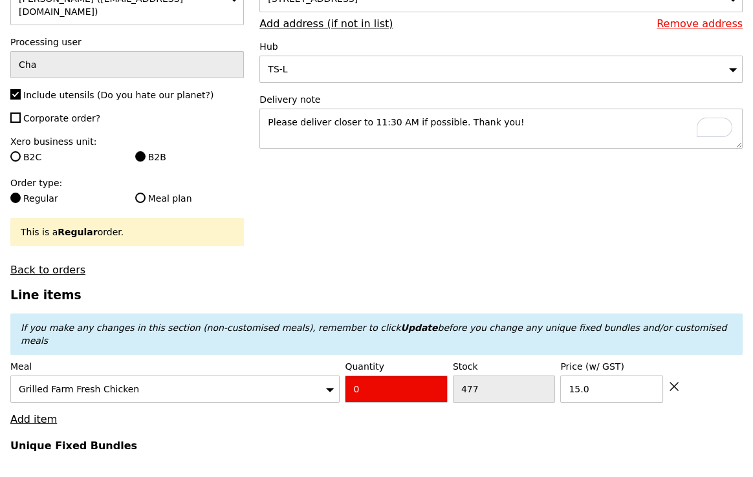
click at [349, 376] on input "0" at bounding box center [396, 389] width 102 height 27
type input "Confirm"
type input "4"
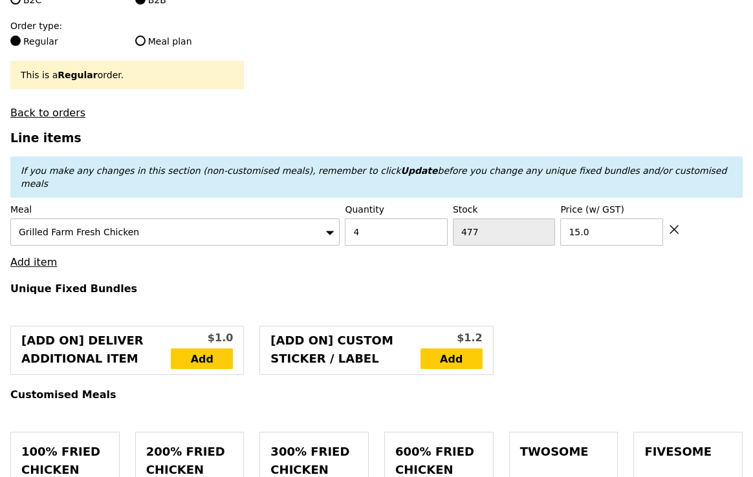
type input "Loading..."
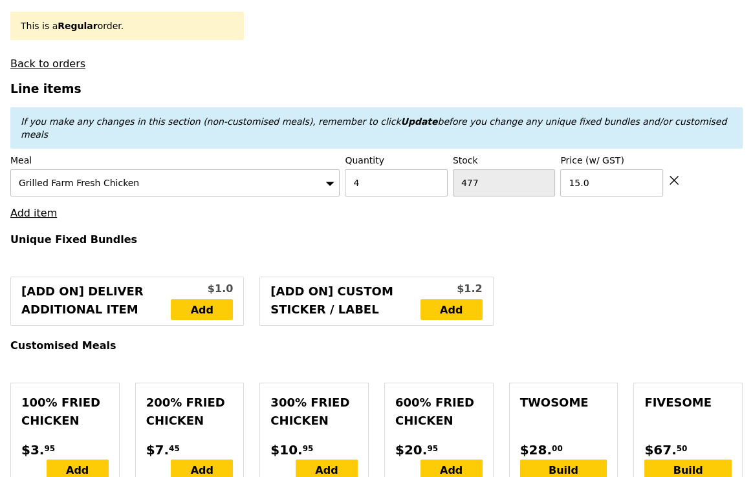
scroll to position [386, 0]
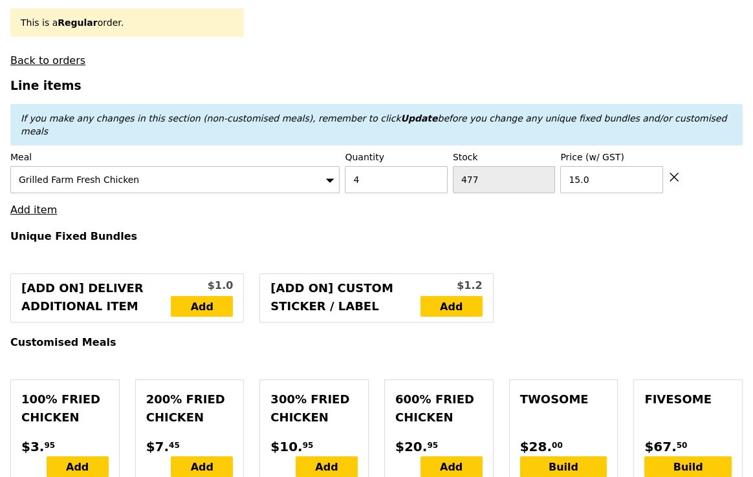
type input "60.00"
type input "12.71"
type input "13.85"
type input "73.85"
type input "Confirm"
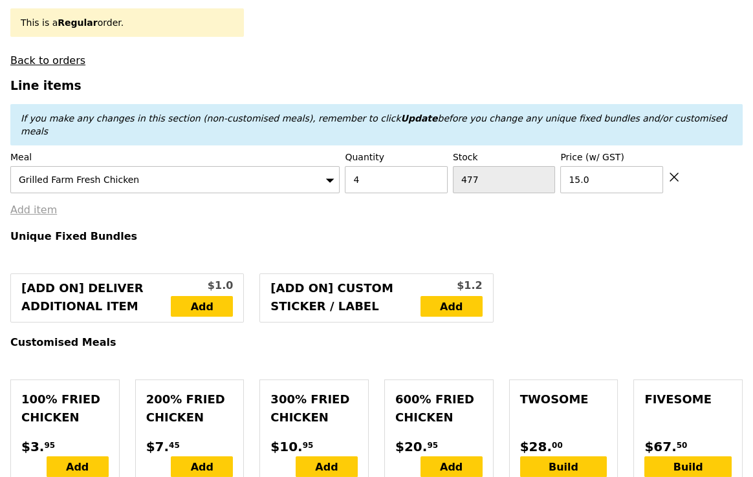
click at [26, 204] on link "Add item" at bounding box center [33, 210] width 47 height 12
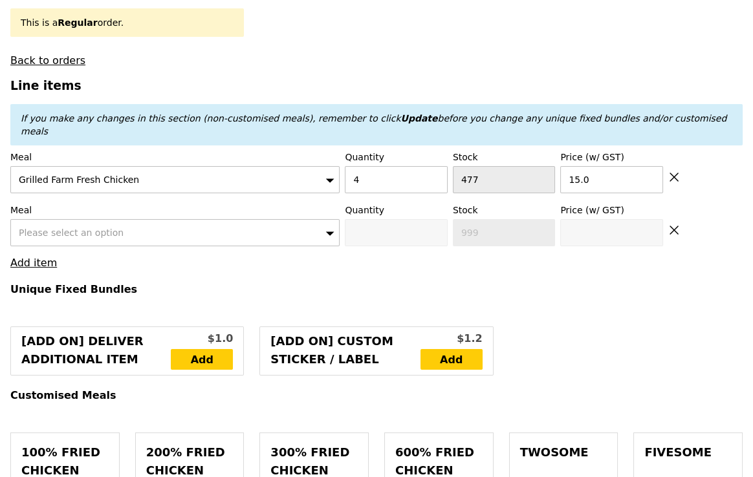
click at [28, 219] on div "Please select an option" at bounding box center [174, 232] width 329 height 27
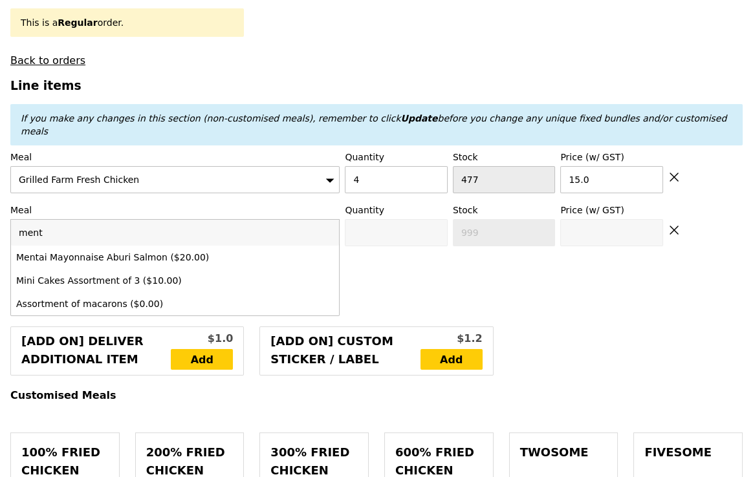
type input "menta"
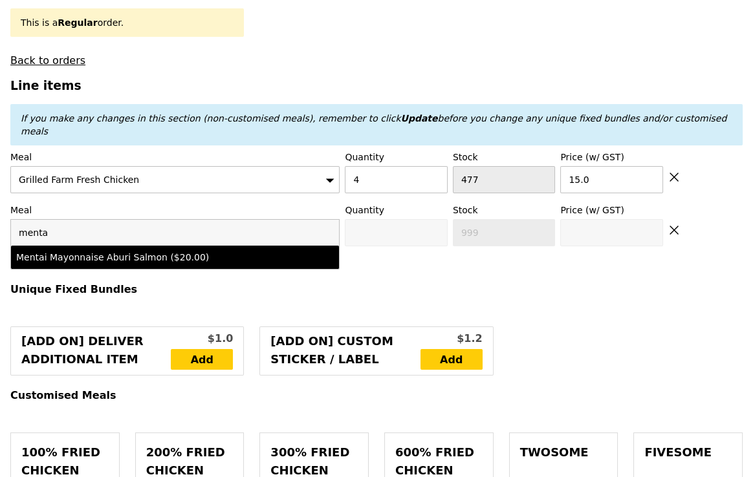
type input "Confirm anyway"
type input "0"
type input "476"
type input "20.0"
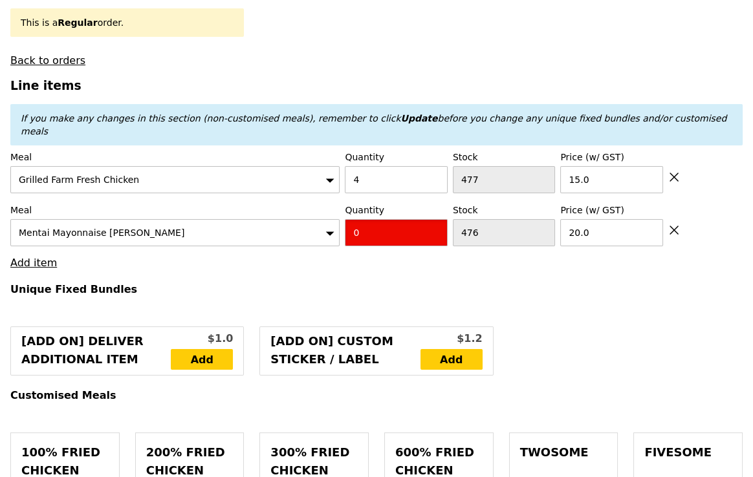
click at [397, 219] on input "0" at bounding box center [396, 232] width 102 height 27
type input "Confirm"
type input "4"
click at [340, 283] on h4 "Unique Fixed Bundles" at bounding box center [376, 289] width 732 height 12
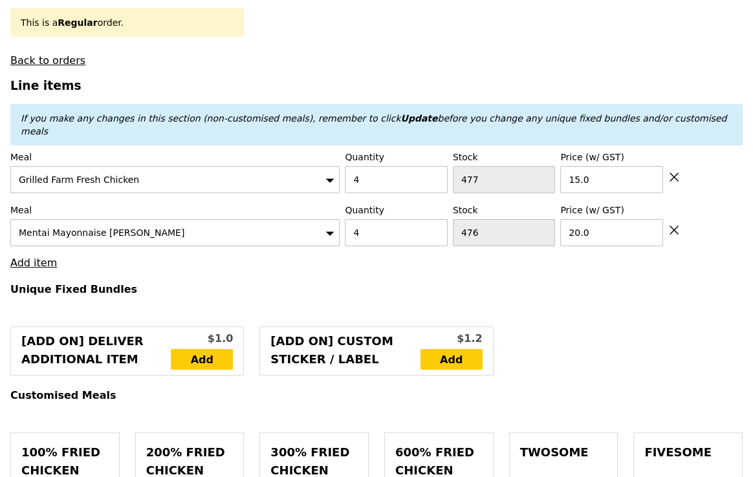
type input "Loading..."
type input "140.00"
type input "5.37"
type input "5.85"
type input "145.85"
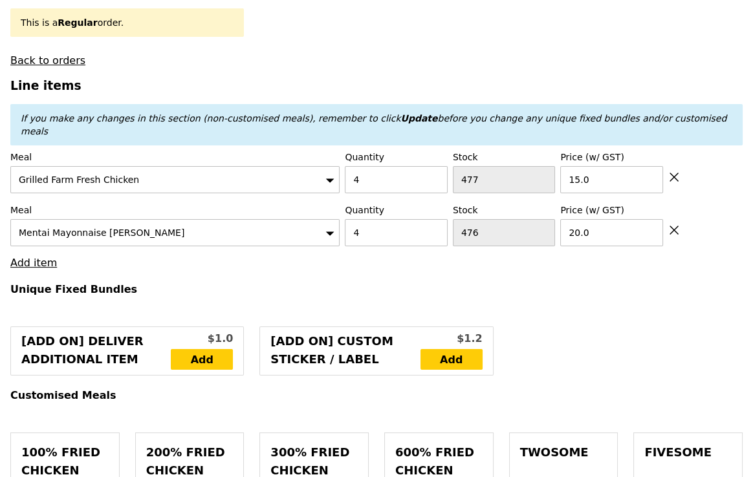
type input "Confirm"
click at [36, 257] on link "Add item" at bounding box center [33, 263] width 47 height 12
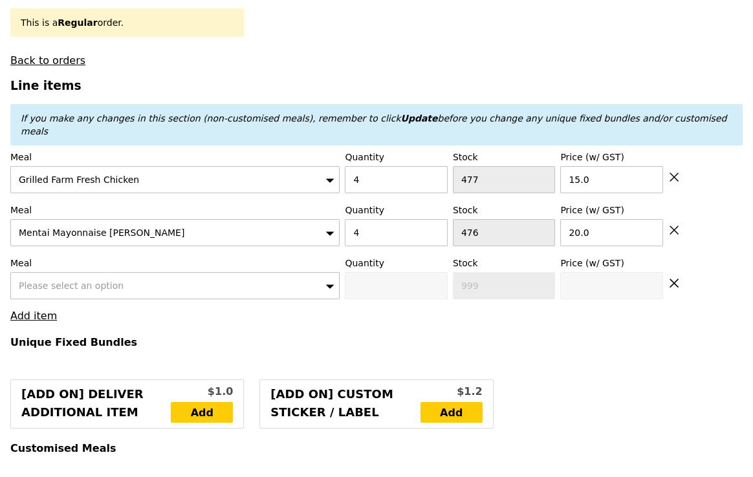
click at [39, 281] on span "Please select an option" at bounding box center [71, 286] width 105 height 10
type input "four s"
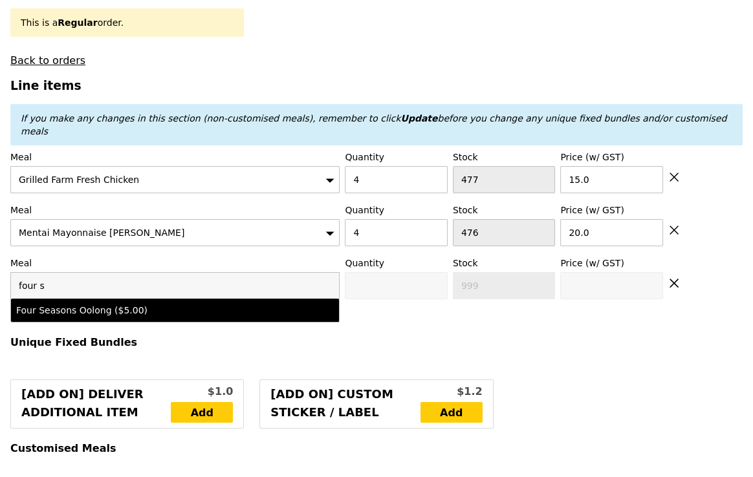
type input "Confirm anyway"
type input "0"
type input "496"
type input "5.0"
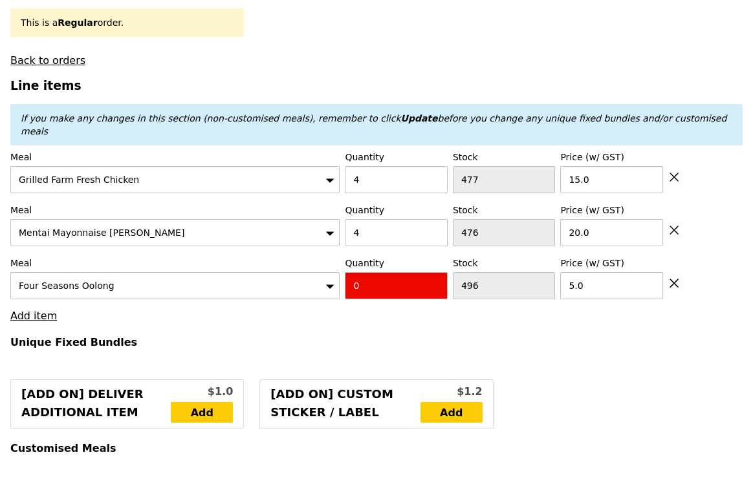
click at [368, 272] on input "0" at bounding box center [396, 285] width 102 height 27
type input "Confirm"
type input "4"
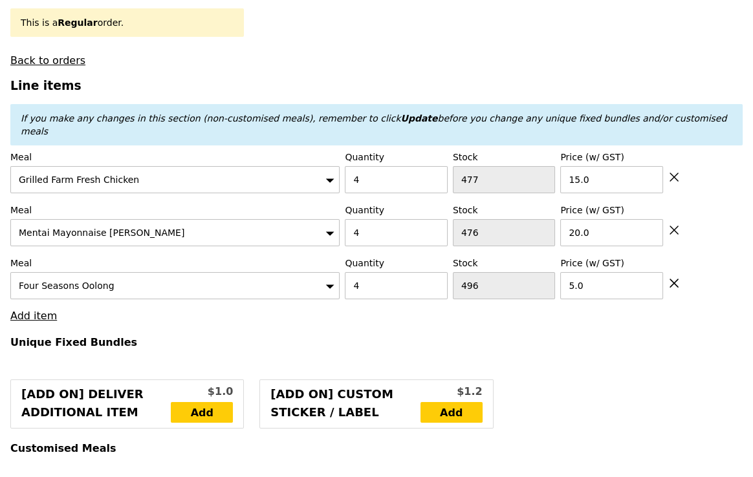
type input "Loading..."
type input "160.00"
type input "3.62"
type input "3.95"
type input "163.95"
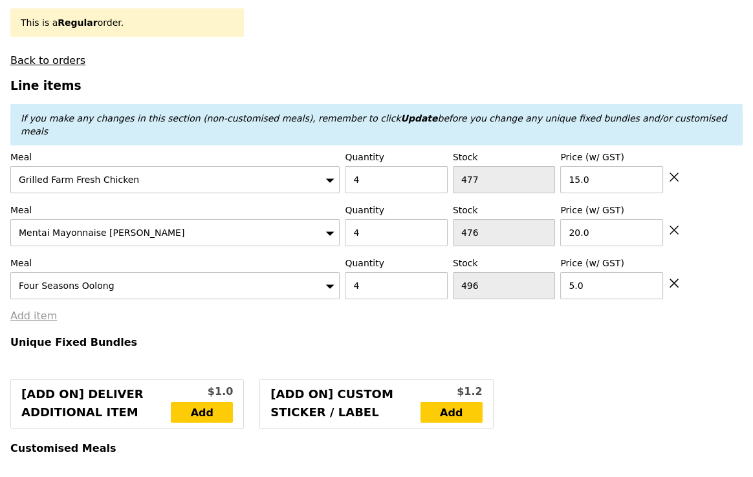
click at [41, 310] on link "Add item" at bounding box center [33, 316] width 47 height 12
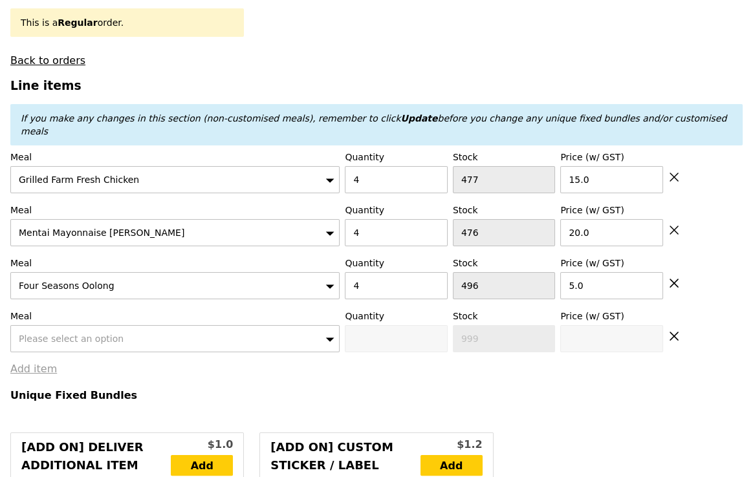
type input "Confirm"
click at [69, 334] on span "Please select an option" at bounding box center [71, 339] width 105 height 10
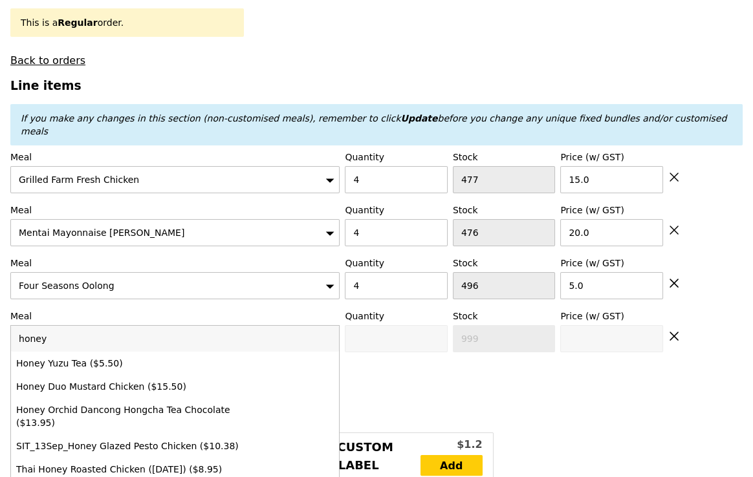
type input "honey"
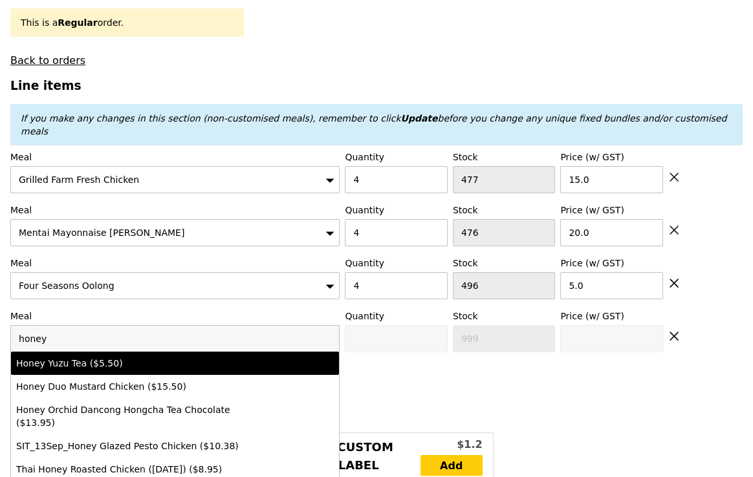
type input "Confirm anyway"
type input "0"
type input "498"
type input "5.5"
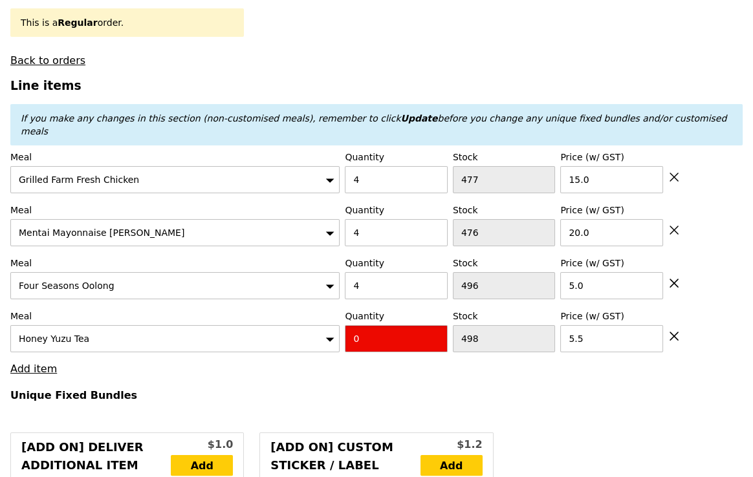
click at [398, 325] on input "0" at bounding box center [396, 338] width 102 height 27
type input "Confirm"
type input "4"
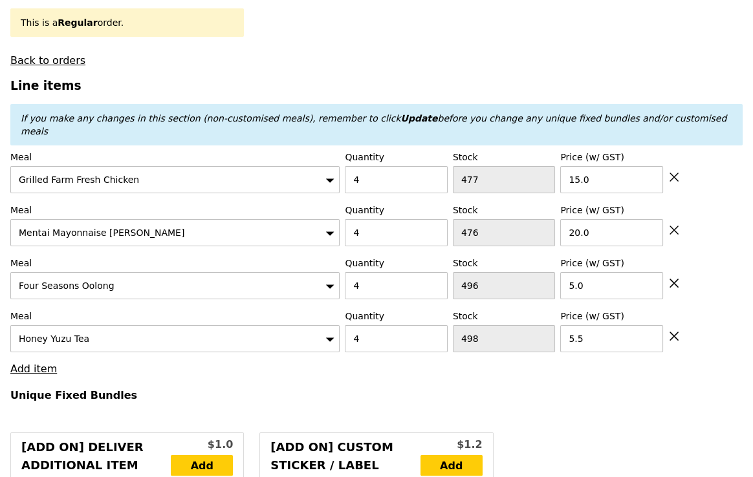
type input "Loading..."
type input "182.00"
type input "185.95"
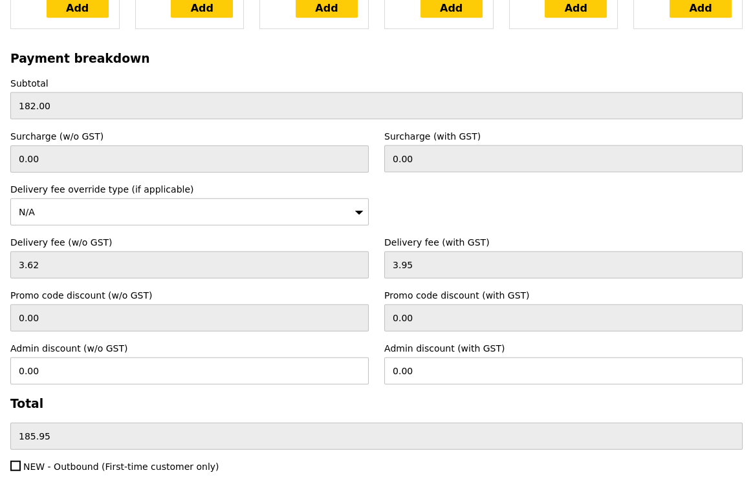
scroll to position [4126, 0]
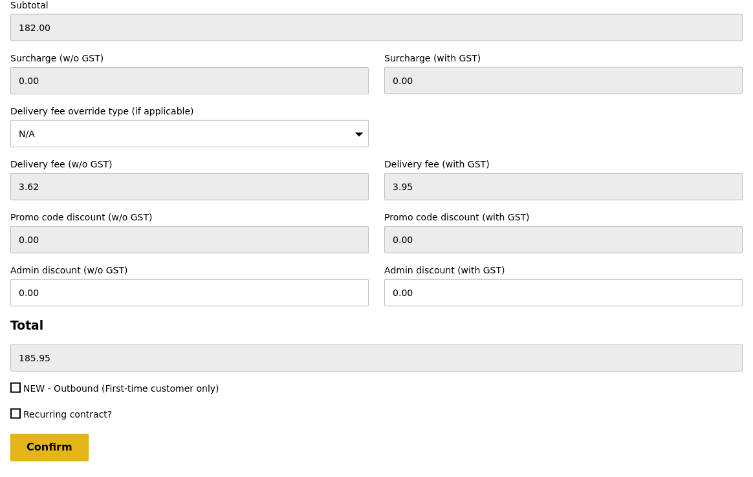
click at [60, 434] on input "Confirm" at bounding box center [49, 447] width 78 height 27
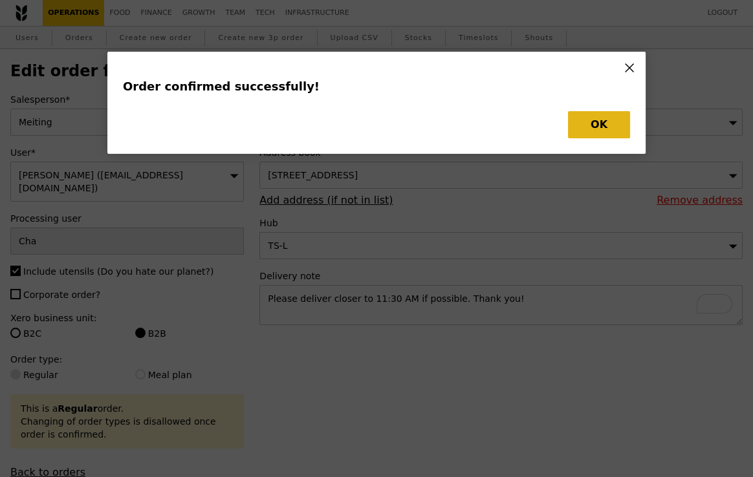
type input "Loading..."
type input "498"
type input "5.50"
type input "496"
type input "5.00"
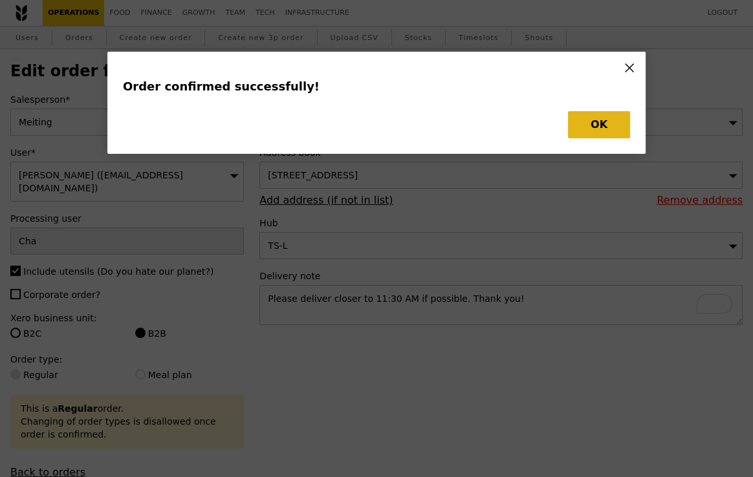
type input "476"
type input "20.00"
type input "477"
type input "15.00"
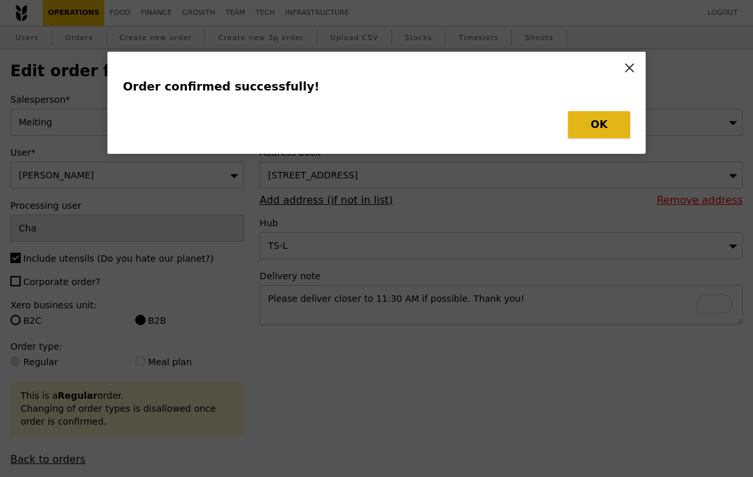
click at [595, 120] on button "OK" at bounding box center [599, 124] width 62 height 27
type input "494"
type input "492"
type input "472"
type input "473"
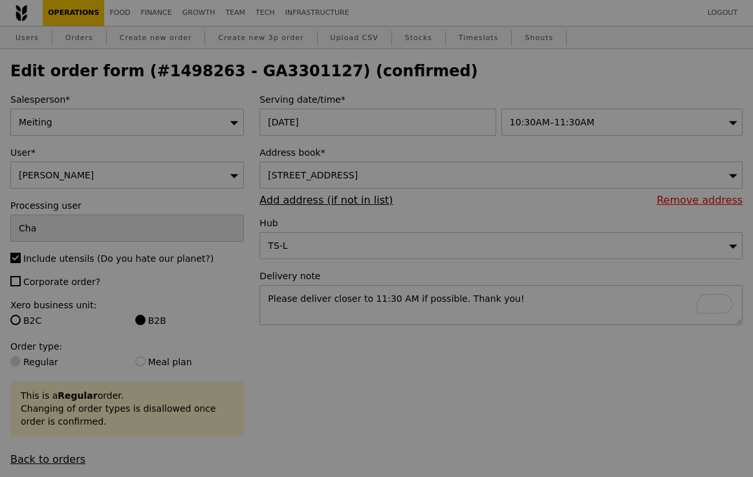
type input "Update"
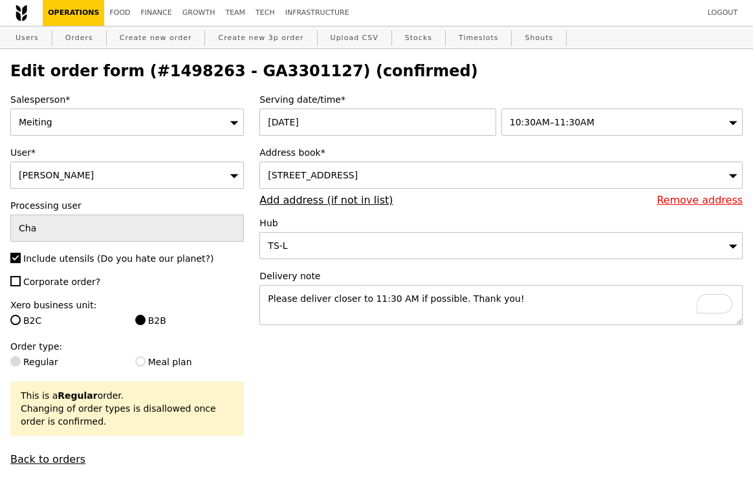
click at [271, 69] on h2 "Edit order form (#1498263 - GA3301127) (confirmed)" at bounding box center [376, 71] width 732 height 18
copy h2 "GA3301127"
click at [77, 41] on link "Orders" at bounding box center [79, 38] width 38 height 23
select select "100"
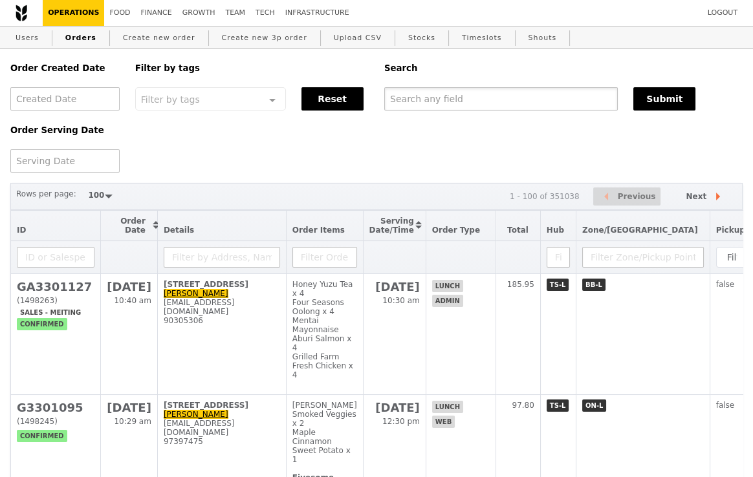
click at [430, 108] on input "text" at bounding box center [501, 98] width 234 height 23
paste input "GA3301127"
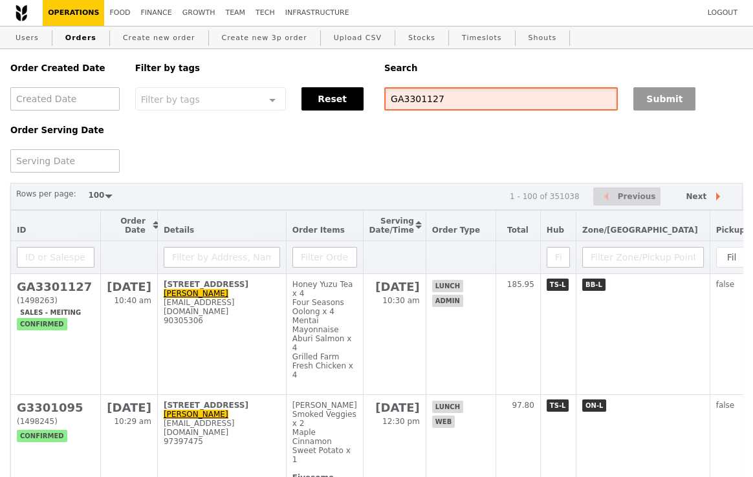
type input "GA3301127"
click at [665, 102] on button "Submit" at bounding box center [664, 98] width 62 height 23
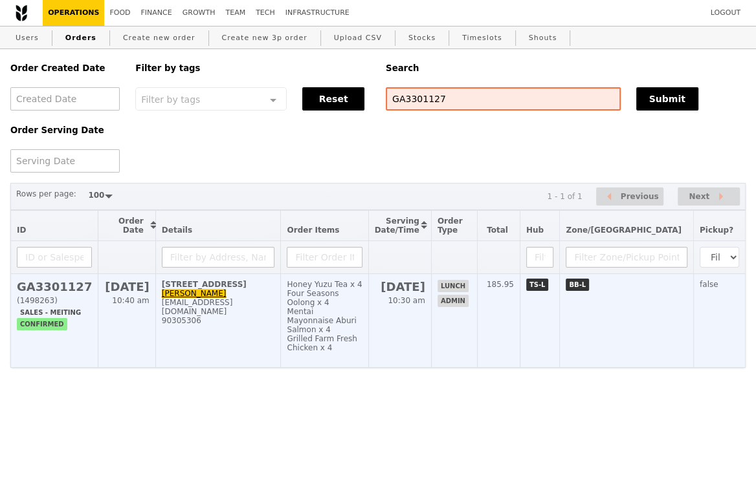
click at [280, 320] on td "2 Bukit Batok Street 11 Judith judithtanct@stluke.org.sg 90305306" at bounding box center [218, 321] width 126 height 94
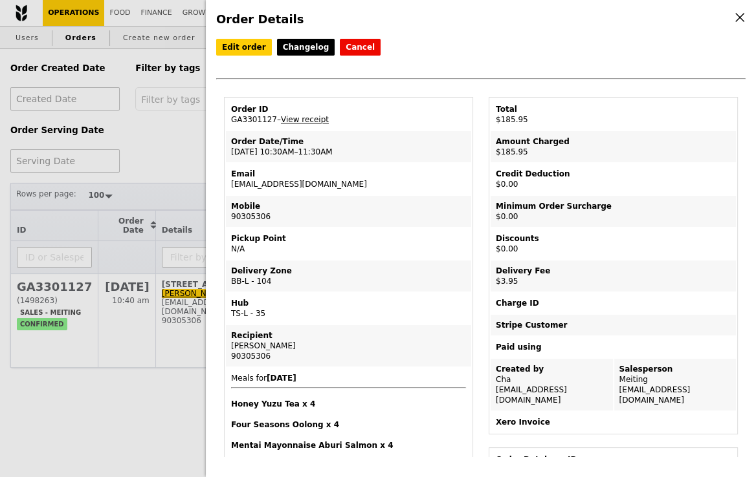
drag, startPoint x: 336, startPoint y: 182, endPoint x: 221, endPoint y: 182, distance: 114.5
click at [358, 192] on td "Email judithtanct@stluke.org.sg" at bounding box center [348, 179] width 245 height 31
drag, startPoint x: 334, startPoint y: 181, endPoint x: 226, endPoint y: 186, distance: 108.2
click at [226, 186] on td "Email judithtanct@stluke.org.sg" at bounding box center [348, 179] width 245 height 31
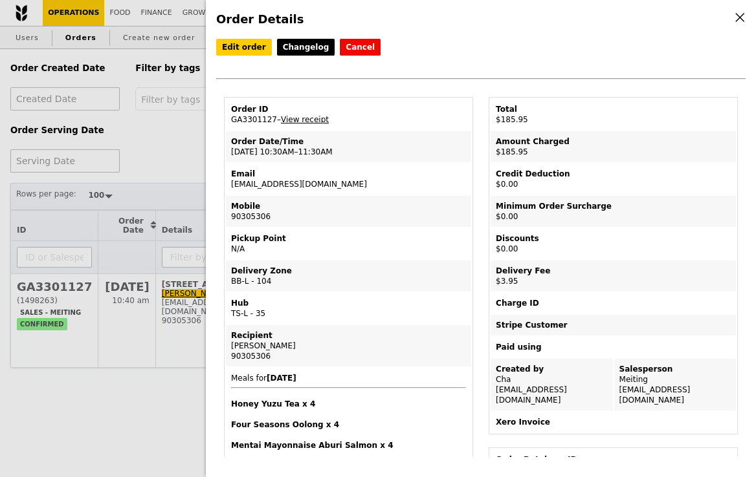
copy td "judithtanct@stluke.org.sg"
click at [136, 134] on div "Order Details Edit order Changelog Cancel Order ID GA3301127 – View receipt Ord…" at bounding box center [378, 238] width 756 height 477
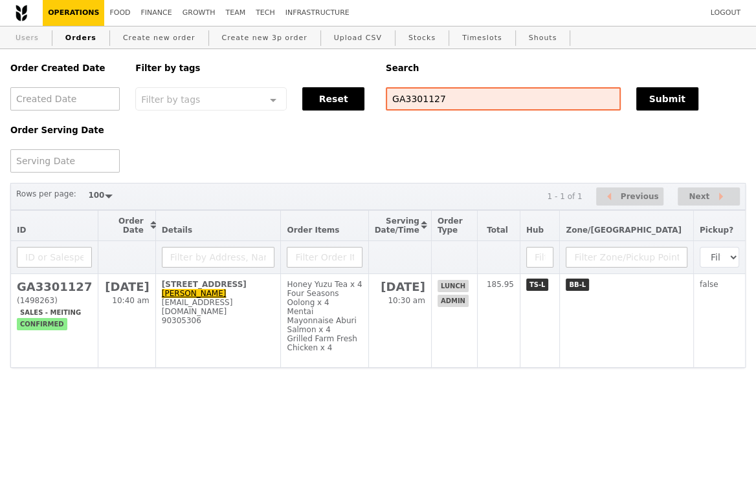
click at [25, 39] on link "Users" at bounding box center [27, 38] width 34 height 23
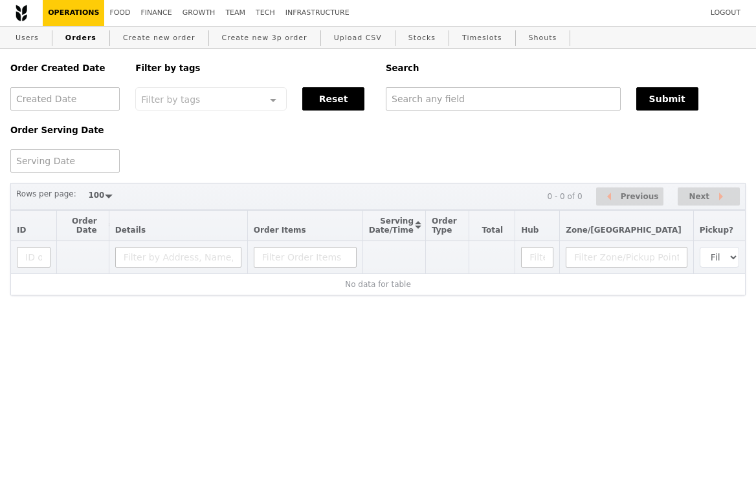
select select "100"
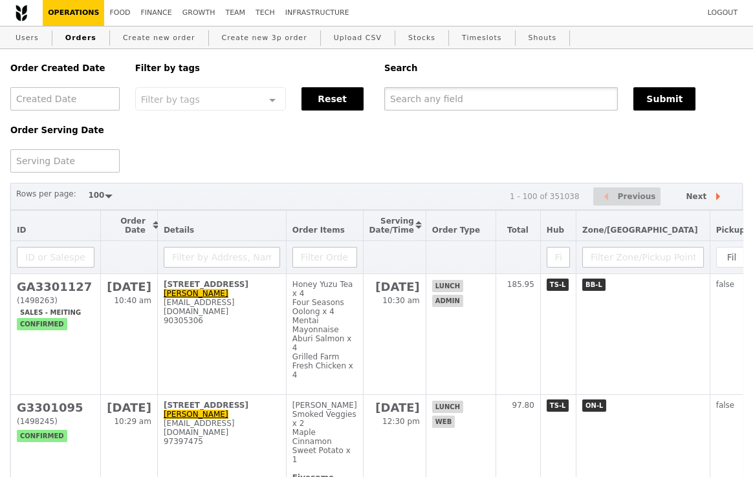
click at [411, 103] on input "text" at bounding box center [501, 98] width 234 height 23
paste input "[EMAIL_ADDRESS][DOMAIN_NAME]"
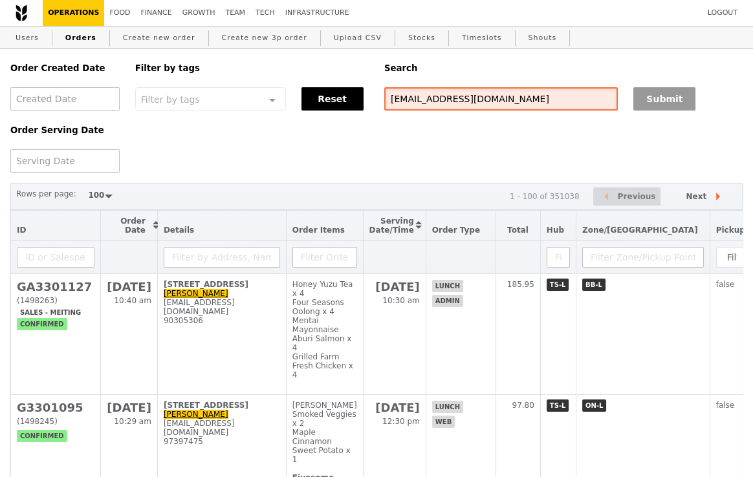
type input "[EMAIL_ADDRESS][DOMAIN_NAME]"
click at [666, 96] on button "Submit" at bounding box center [664, 98] width 62 height 23
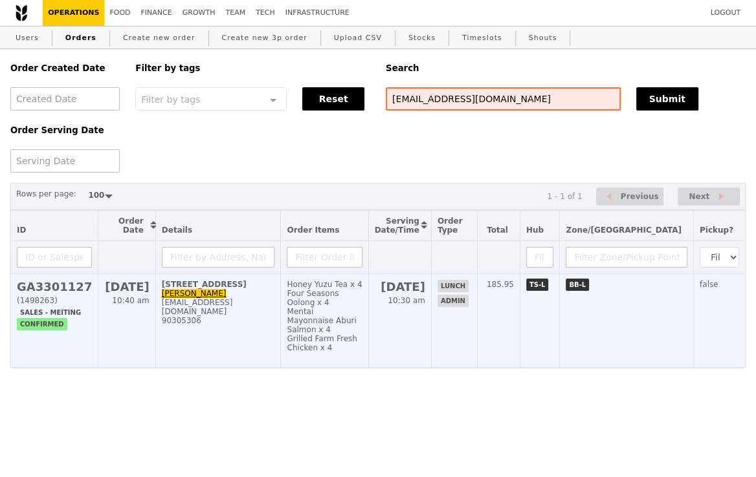
click at [281, 293] on td "2 Bukit Batok Street 11 Judith judithtanct@stluke.org.sg 90305306" at bounding box center [218, 321] width 126 height 94
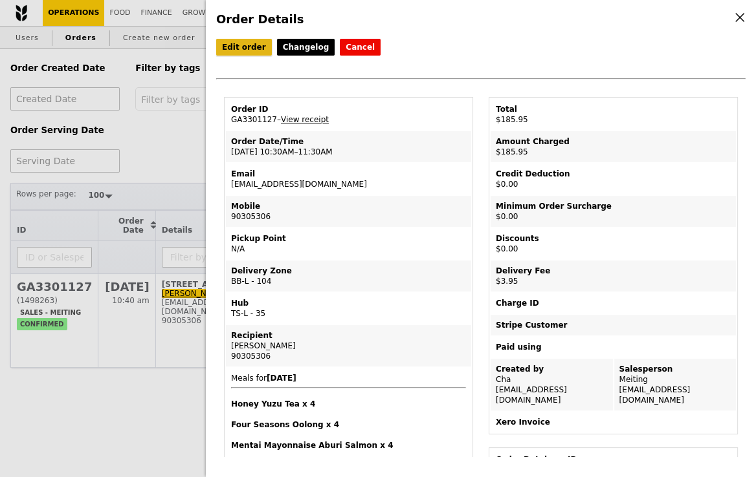
click at [243, 44] on link "Edit order" at bounding box center [244, 47] width 56 height 17
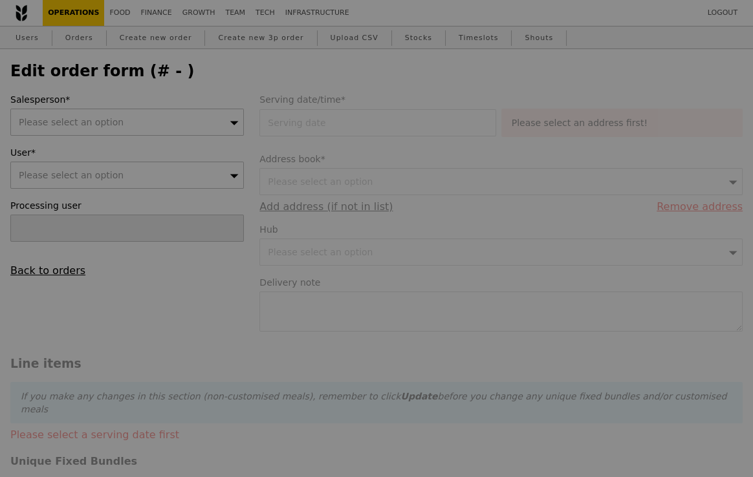
type input "Cha"
type input "14 Oct 2025"
type textarea "Please deliver closer to 11:30 AM if possible. Thank you!"
type input "182.00"
type input "3.62"
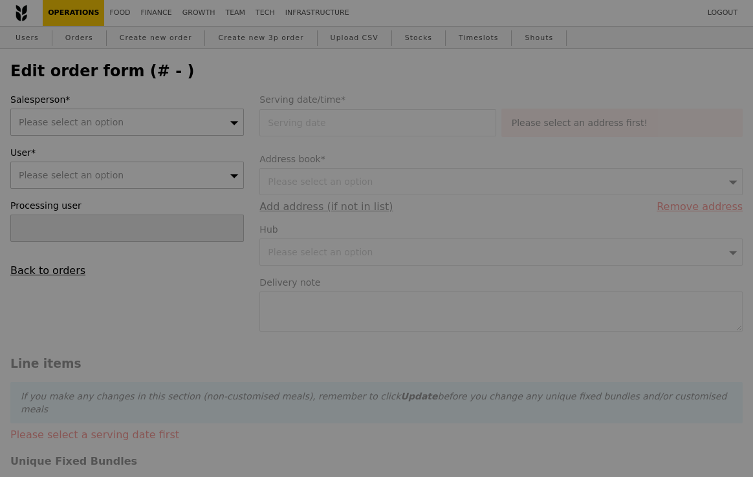
type input "3.95"
type input "185.95"
type input "Loading..."
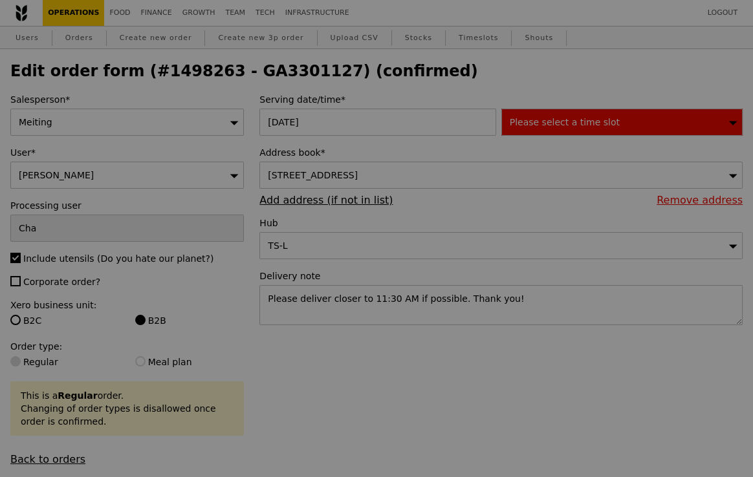
type input "494"
type input "492"
type input "472"
type input "473"
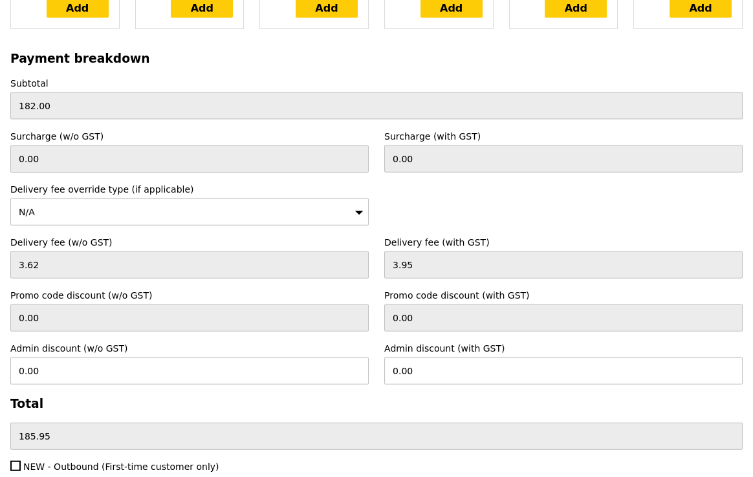
scroll to position [4152, 0]
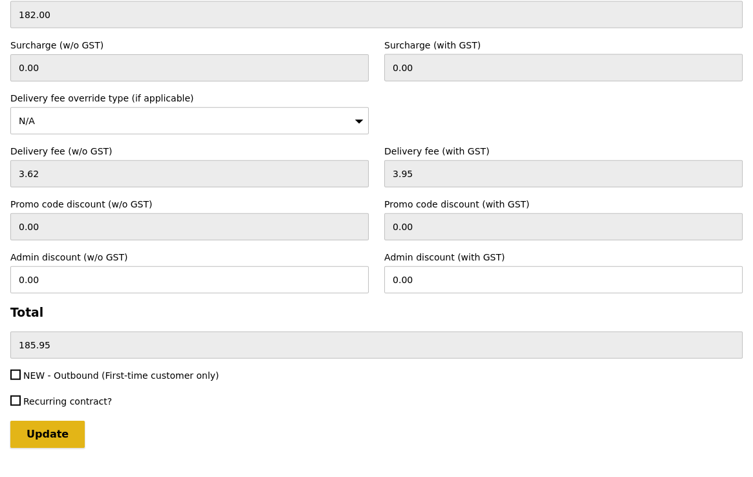
click at [46, 421] on input "Update" at bounding box center [47, 434] width 74 height 27
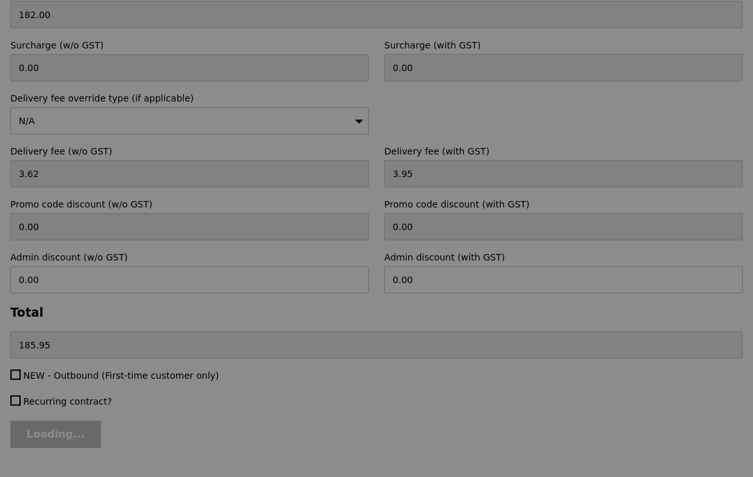
type input "Update"
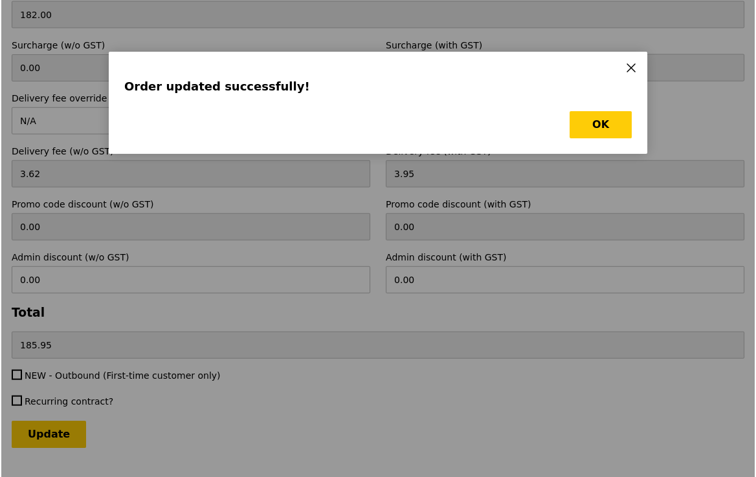
scroll to position [0, 0]
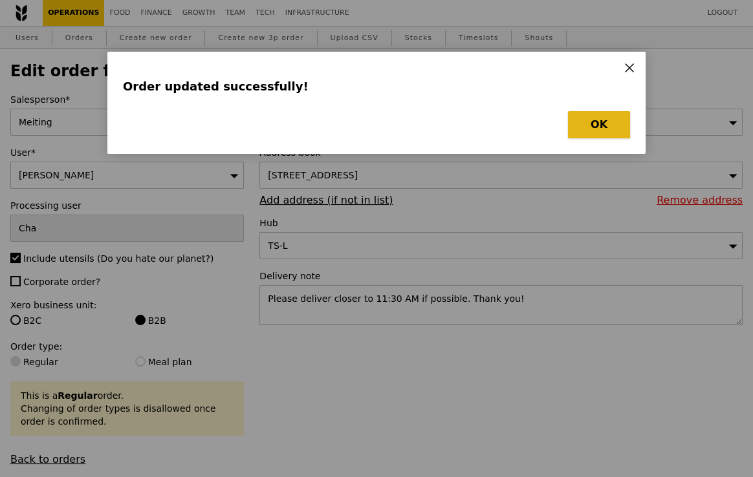
click at [590, 127] on button "OK" at bounding box center [599, 124] width 62 height 27
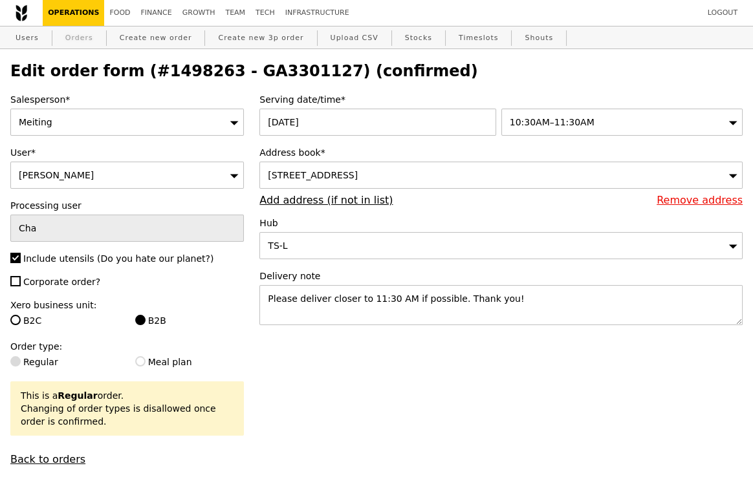
click at [65, 40] on link "Orders" at bounding box center [79, 38] width 38 height 23
select select "100"
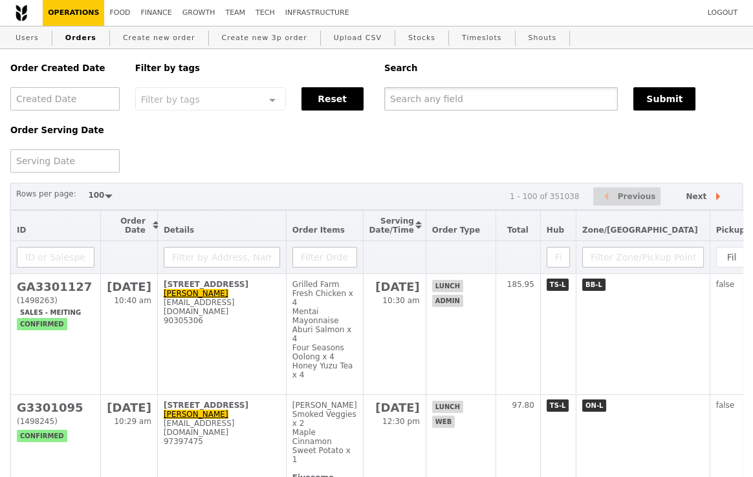
click at [452, 106] on input "text" at bounding box center [501, 98] width 234 height 23
paste input "[EMAIL_ADDRESS][DOMAIN_NAME]"
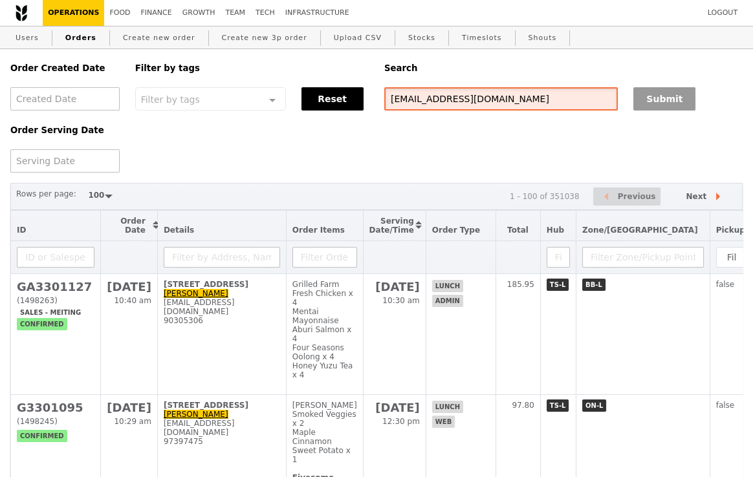
type input "[EMAIL_ADDRESS][DOMAIN_NAME]"
click at [666, 93] on button "Submit" at bounding box center [664, 98] width 62 height 23
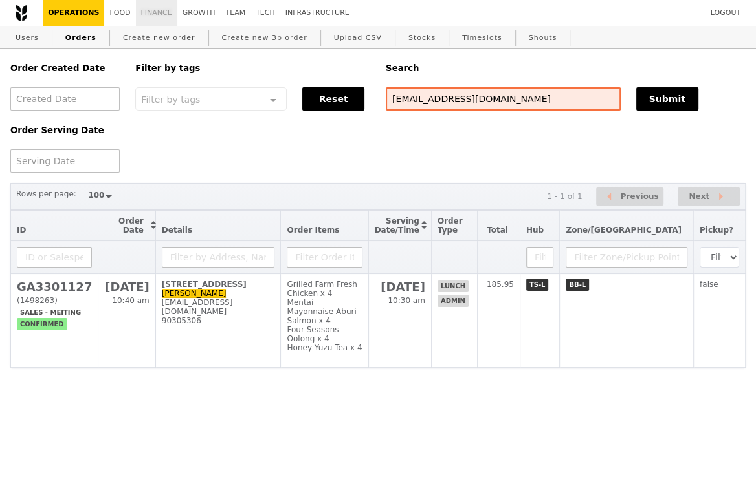
click at [158, 14] on link "Finance" at bounding box center [156, 13] width 41 height 26
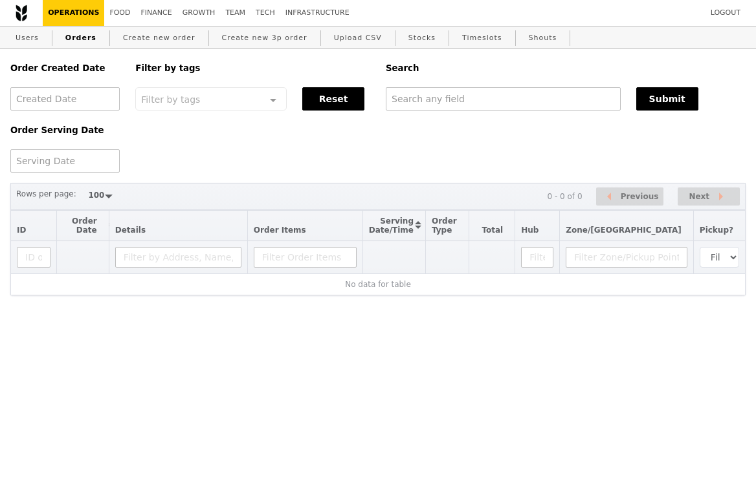
select select "100"
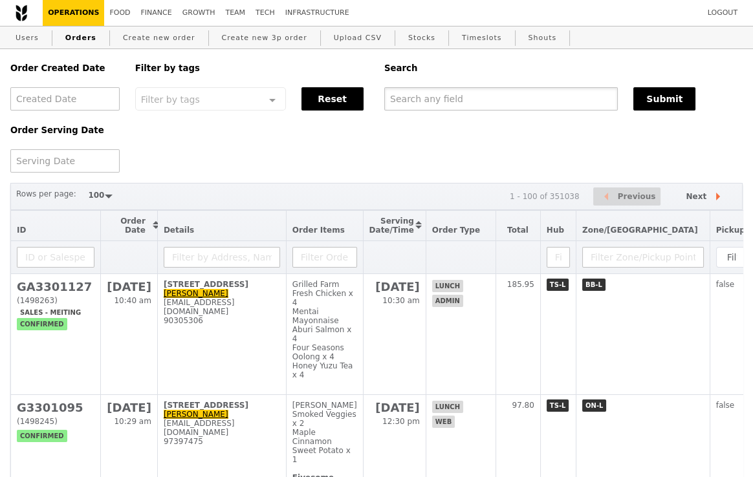
click at [470, 104] on input "text" at bounding box center [501, 98] width 234 height 23
paste input "[EMAIL_ADDRESS][DOMAIN_NAME]"
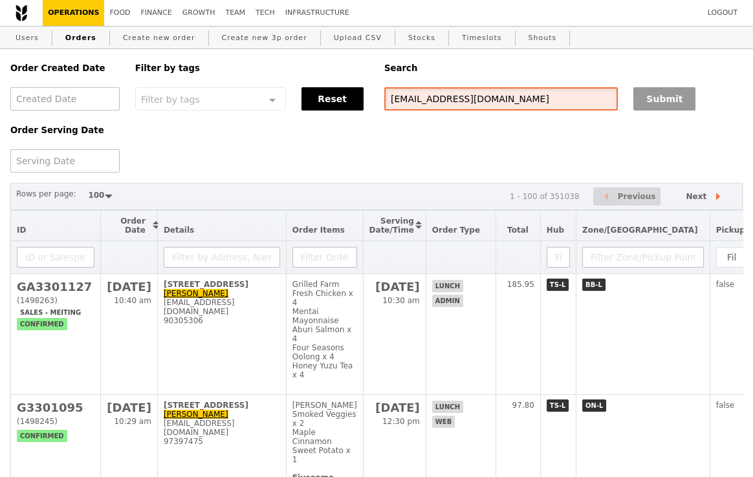
type input "[EMAIL_ADDRESS][DOMAIN_NAME]"
click at [659, 100] on button "Submit" at bounding box center [664, 98] width 62 height 23
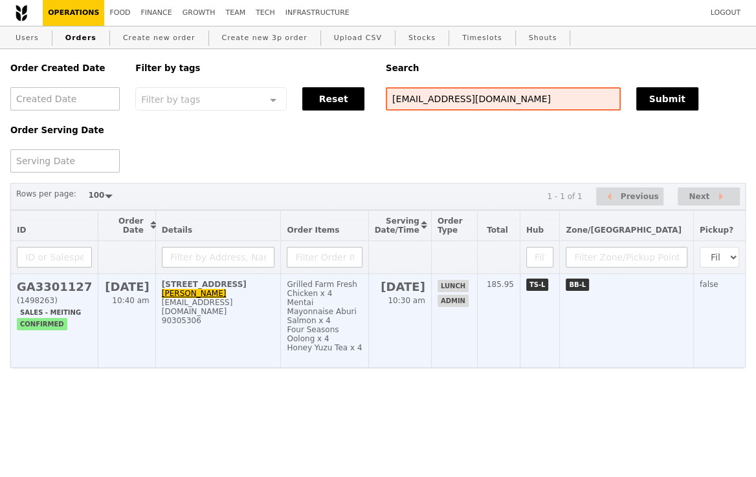
click at [342, 325] on div "Four Seasons Oolong x 4" at bounding box center [324, 334] width 75 height 18
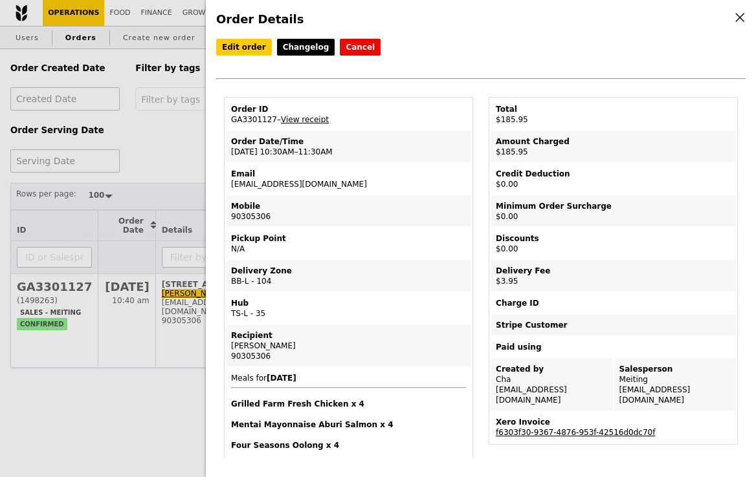
click at [573, 428] on link "f6303f30-9367-4876-953f-42516d0dc70f" at bounding box center [575, 432] width 159 height 9
click at [164, 166] on div "Order Details Edit order Changelog Cancel Order ID GA3301127 – View receipt Ord…" at bounding box center [378, 238] width 756 height 477
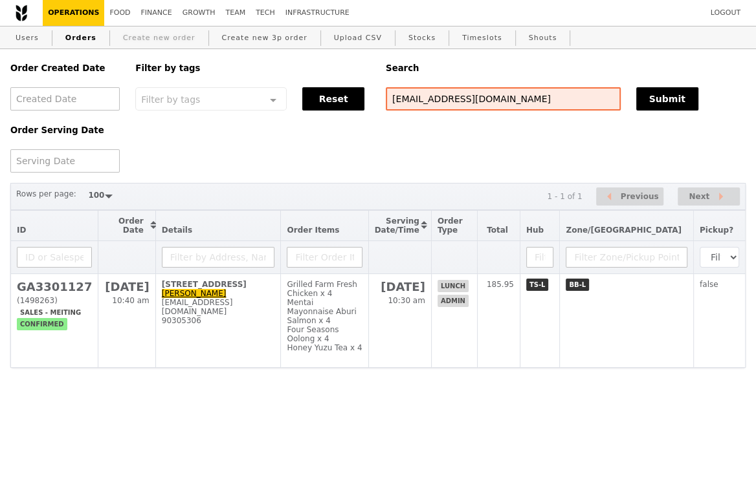
click at [170, 38] on link "Create new order" at bounding box center [159, 38] width 83 height 23
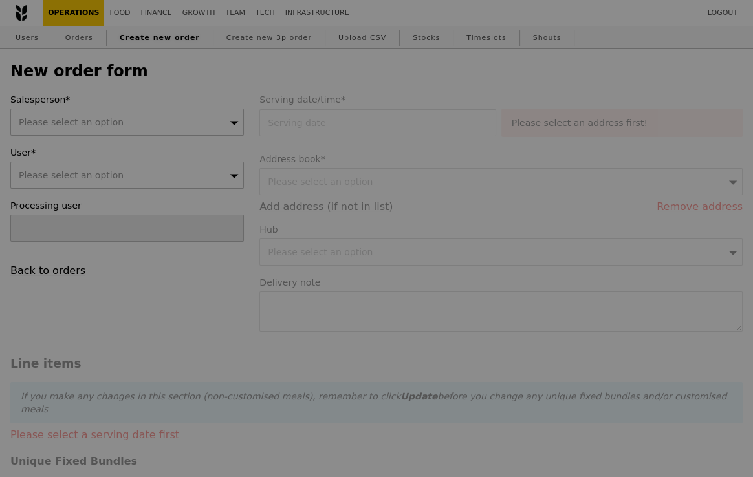
type input "Confirm"
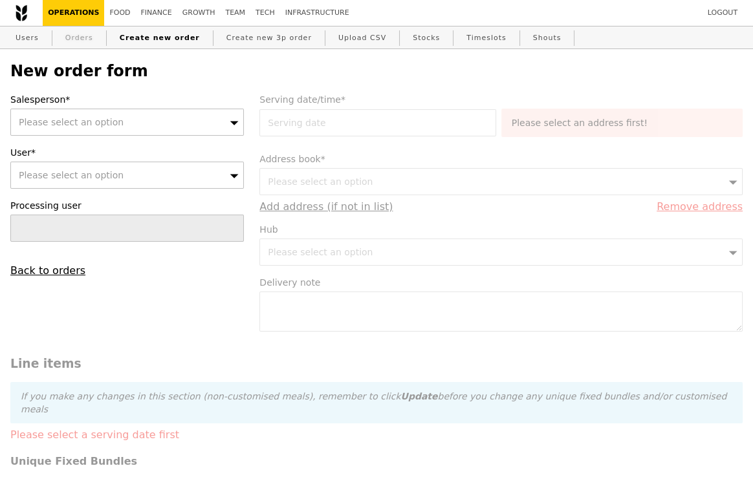
click at [94, 39] on link "Orders" at bounding box center [79, 38] width 38 height 23
select select "100"
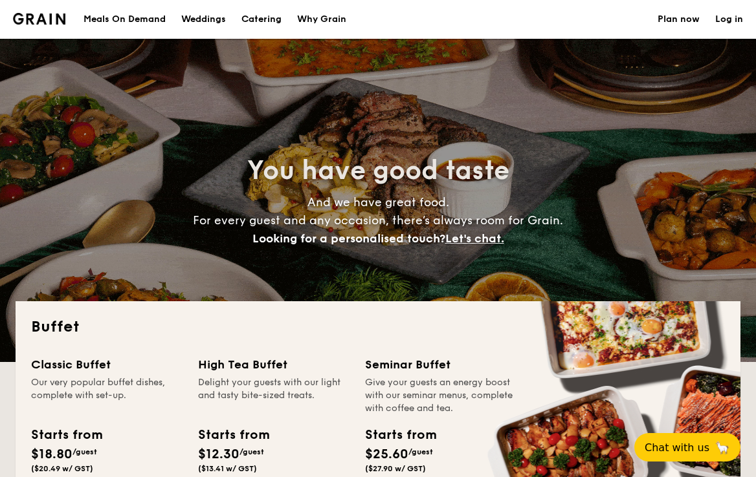
select select
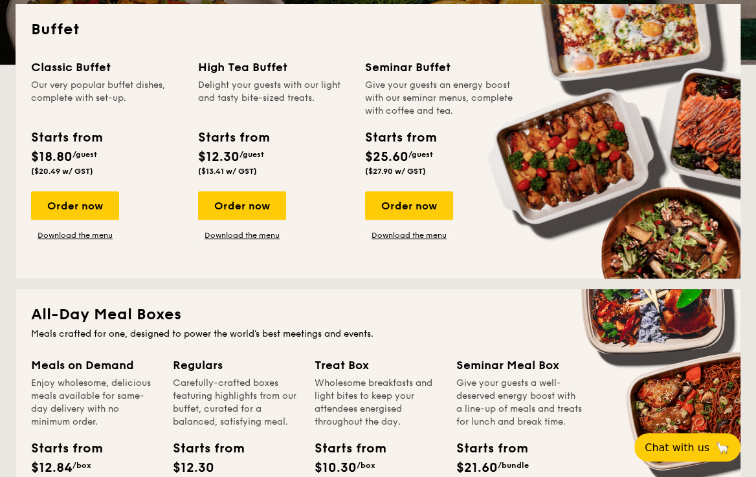
scroll to position [311, 0]
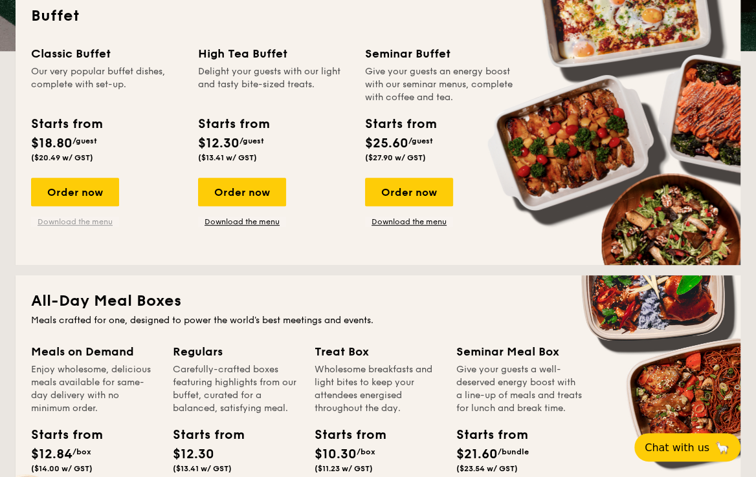
click at [100, 219] on link "Download the menu" at bounding box center [75, 222] width 88 height 10
